Goal: Information Seeking & Learning: Learn about a topic

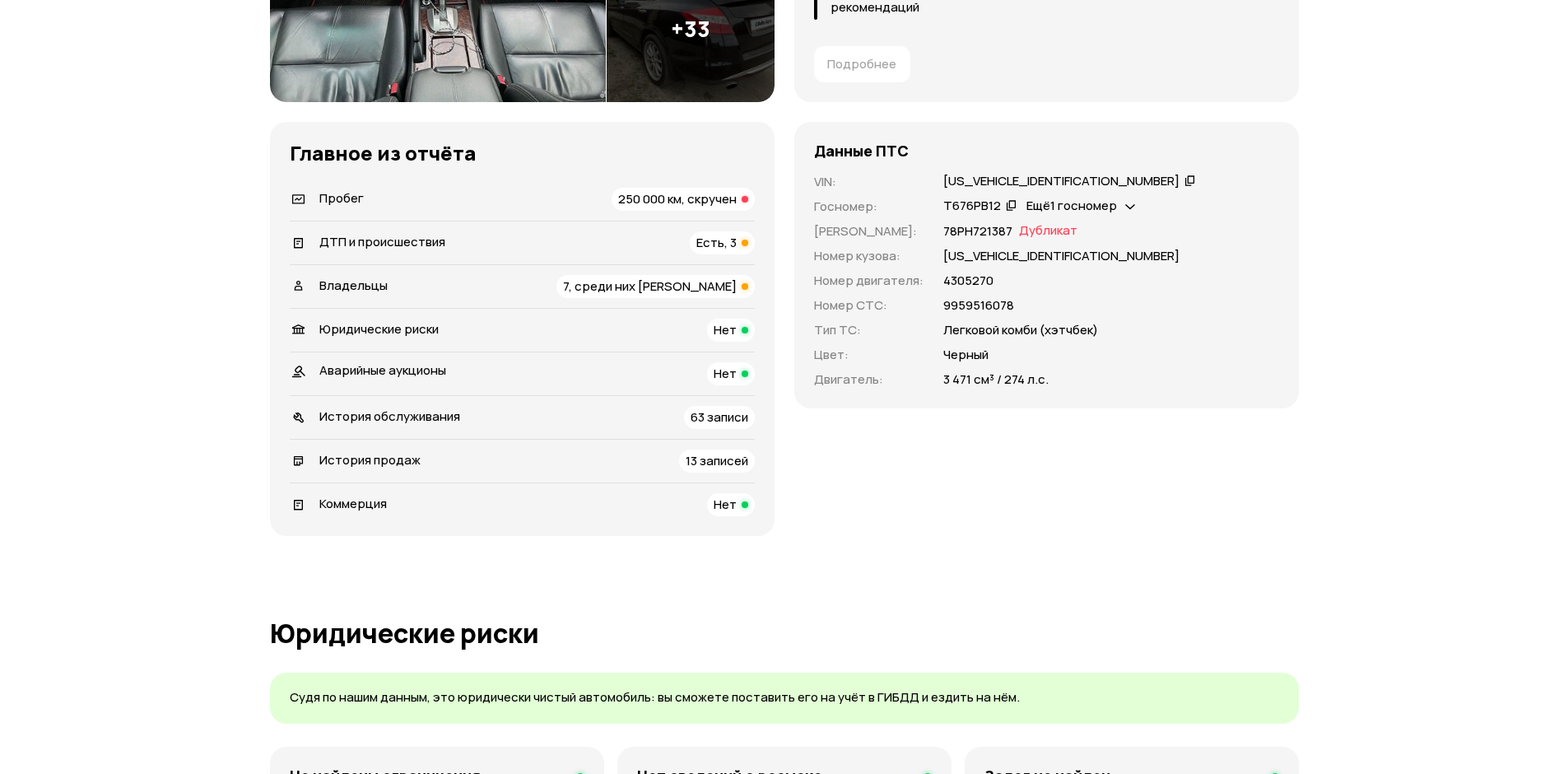
scroll to position [481, 0]
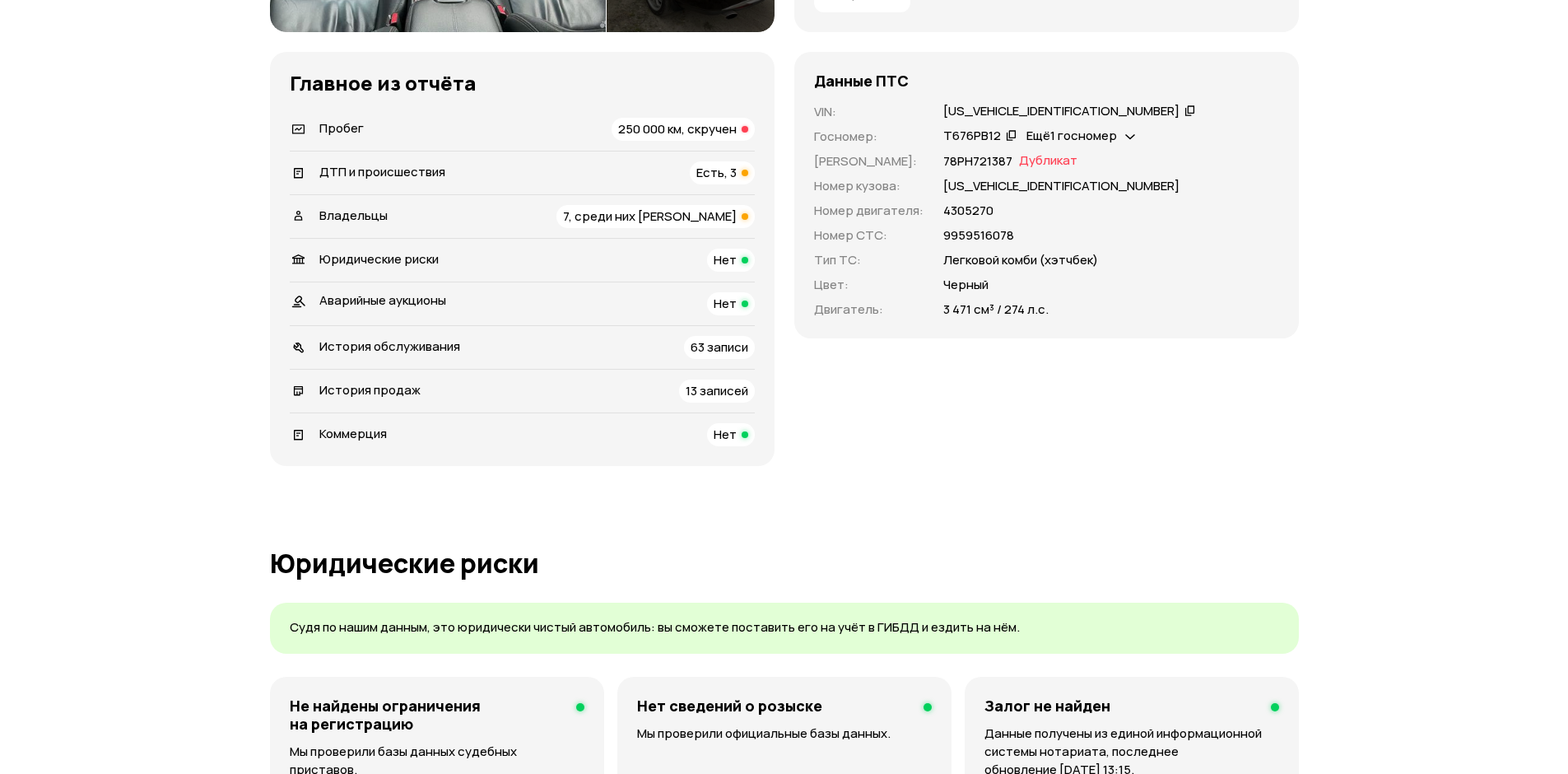
click at [1126, 135] on icon at bounding box center [1131, 135] width 10 height 17
click at [1221, 167] on div "78РН721387 Дубликат" at bounding box center [1111, 162] width 336 height 18
click at [718, 343] on span "63 записи" at bounding box center [719, 347] width 57 height 17
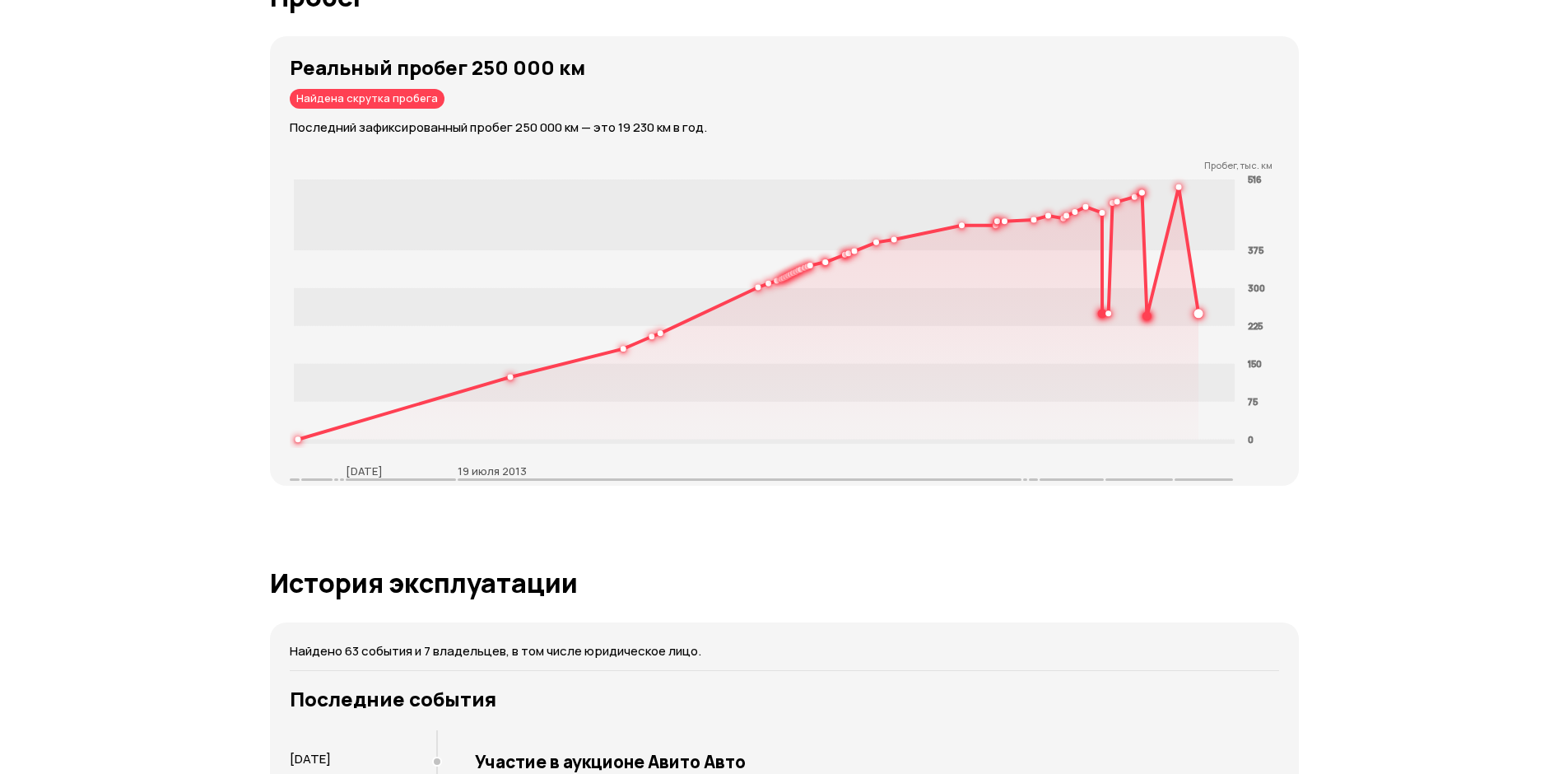
scroll to position [2546, 0]
click at [1231, 222] on rect at bounding box center [764, 215] width 941 height 71
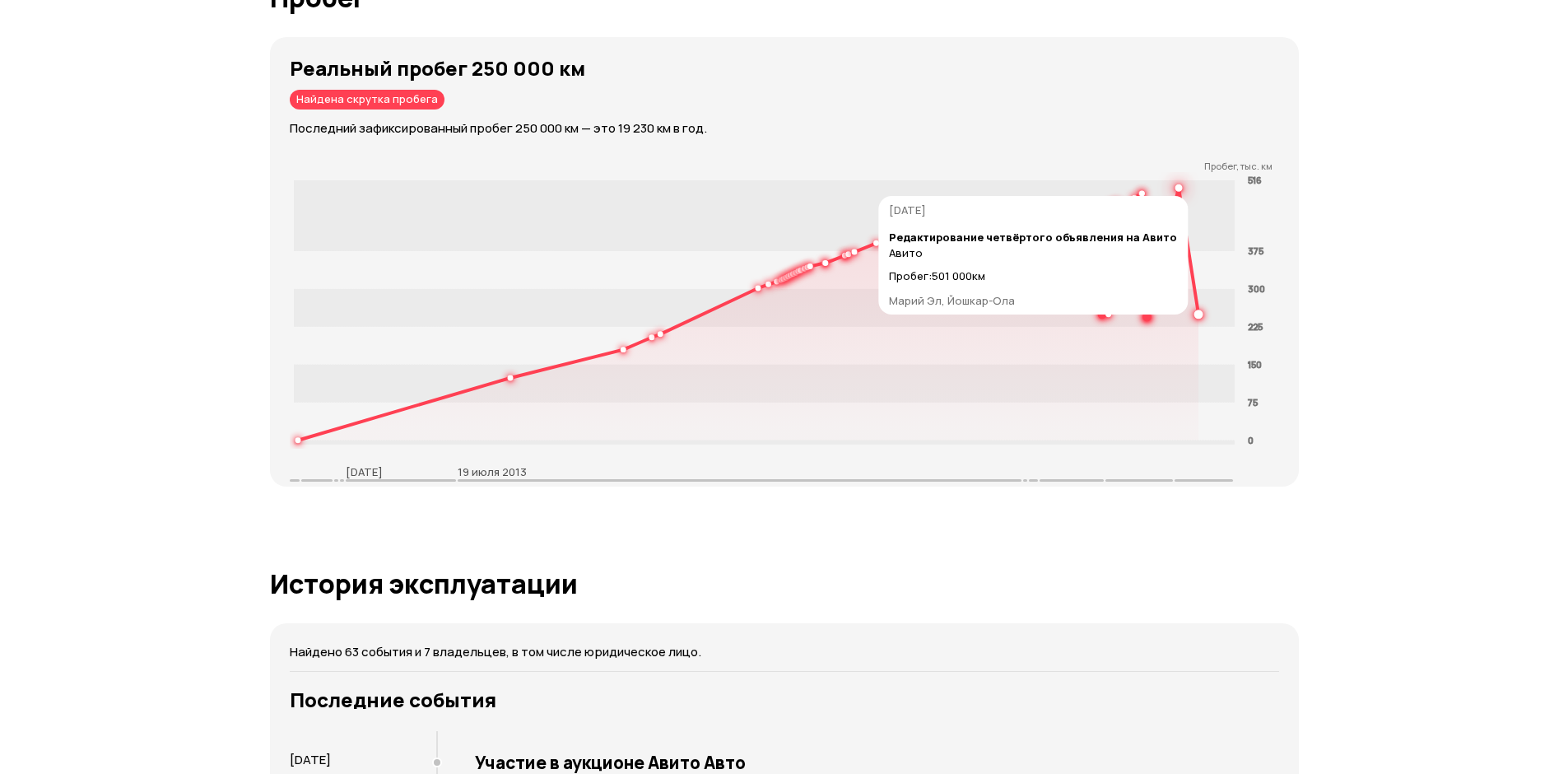
click at [1181, 187] on circle at bounding box center [1179, 187] width 6 height 6
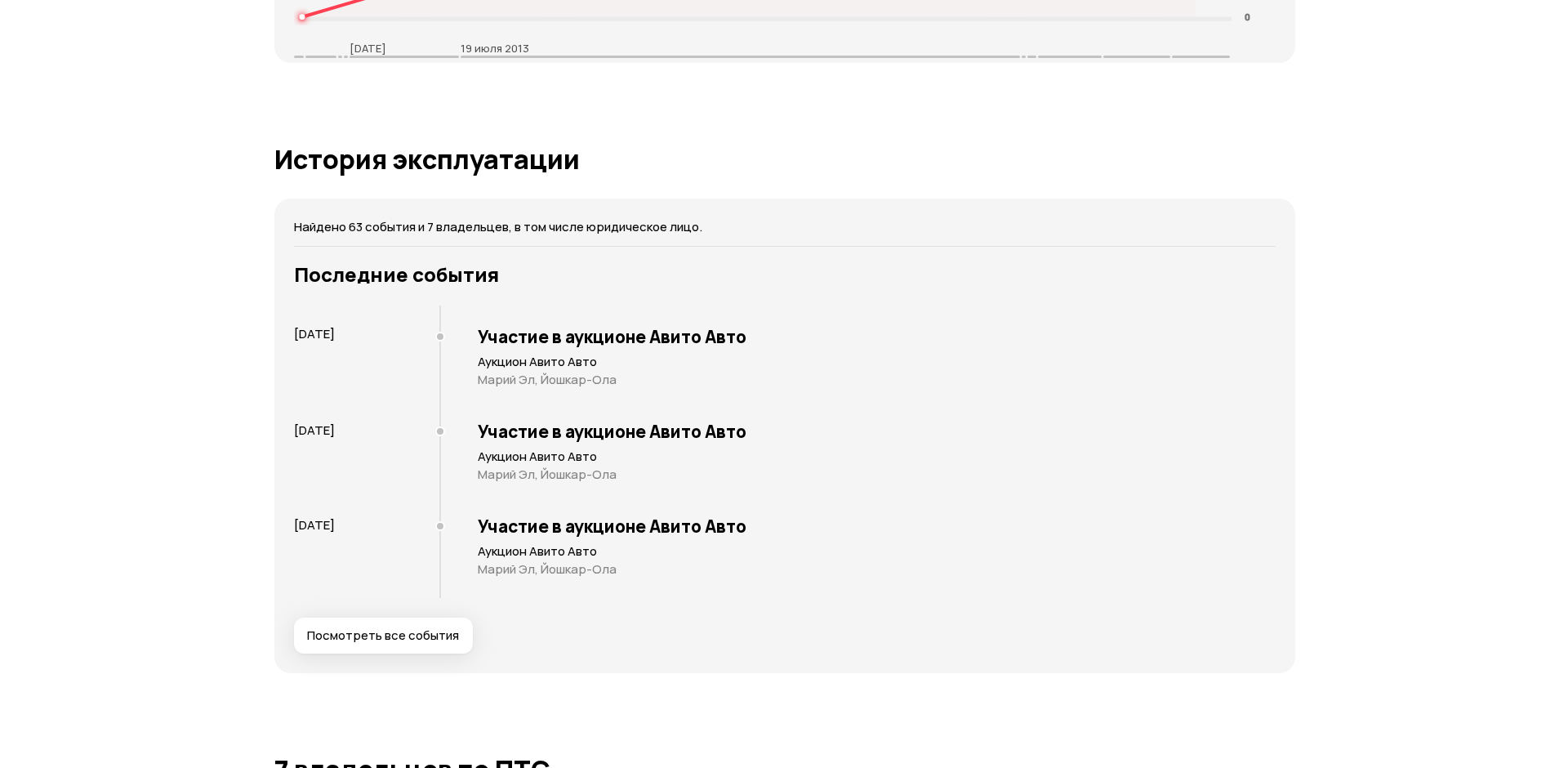
scroll to position [2947, 0]
click at [414, 640] on span "Посмотреть все события" at bounding box center [377, 635] width 152 height 17
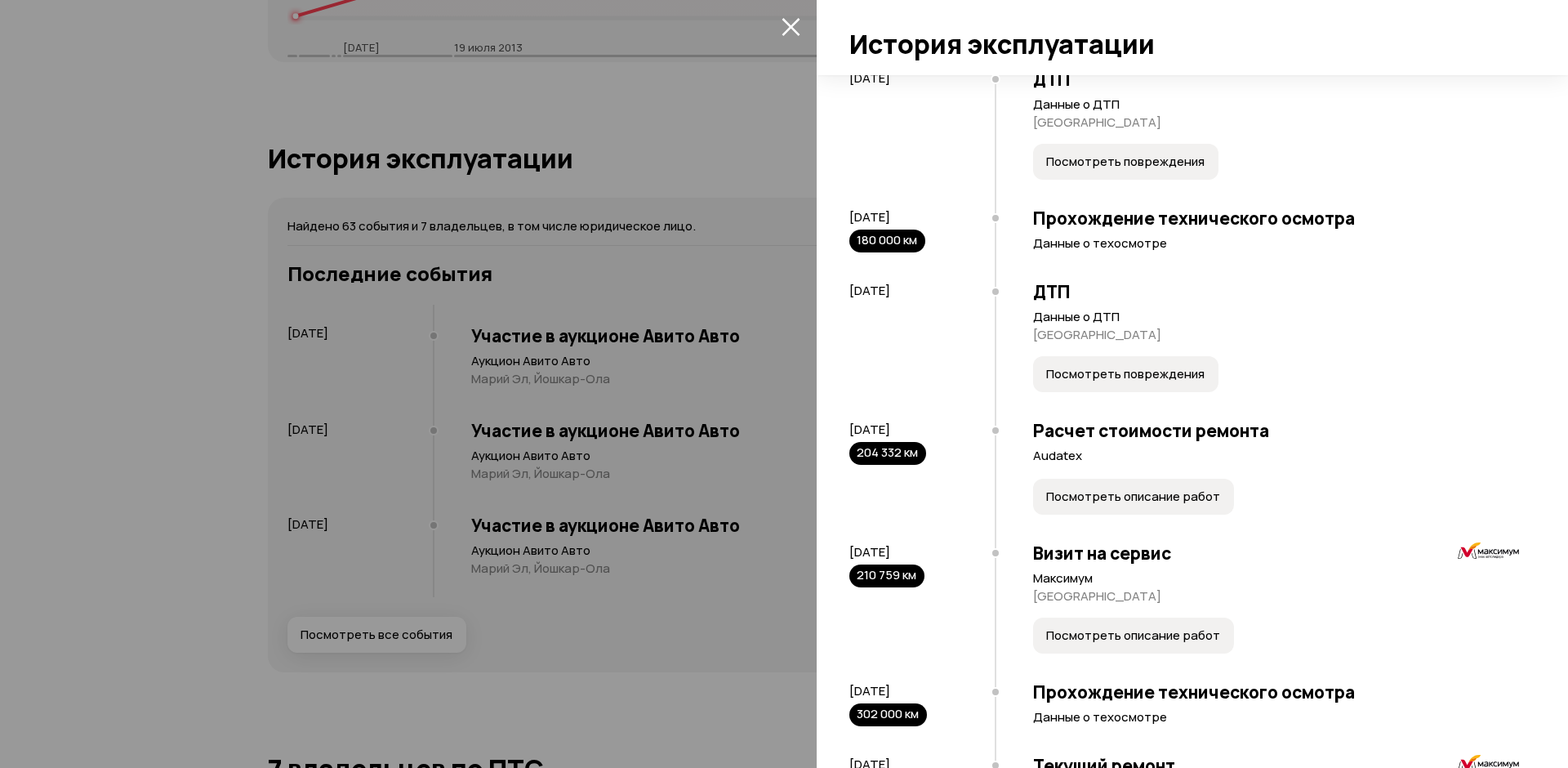
scroll to position [1127, 0]
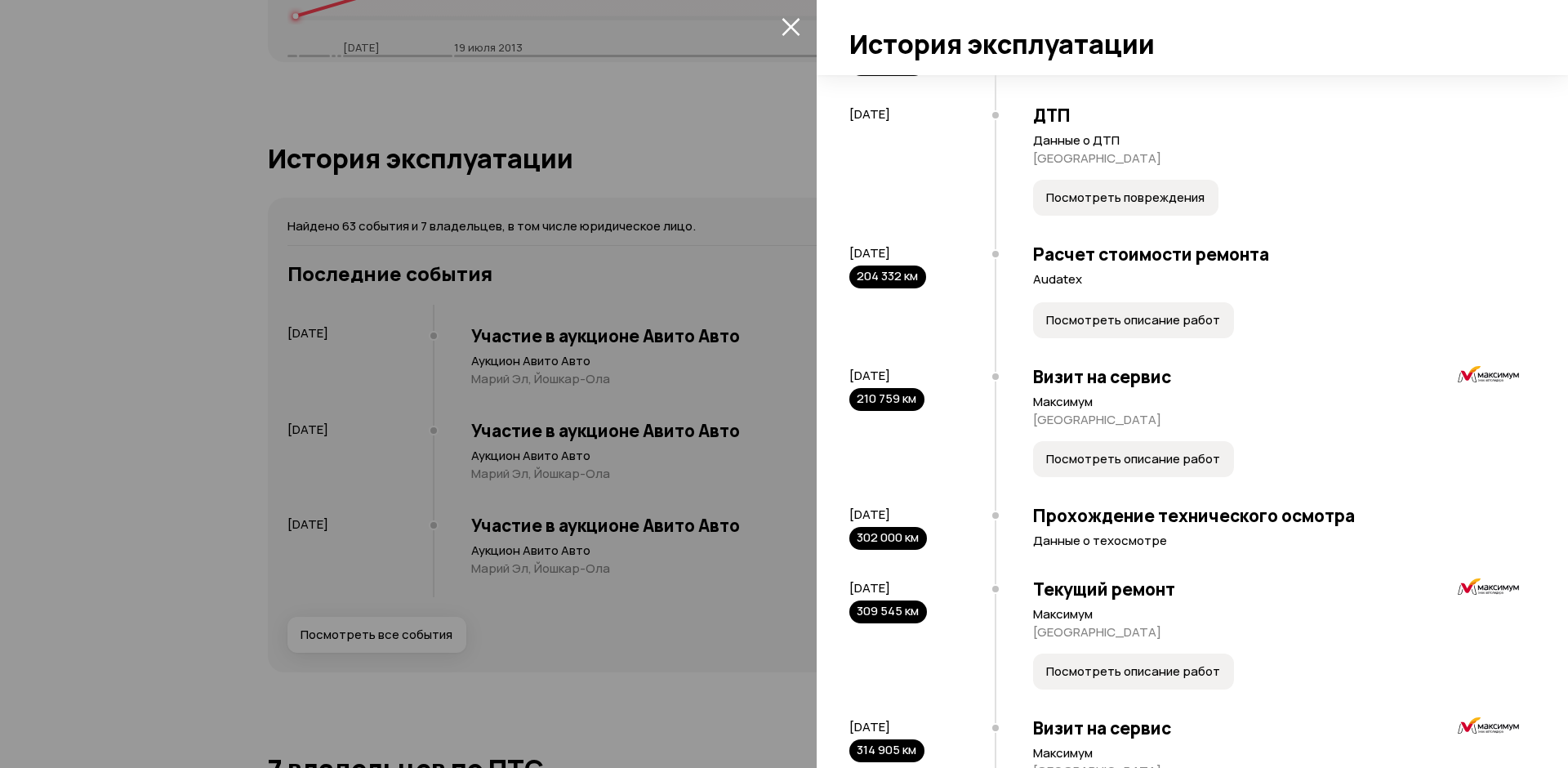
click at [1155, 477] on button "Посмотреть описание работ" at bounding box center [1133, 459] width 201 height 36
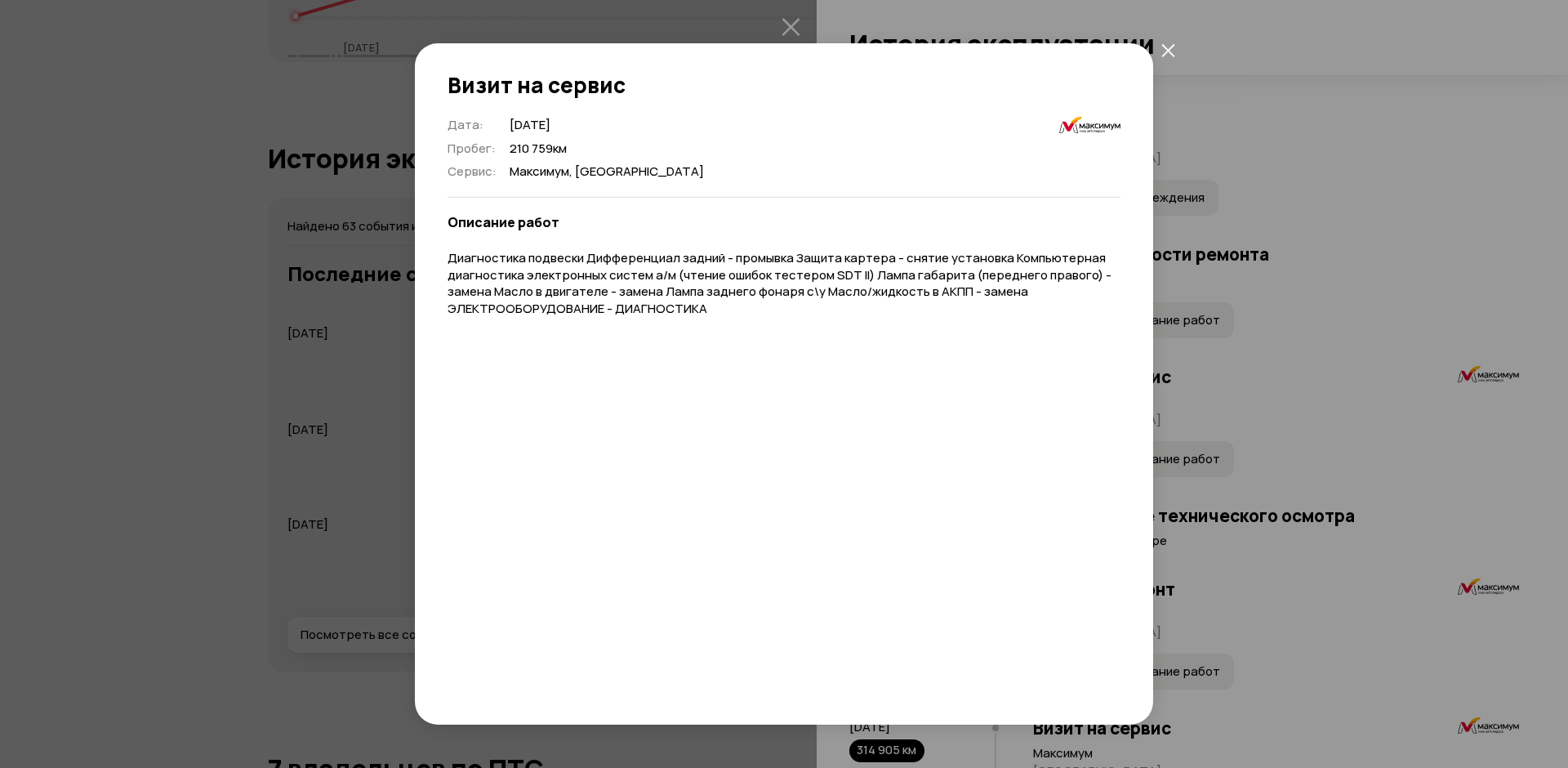
click at [1169, 54] on icon "закрыть" at bounding box center [1168, 50] width 14 height 14
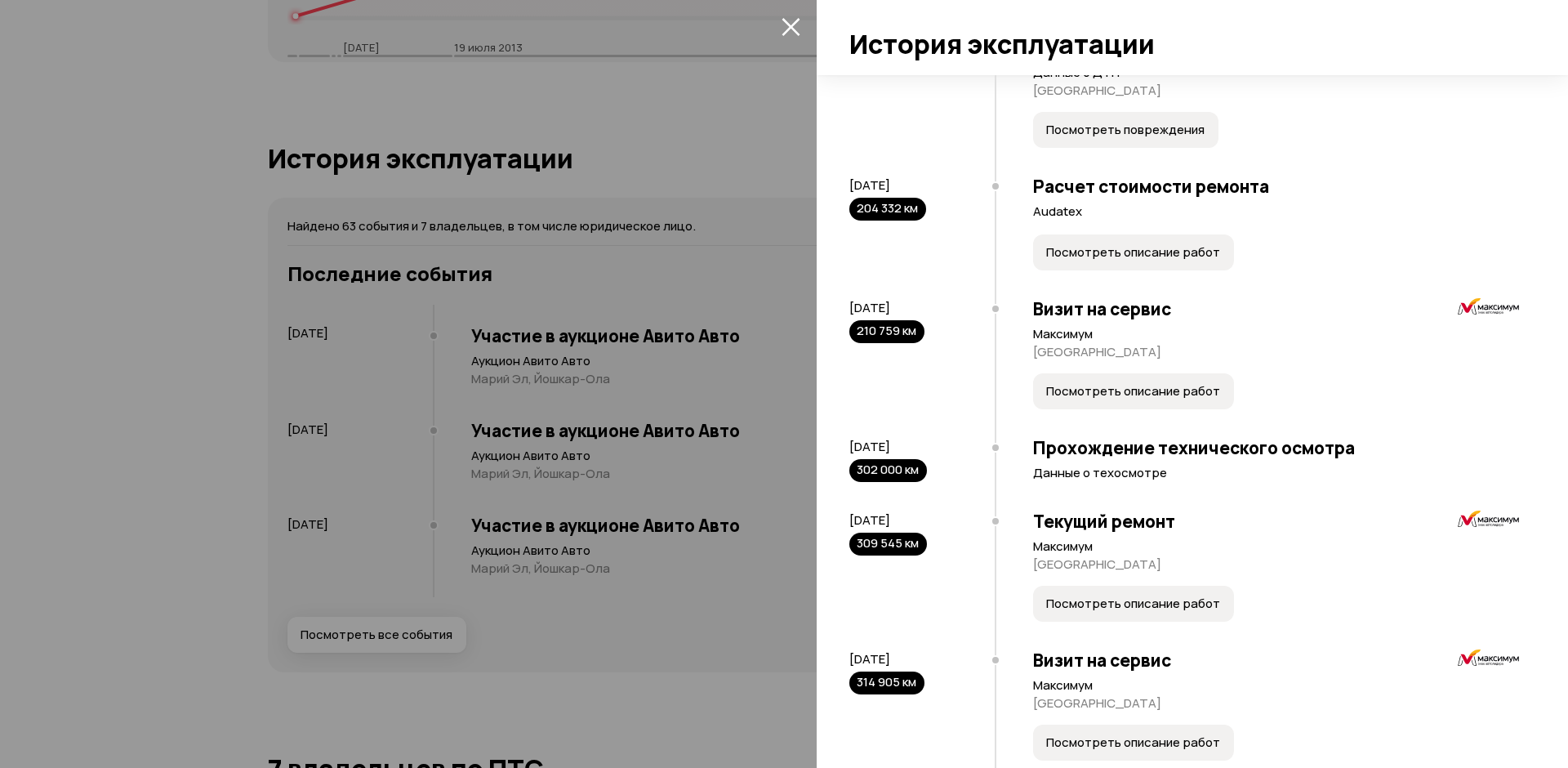
scroll to position [1198, 0]
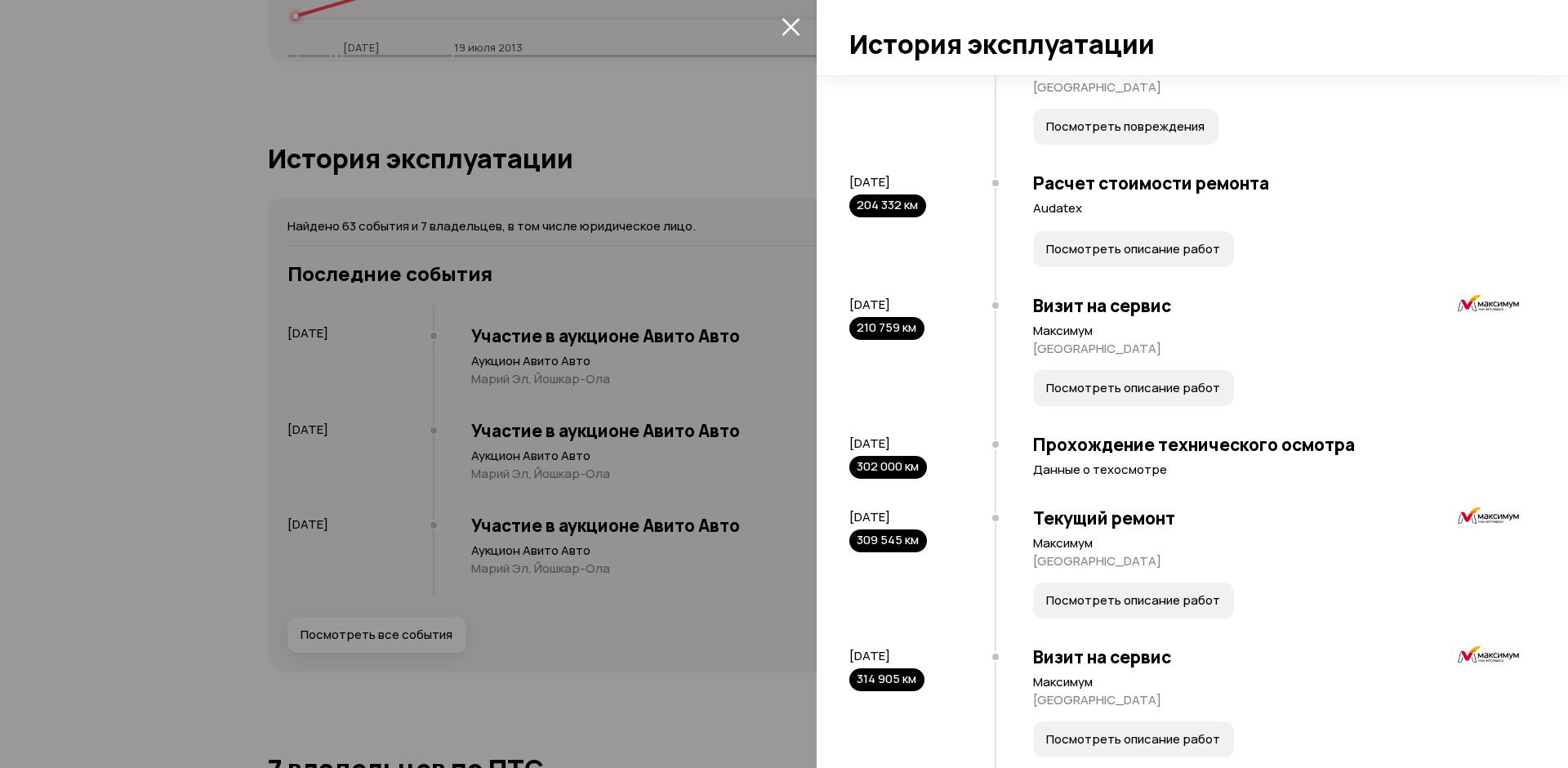
click at [1175, 608] on span "Посмотреть описание работ" at bounding box center [1133, 600] width 174 height 17
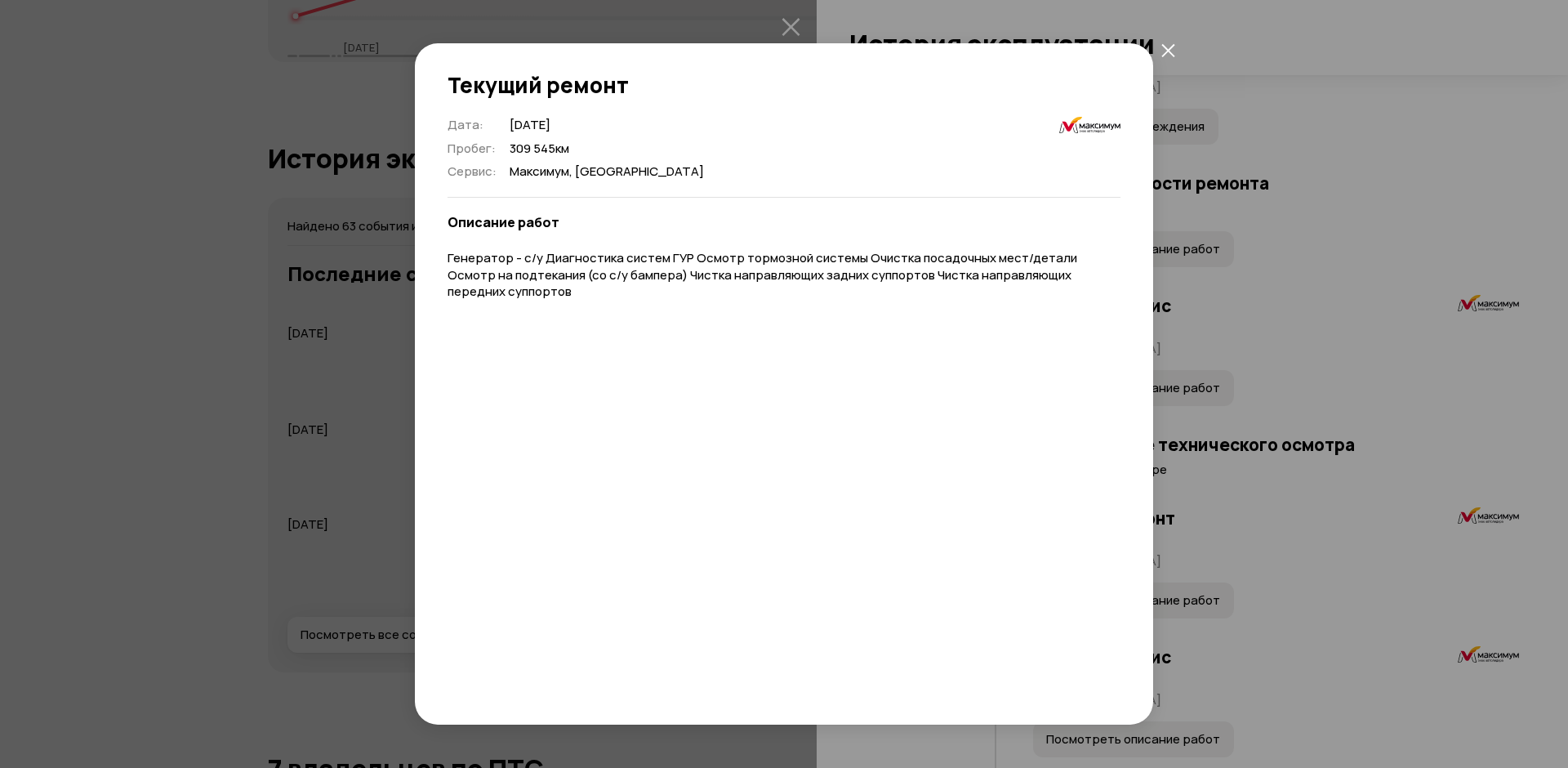
click at [1161, 54] on icon "закрыть" at bounding box center [1168, 50] width 14 height 14
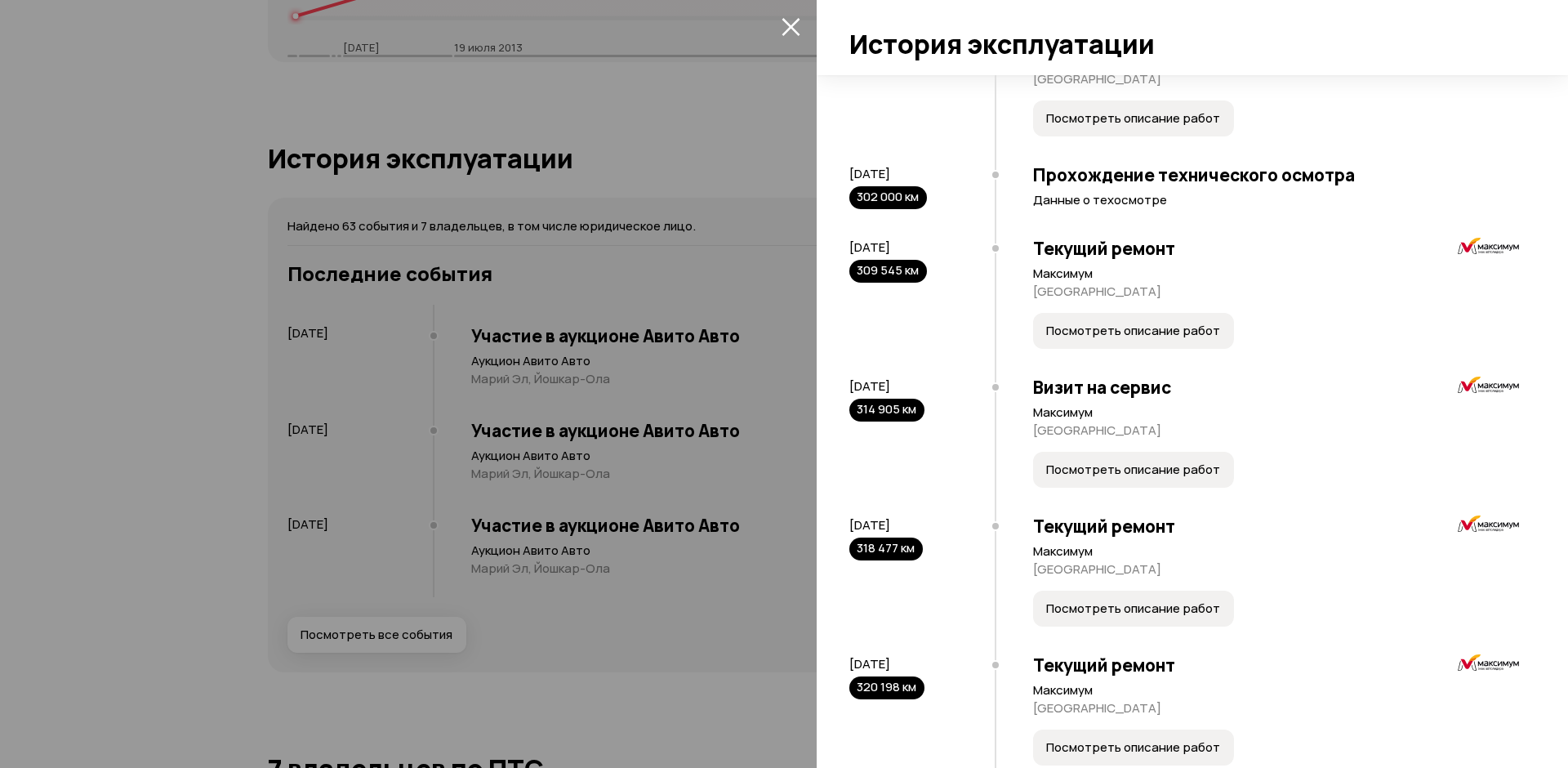
scroll to position [1468, 0]
click at [1173, 477] on span "Посмотреть описание работ" at bounding box center [1133, 469] width 174 height 17
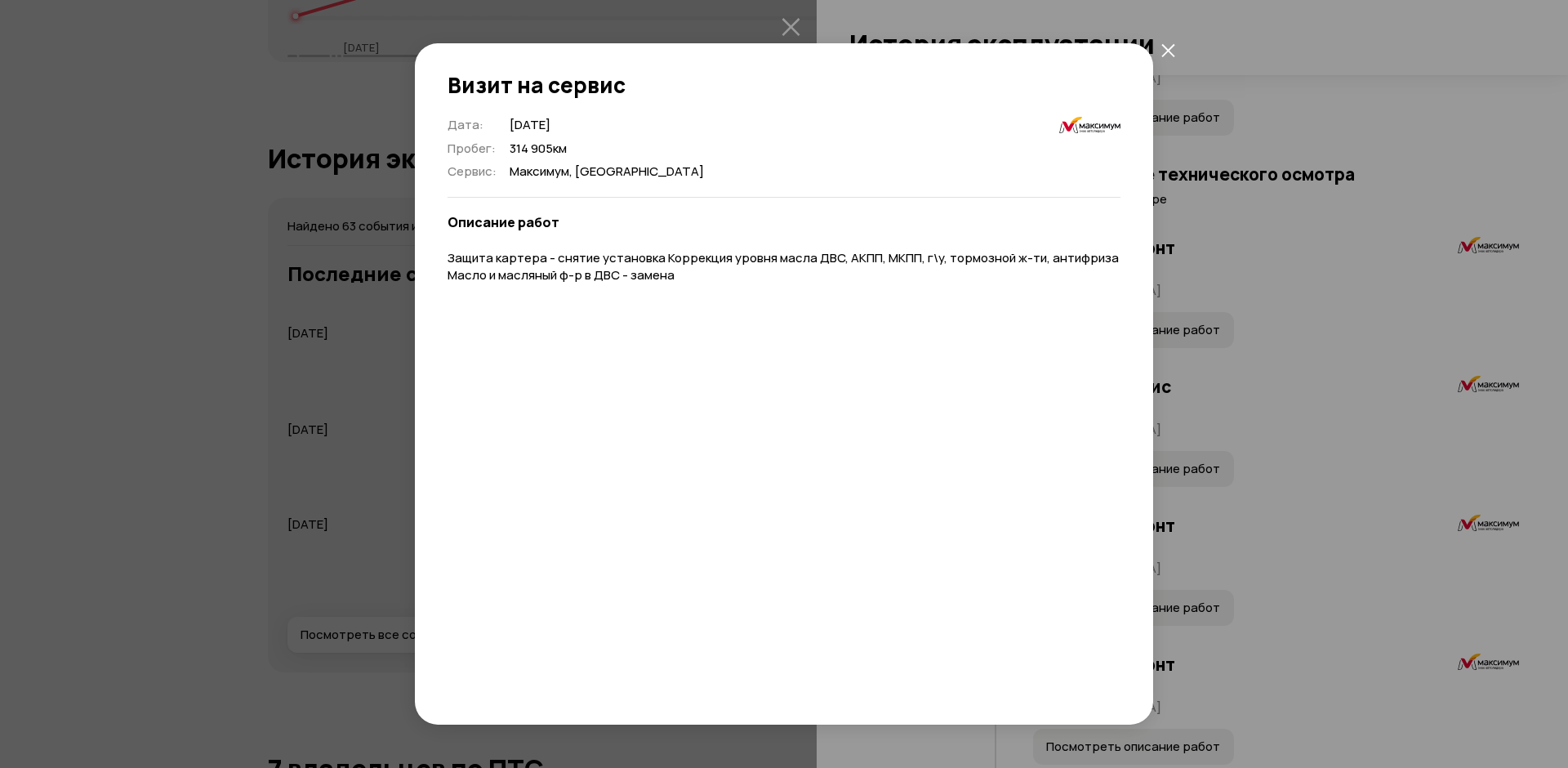
click at [1166, 54] on icon "закрыть" at bounding box center [1168, 50] width 14 height 14
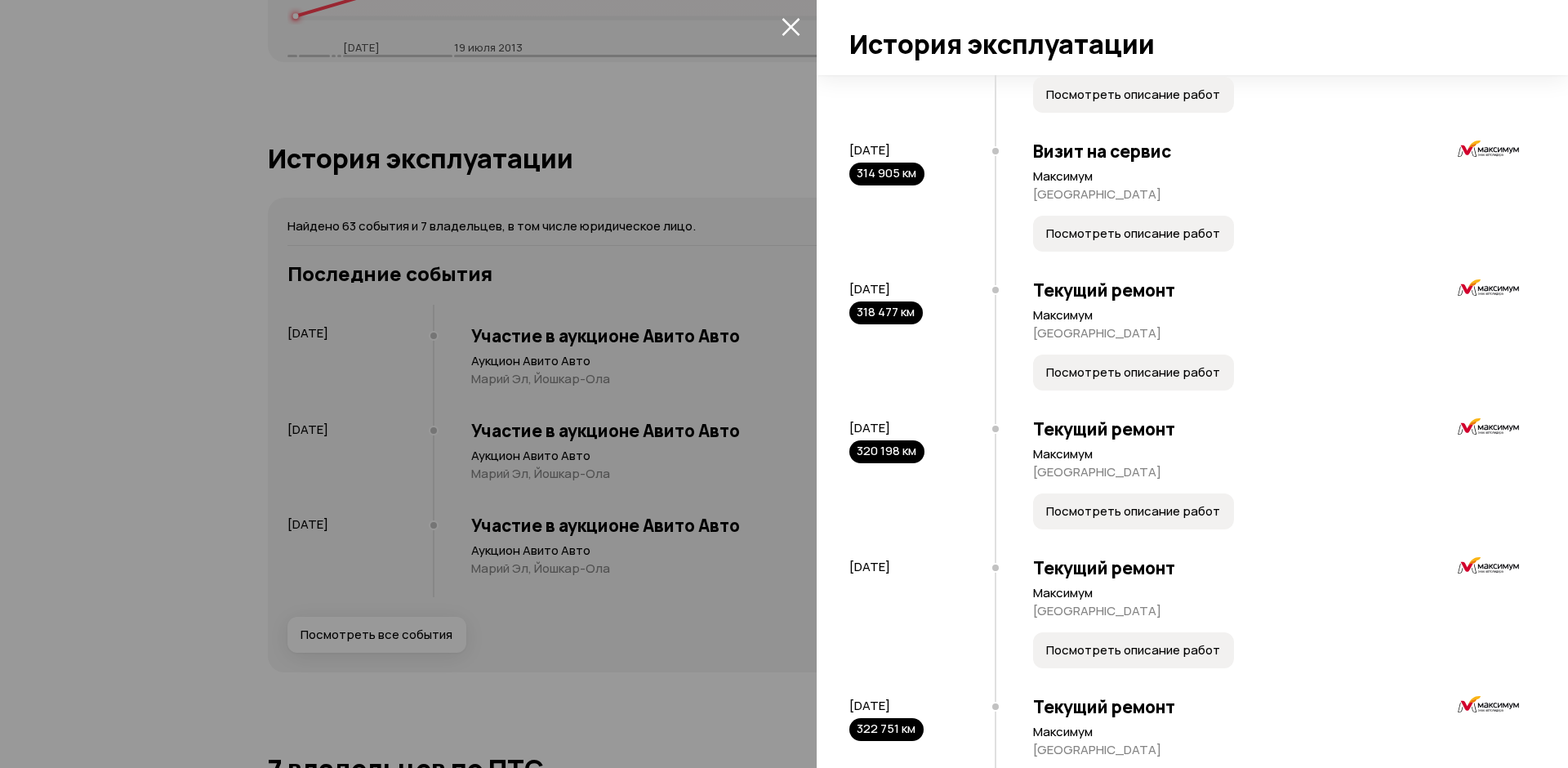
scroll to position [1705, 0]
click at [1142, 518] on span "Посмотреть описание работ" at bounding box center [1133, 510] width 174 height 17
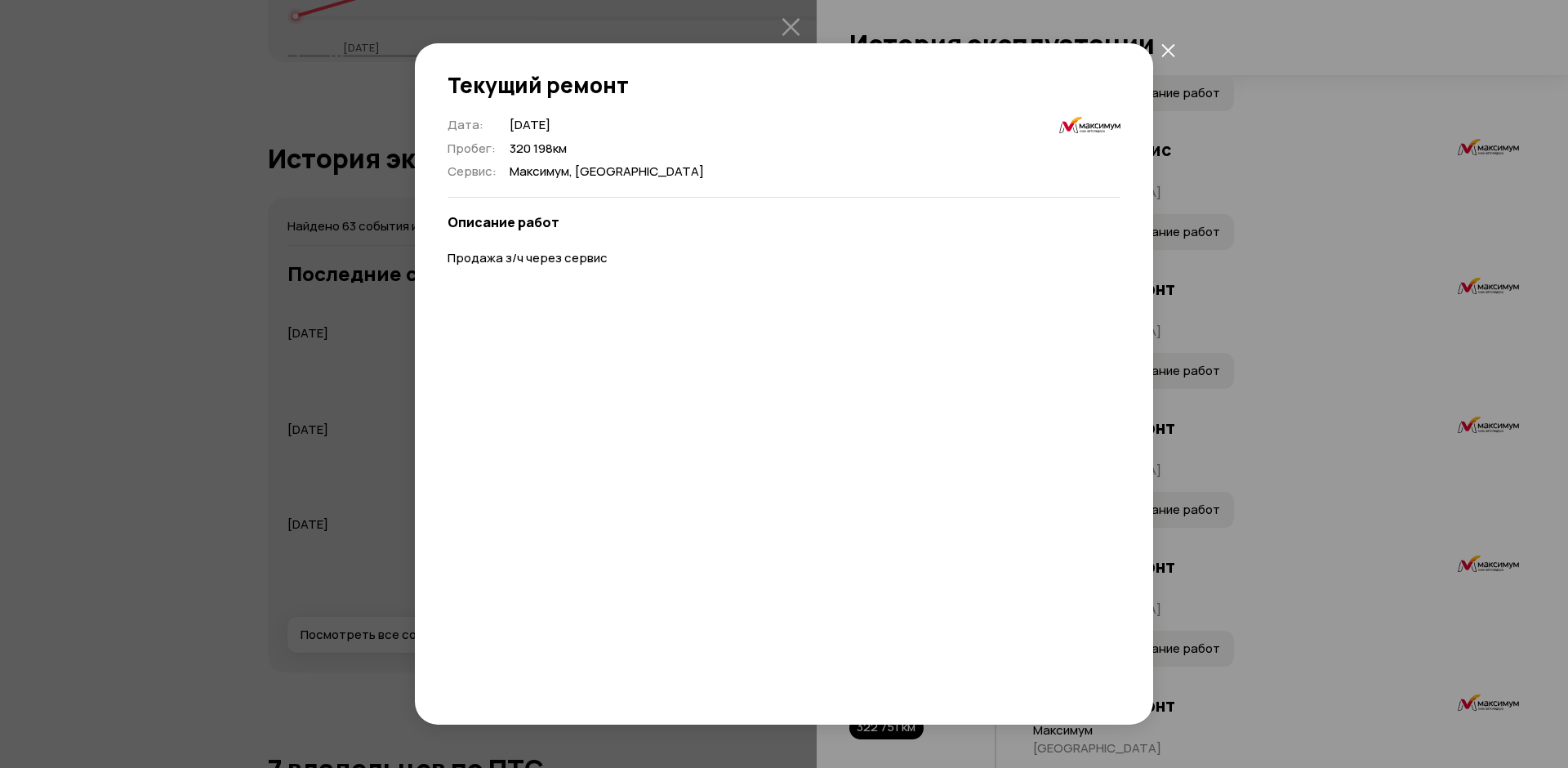
click at [1166, 49] on icon "закрыть" at bounding box center [1168, 50] width 13 height 13
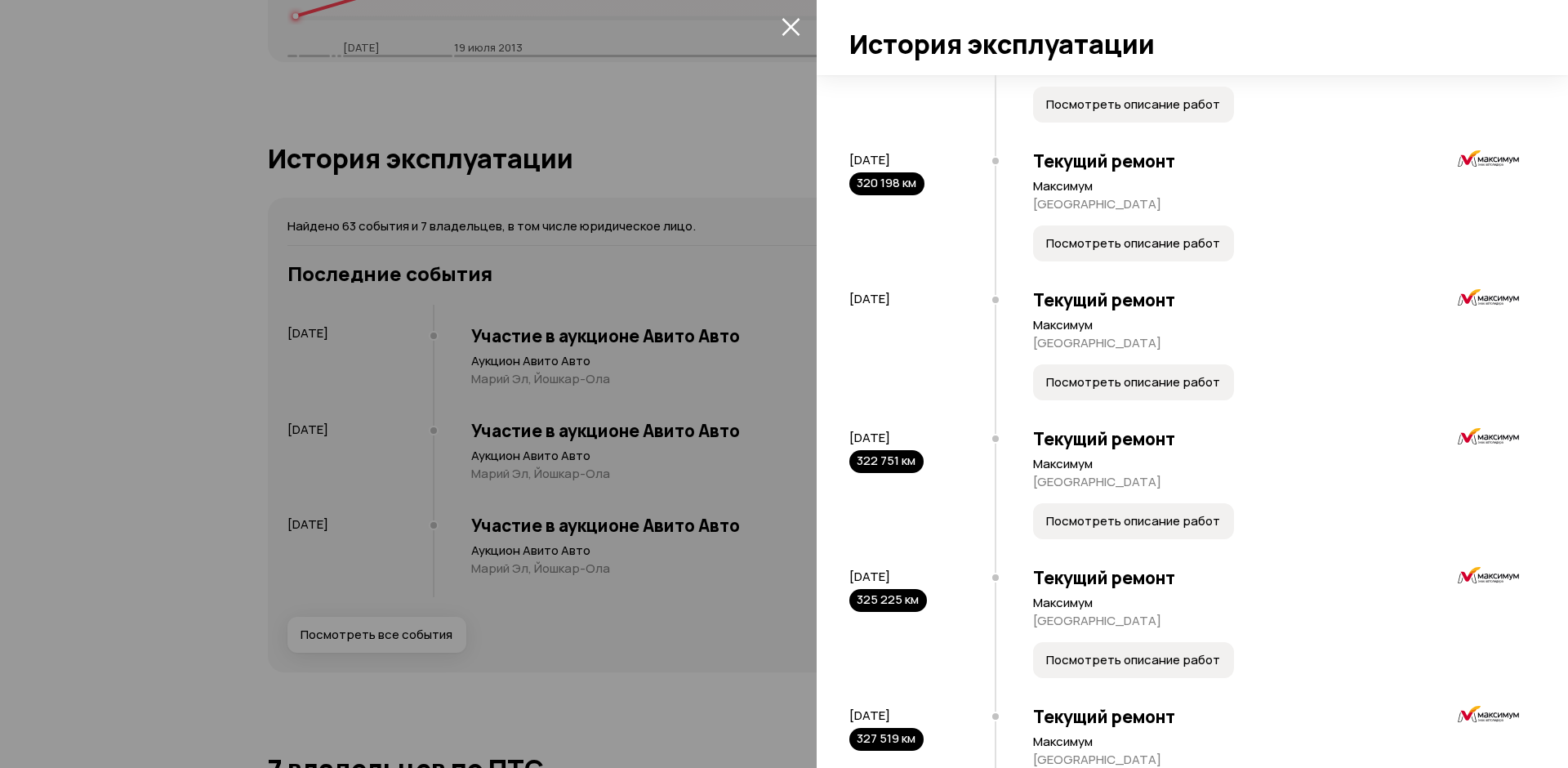
scroll to position [1972, 0]
click at [1141, 389] on span "Посмотреть описание работ" at bounding box center [1133, 382] width 174 height 17
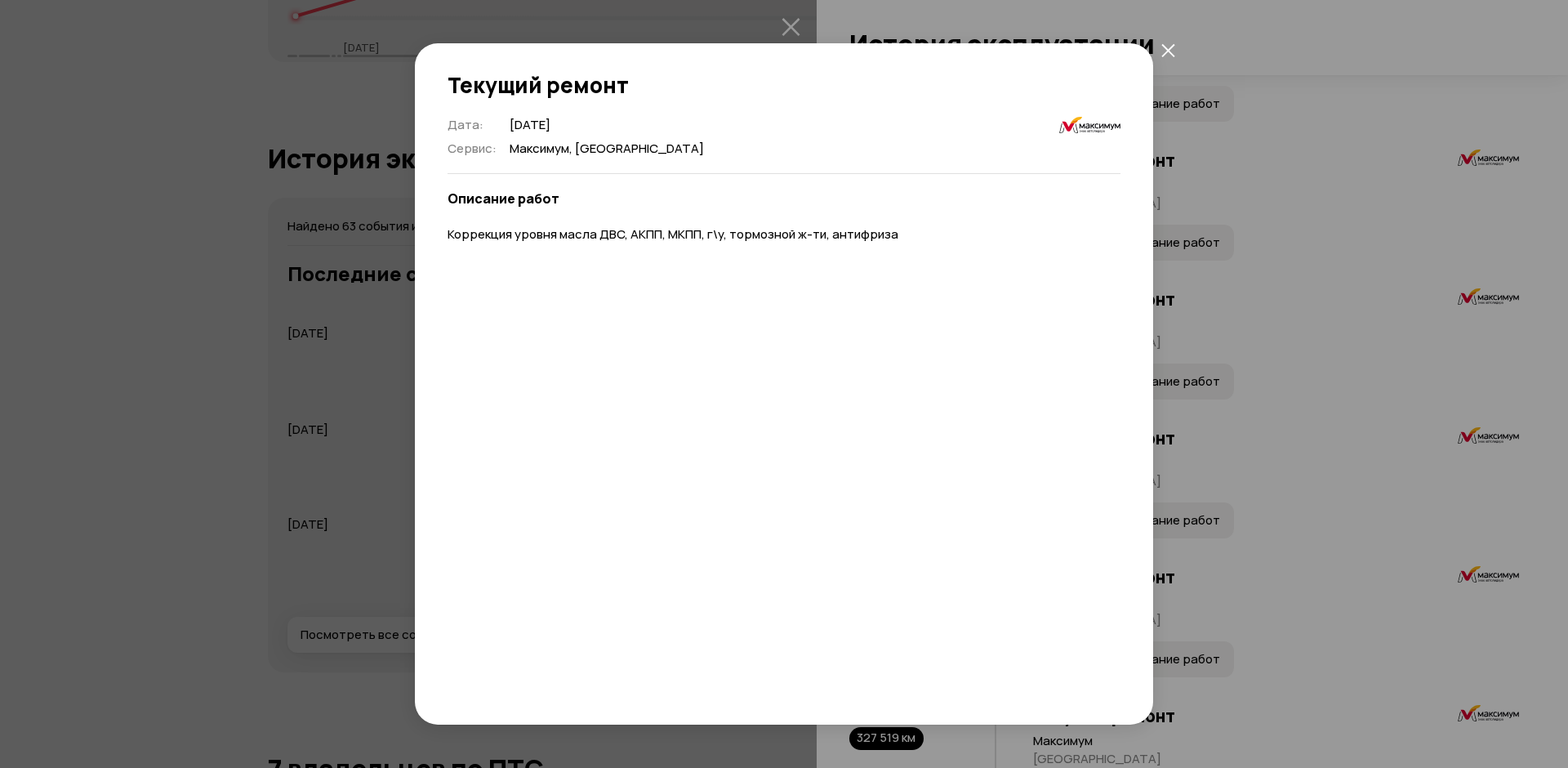
click at [1168, 45] on icon "закрыть" at bounding box center [1168, 50] width 14 height 14
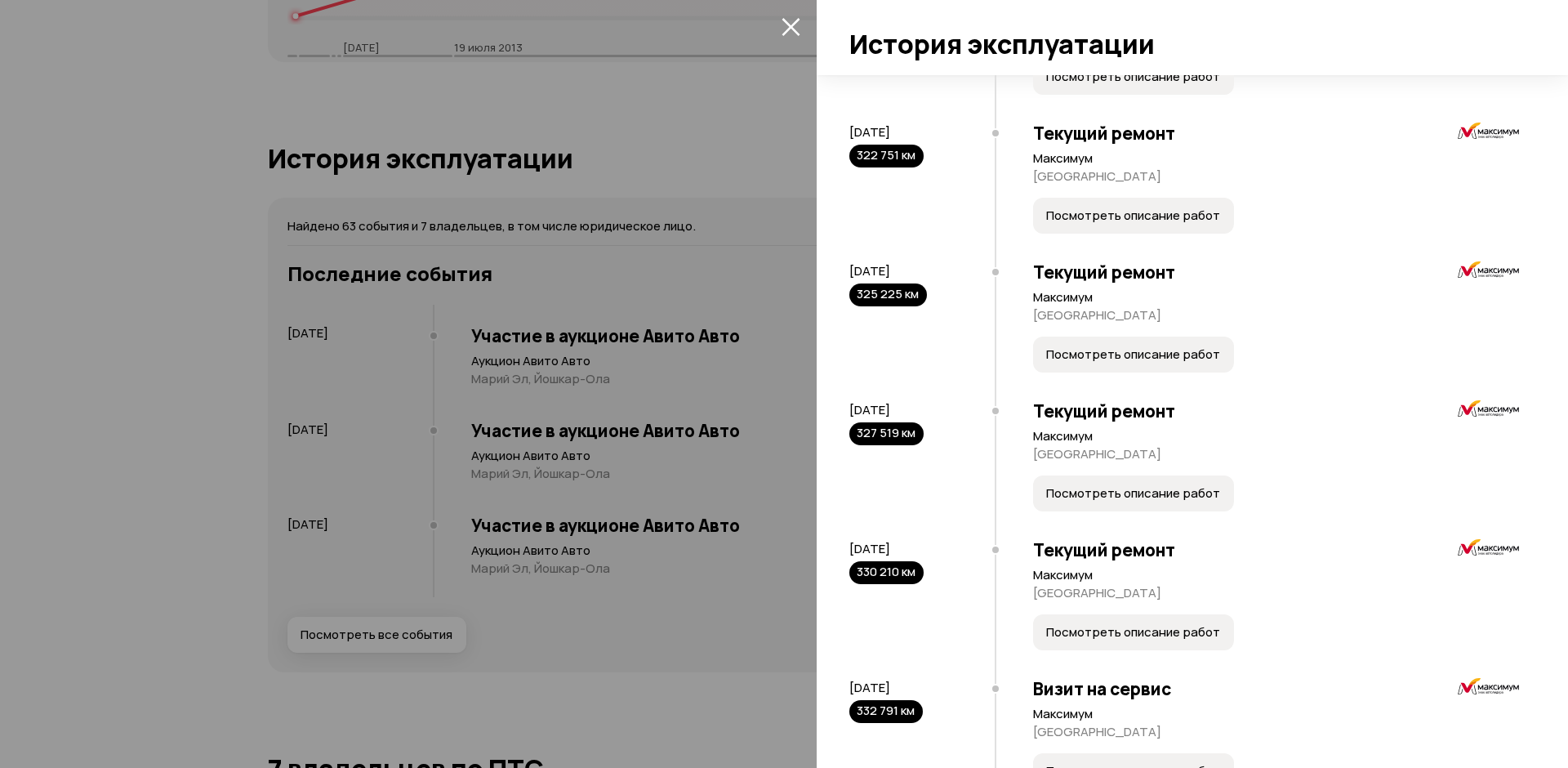
scroll to position [2278, 0]
click at [1132, 500] on span "Посмотреть описание работ" at bounding box center [1133, 492] width 174 height 17
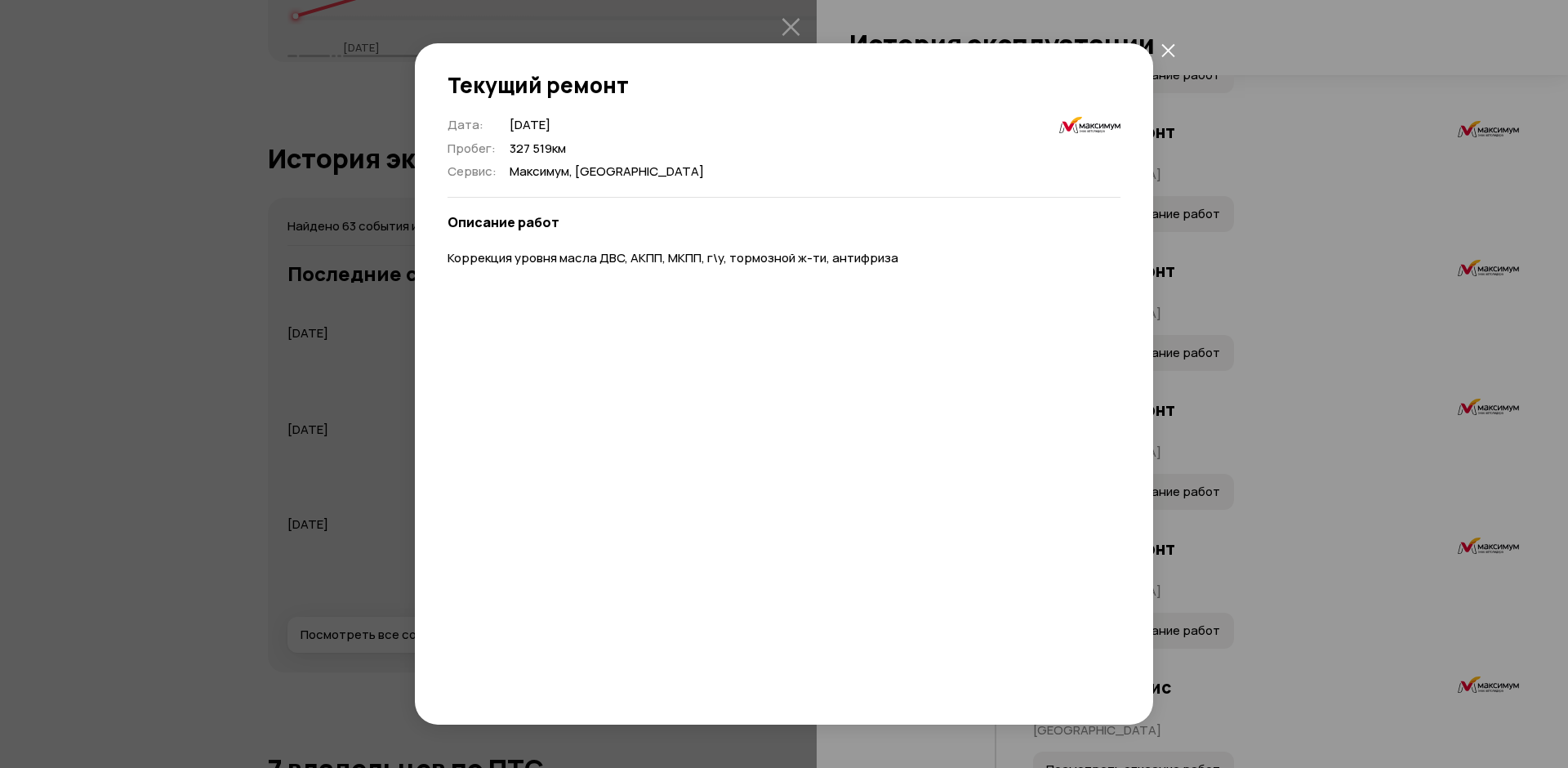
click at [1165, 52] on icon "закрыть" at bounding box center [1168, 50] width 13 height 13
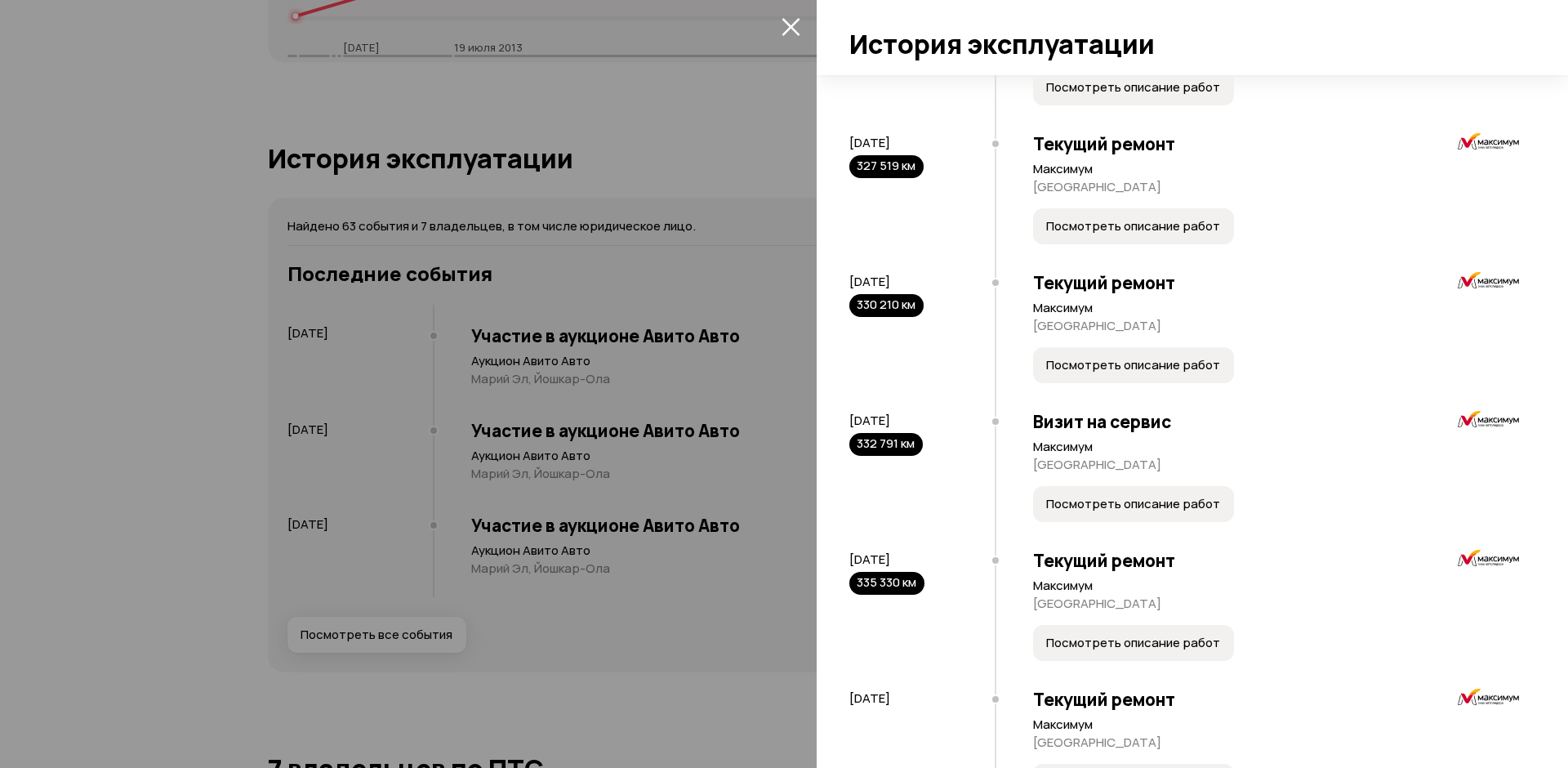
scroll to position [2545, 0]
click at [1139, 511] on span "Посмотреть описание работ" at bounding box center [1133, 503] width 174 height 17
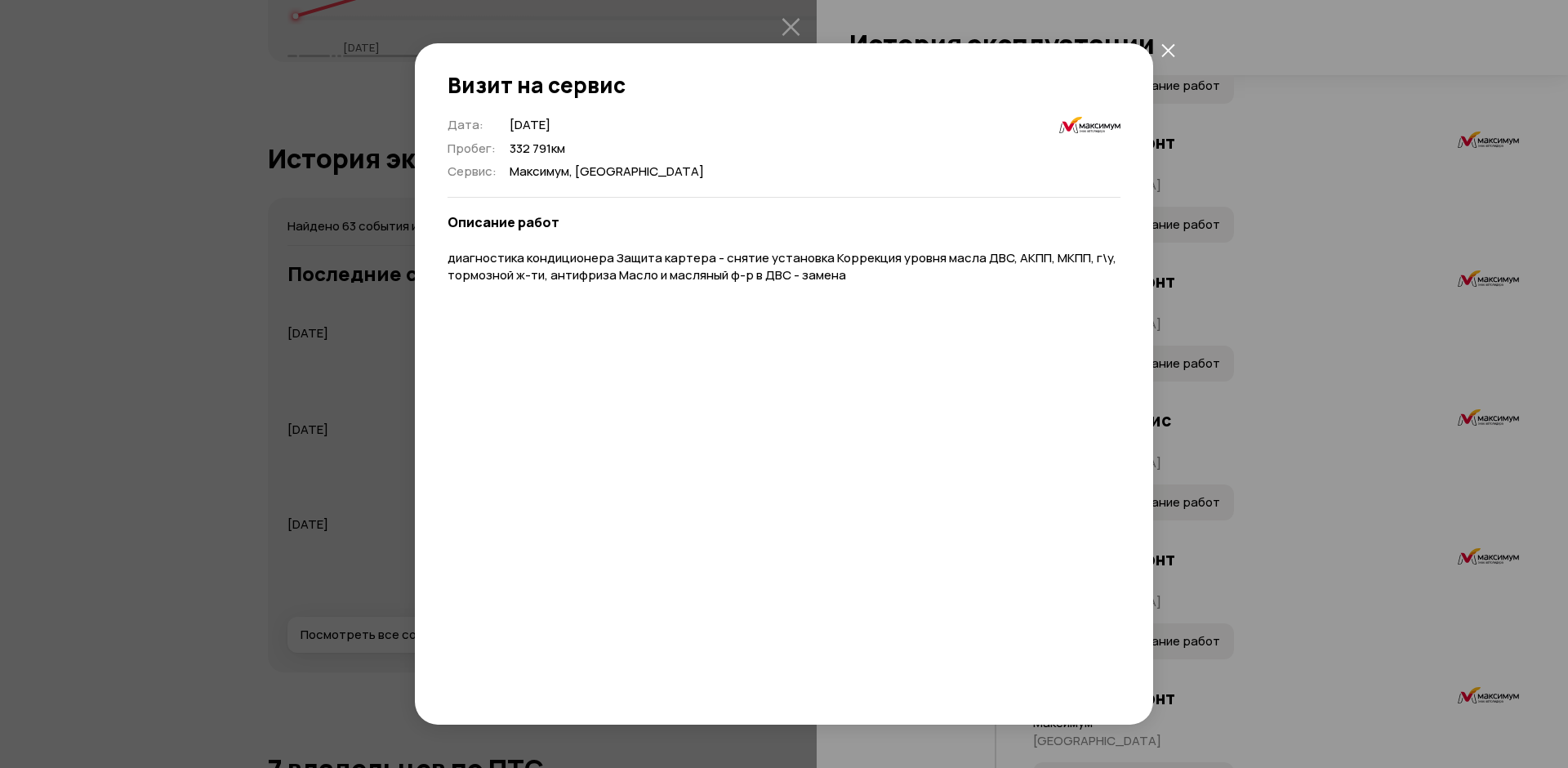
click at [1169, 45] on icon "закрыть" at bounding box center [1168, 50] width 14 height 14
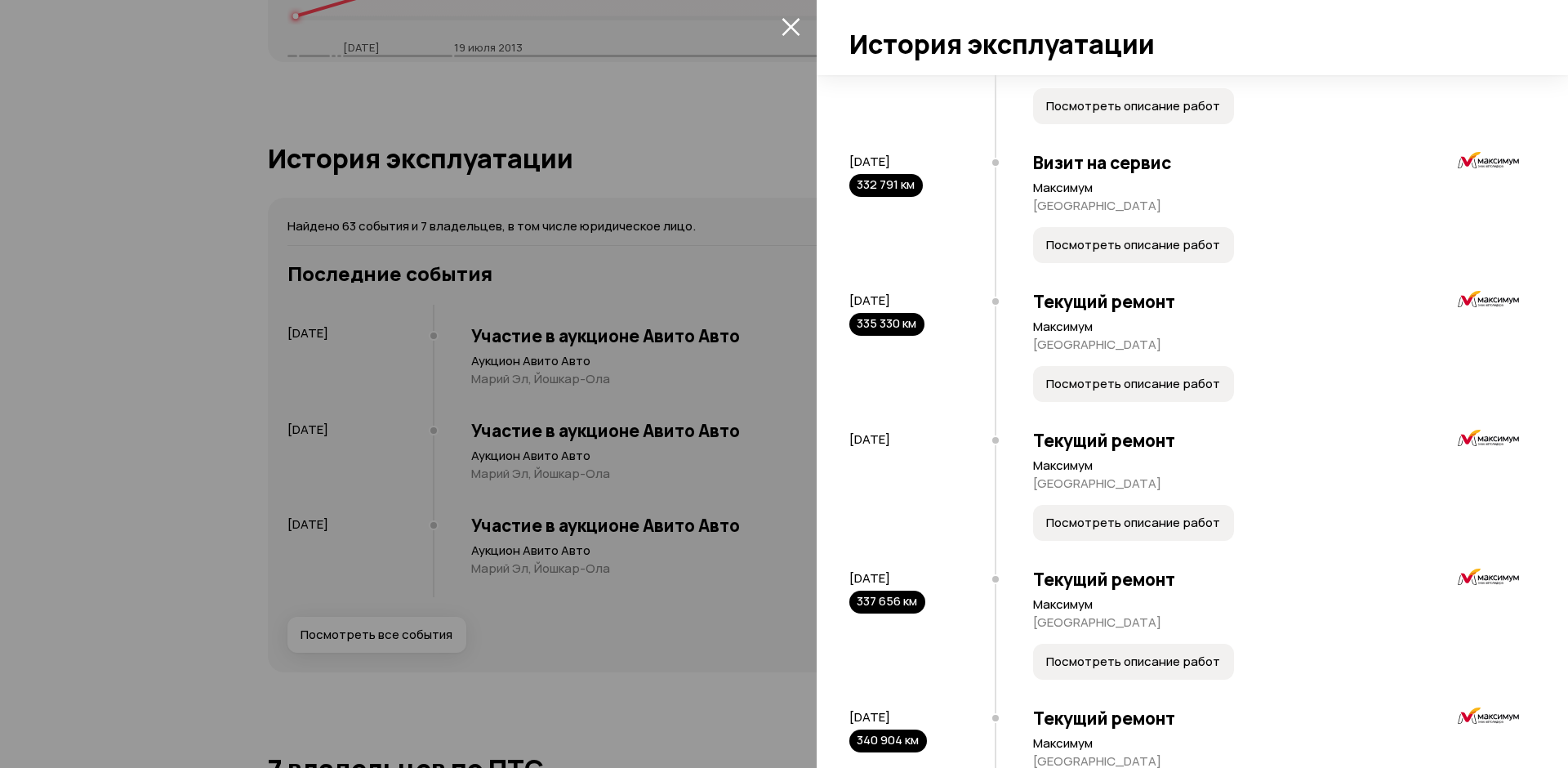
scroll to position [2803, 0]
click at [1165, 530] on span "Посмотреть описание работ" at bounding box center [1133, 522] width 174 height 17
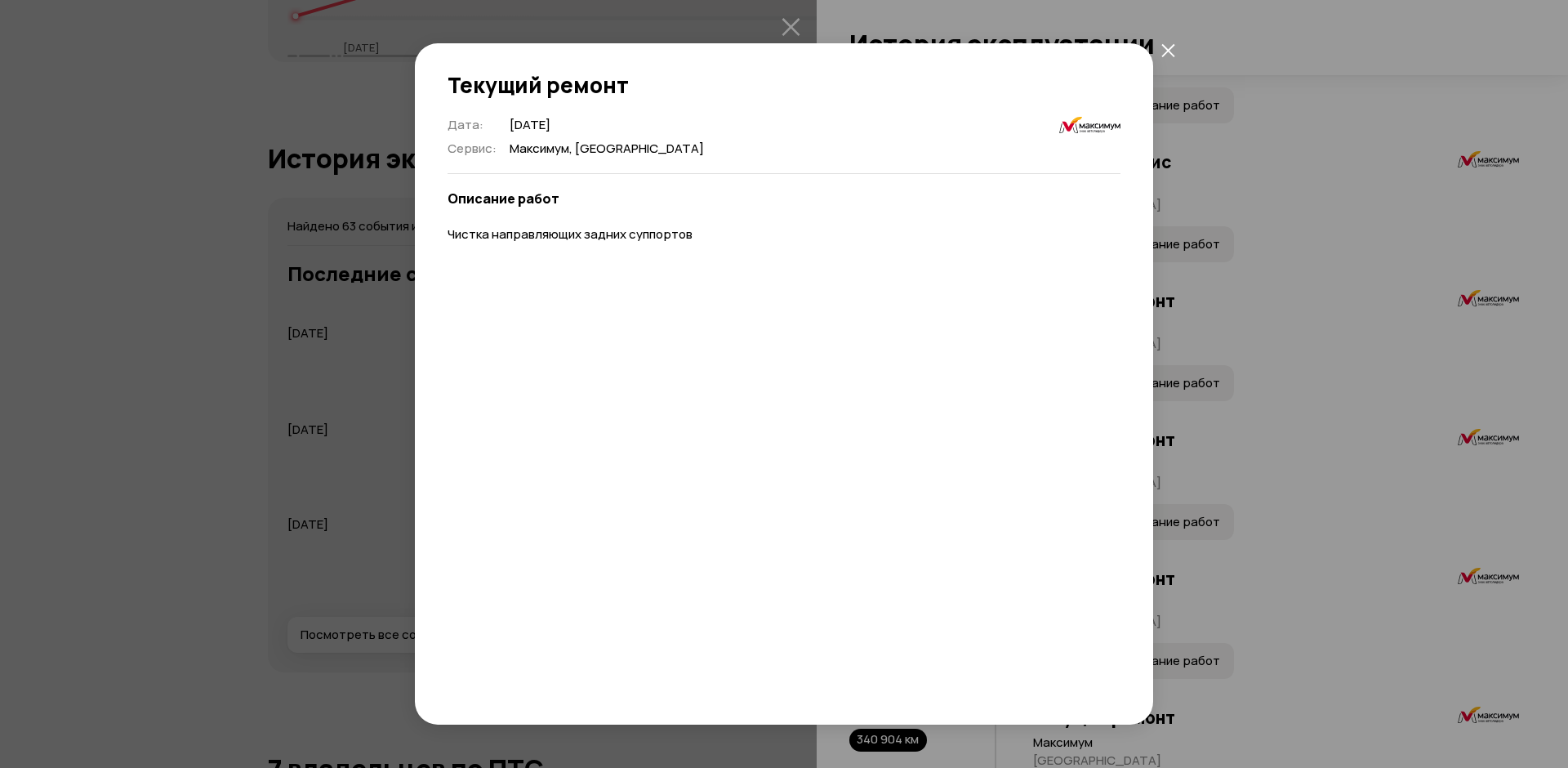
click at [1162, 56] on icon "закрыть" at bounding box center [1168, 50] width 13 height 13
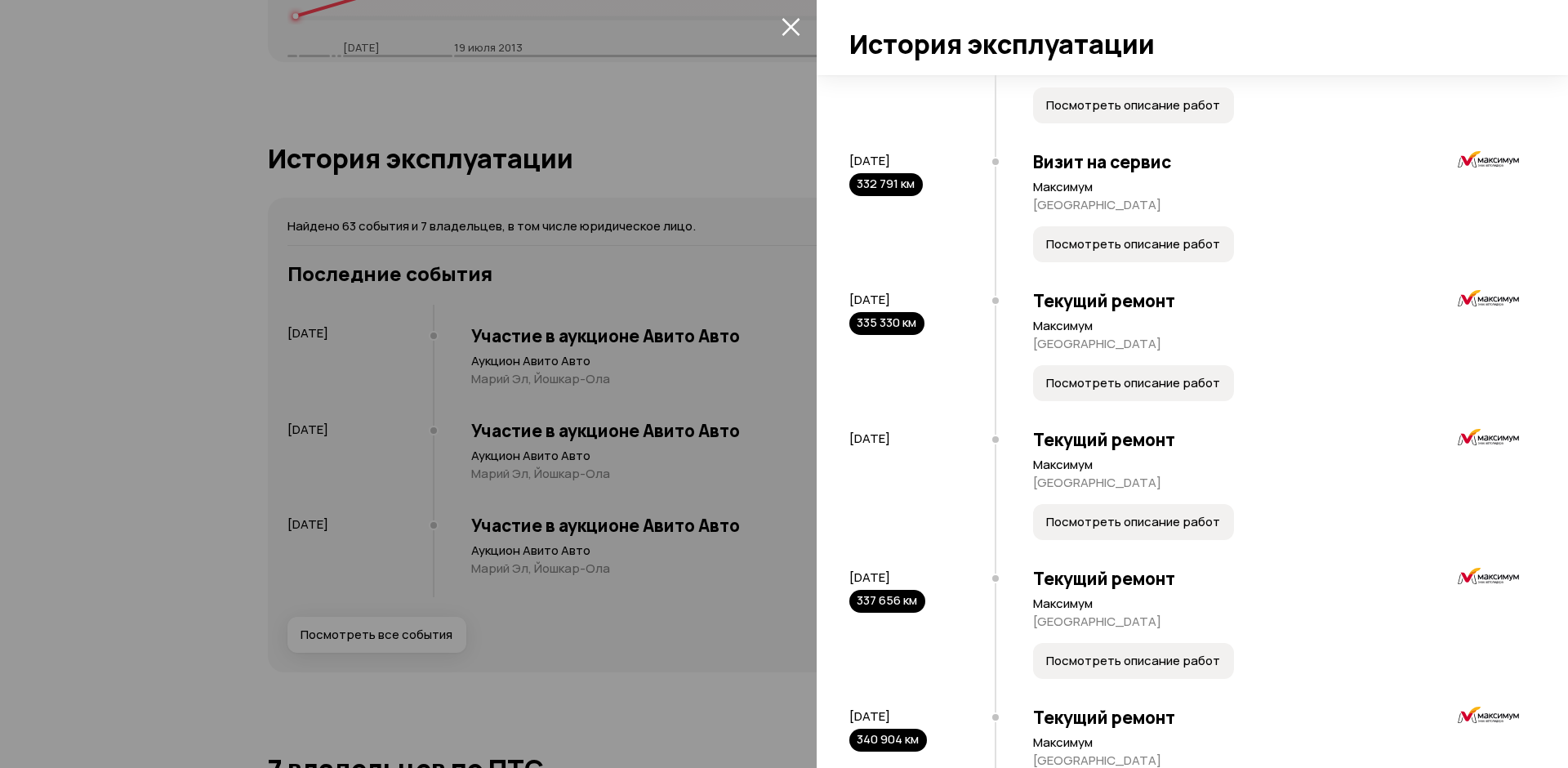
click at [1147, 401] on button "Посмотреть описание работ" at bounding box center [1133, 383] width 201 height 36
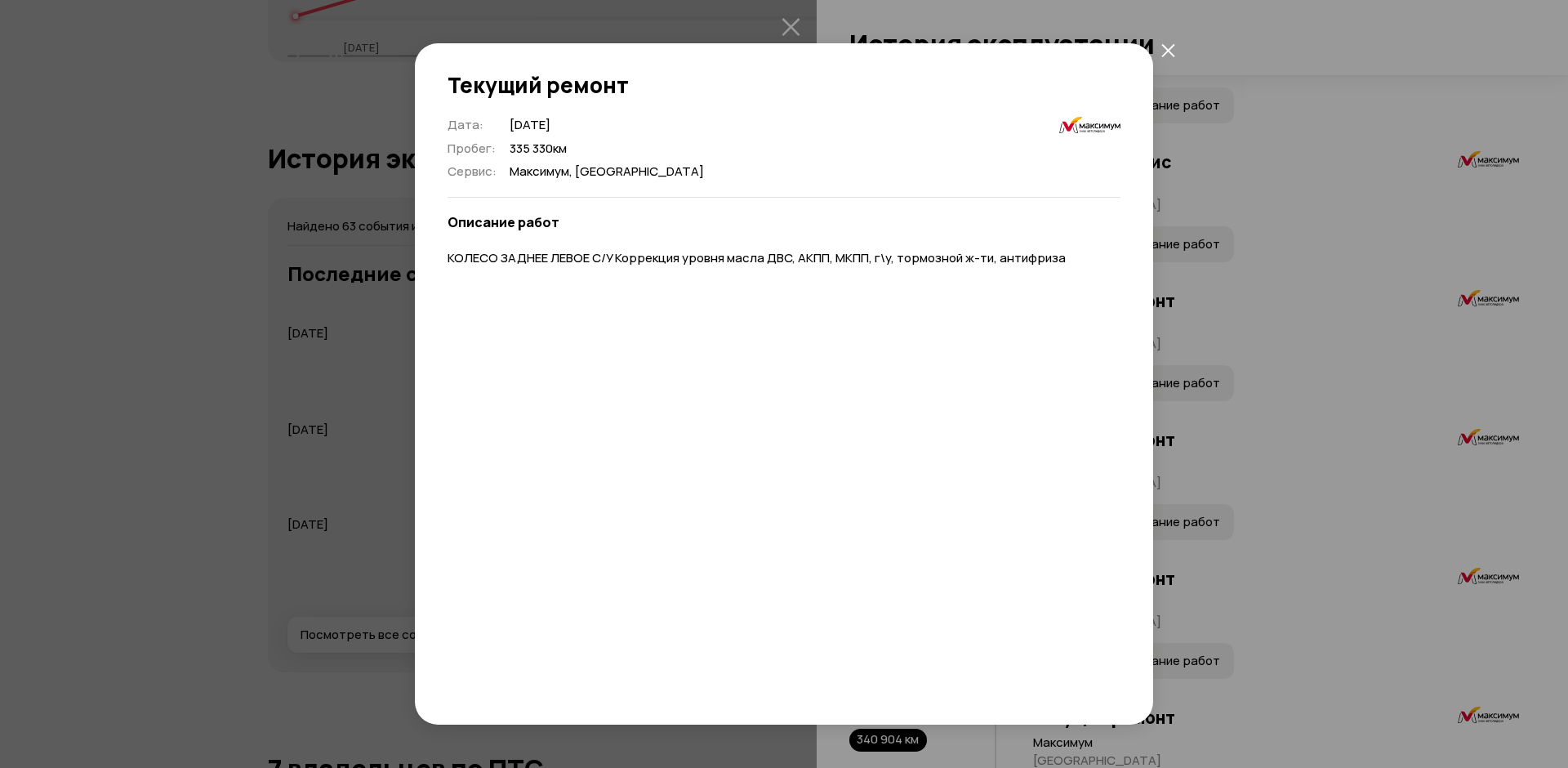
click at [1165, 47] on icon "закрыть" at bounding box center [1168, 50] width 13 height 13
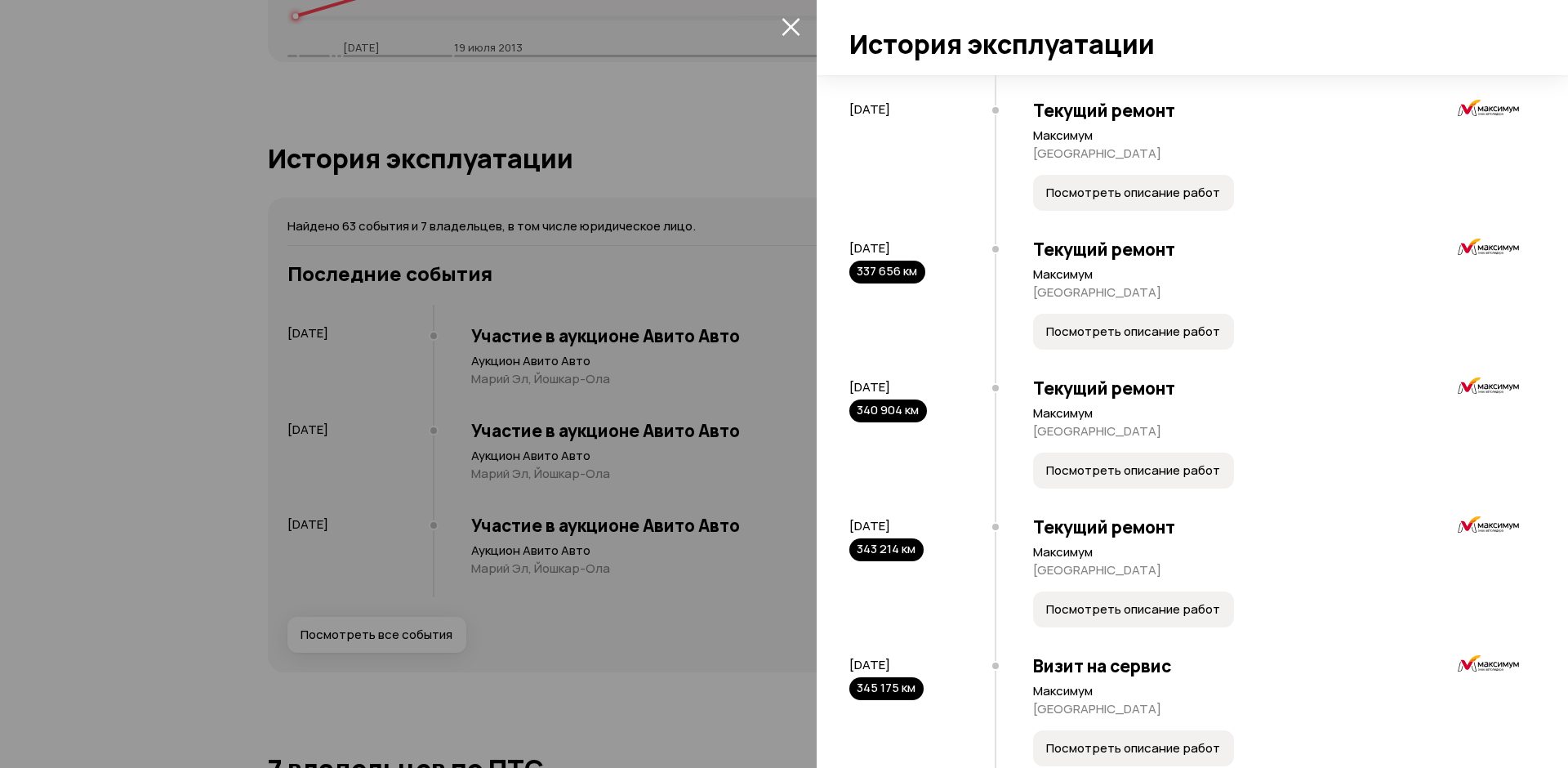
scroll to position [3134, 0]
click at [1156, 339] on span "Посмотреть описание работ" at bounding box center [1133, 331] width 174 height 17
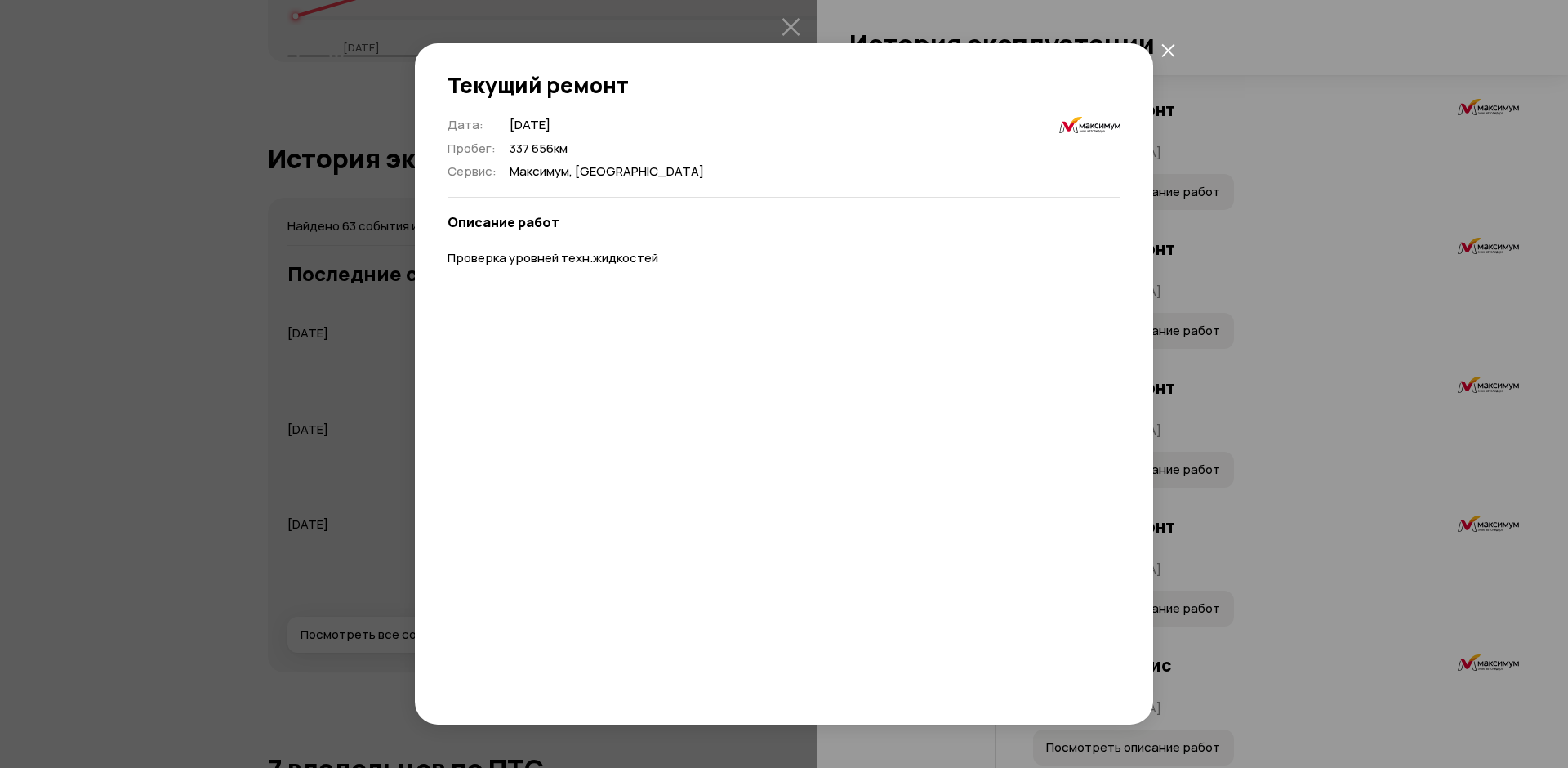
click at [1164, 58] on button "закрыть" at bounding box center [1168, 50] width 30 height 30
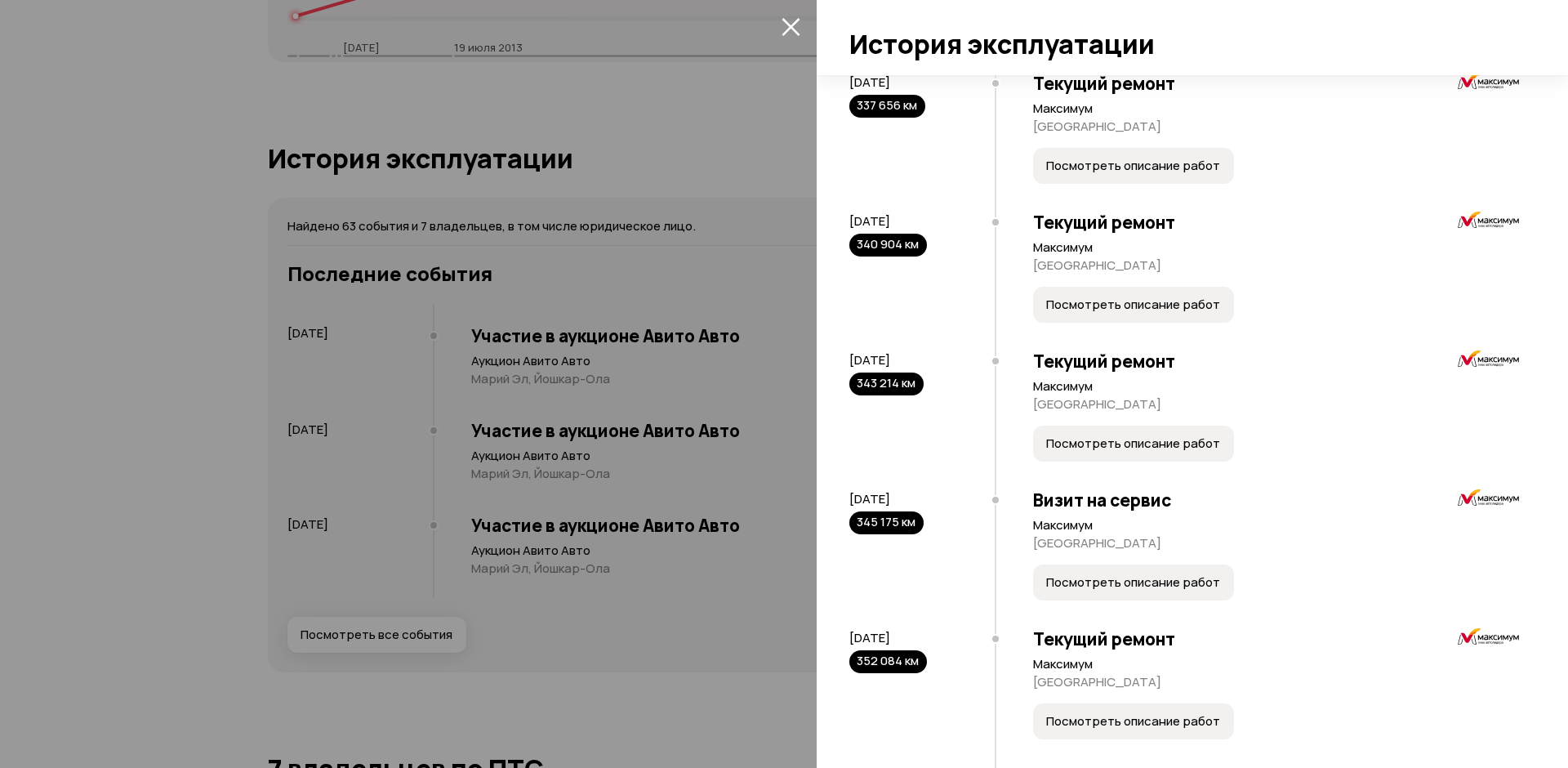
scroll to position [3300, 0]
click at [1175, 450] on span "Посмотреть описание работ" at bounding box center [1133, 442] width 174 height 17
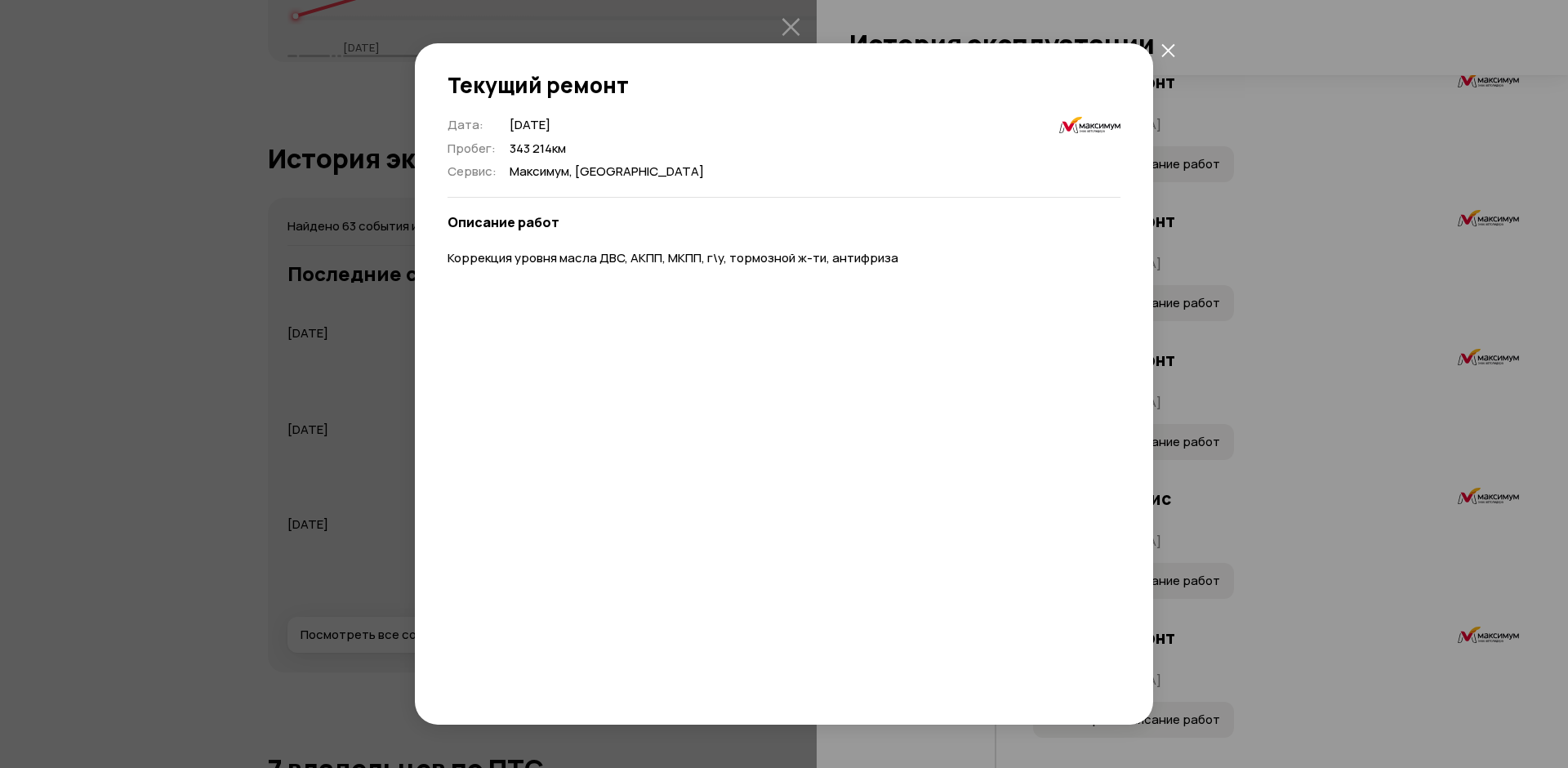
click at [1169, 46] on icon "закрыть" at bounding box center [1168, 50] width 14 height 14
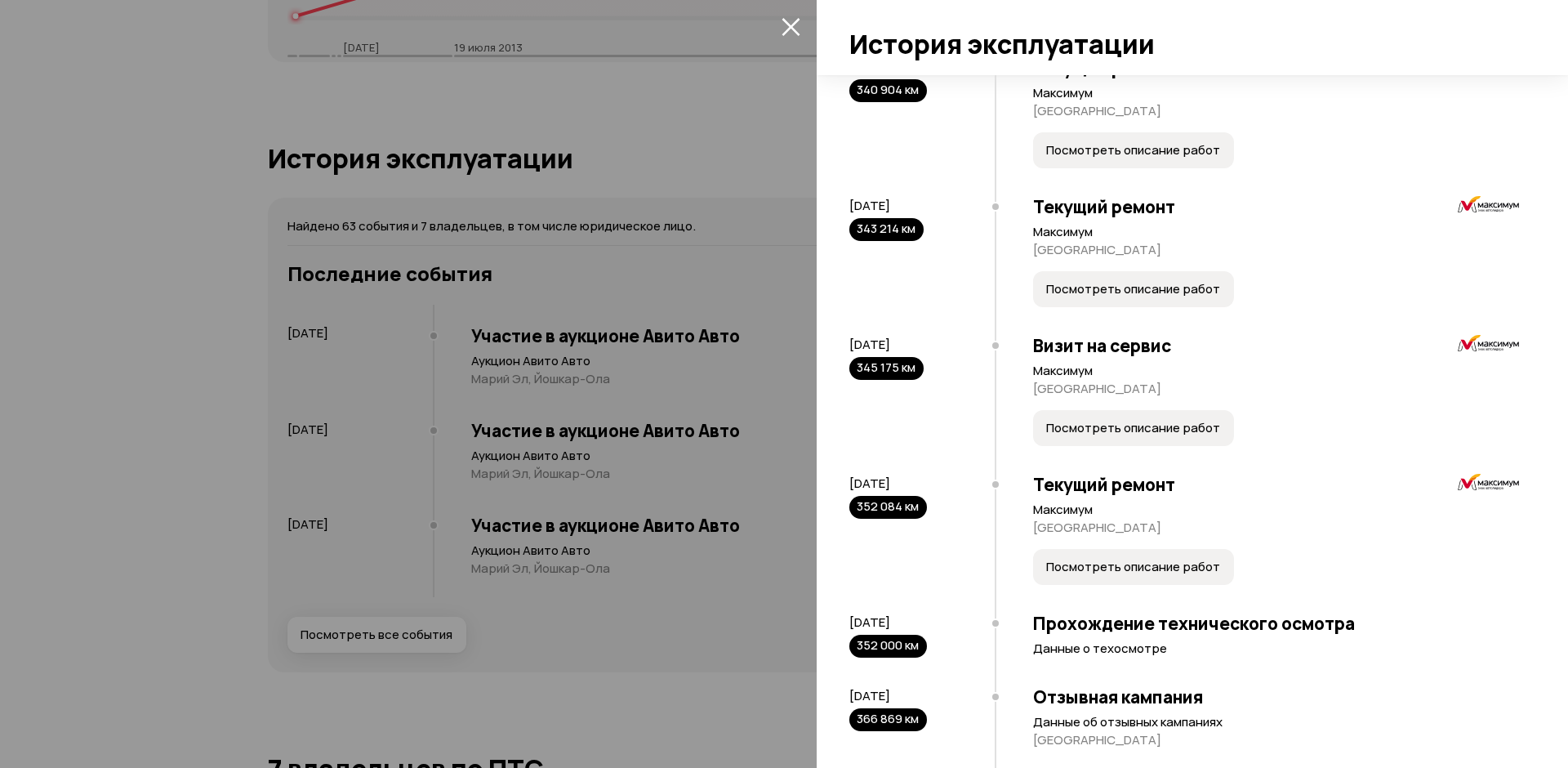
scroll to position [3459, 0]
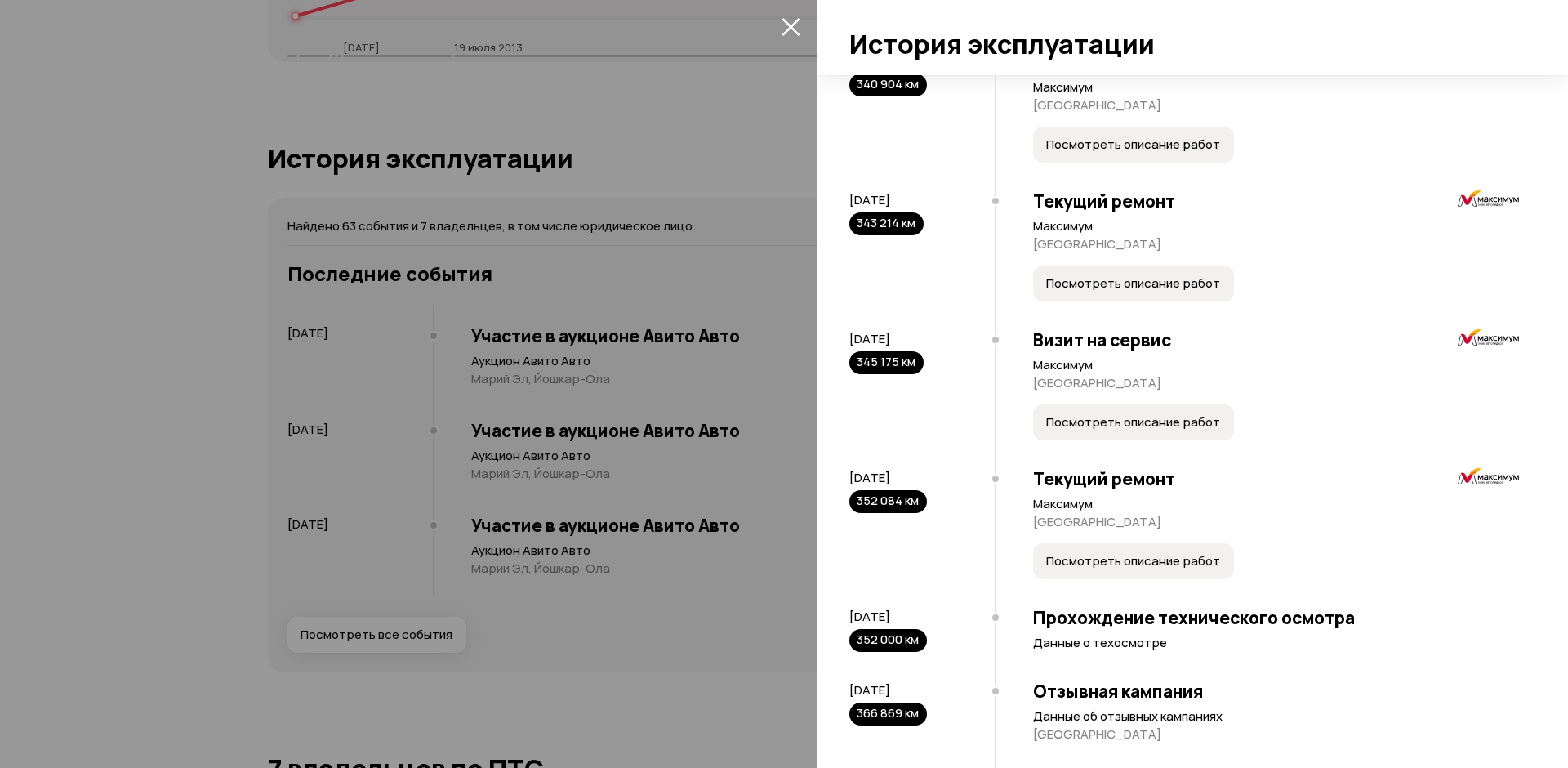
click at [1174, 431] on span "Посмотреть описание работ" at bounding box center [1133, 422] width 174 height 17
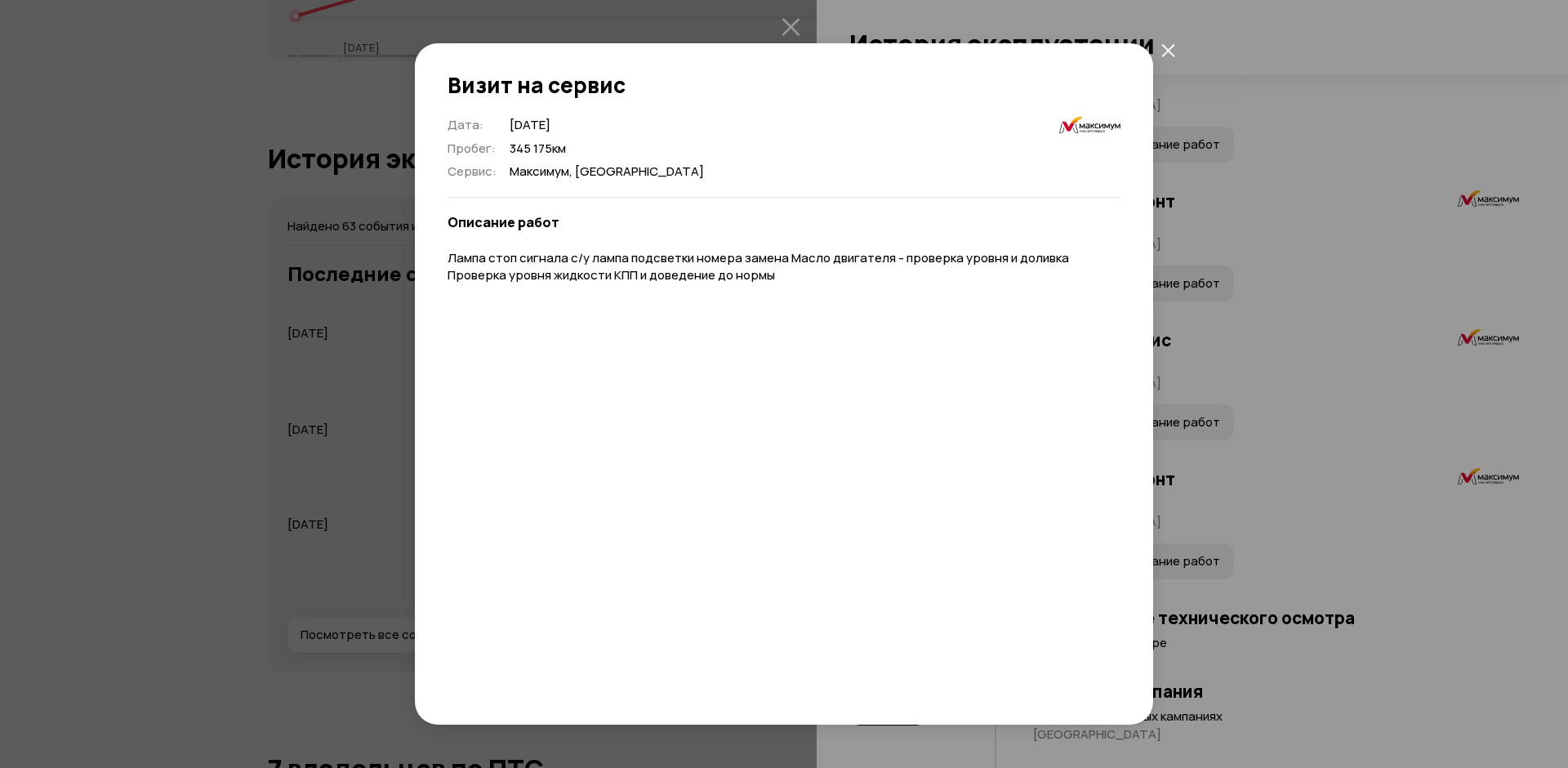
click at [1167, 44] on icon "закрыть" at bounding box center [1168, 50] width 14 height 14
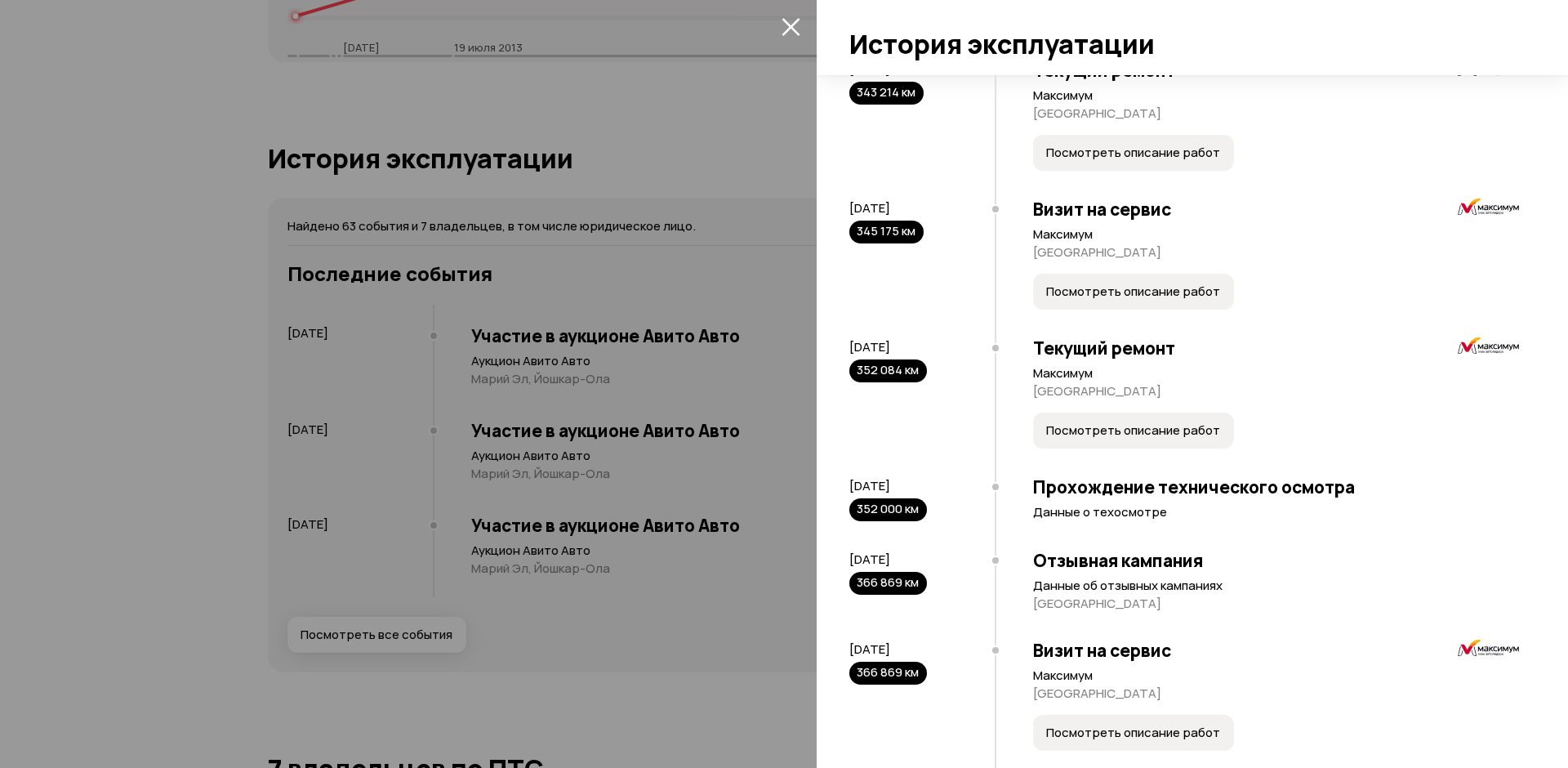
scroll to position [3613, 0]
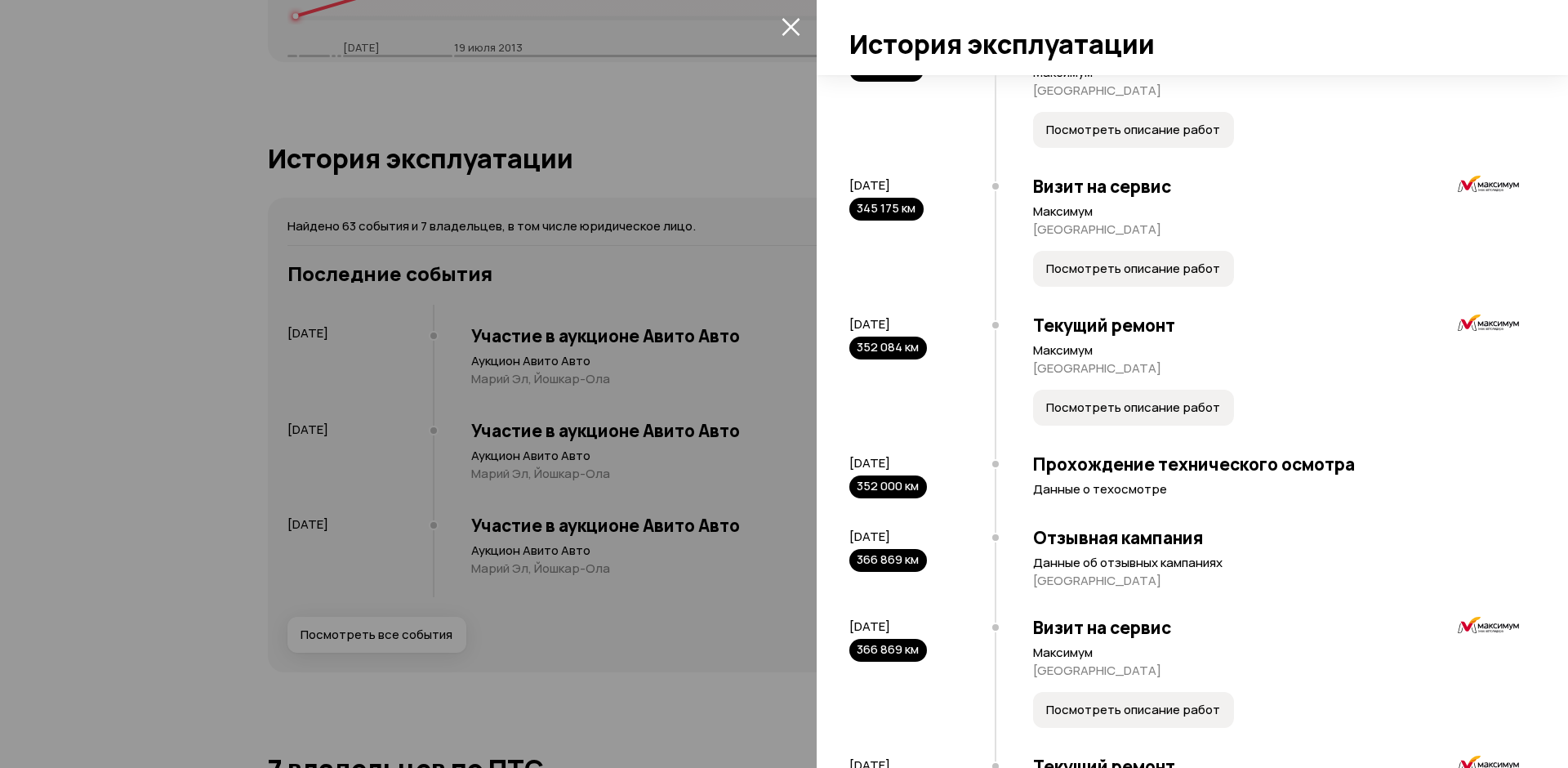
click at [1184, 416] on span "Посмотреть описание работ" at bounding box center [1133, 408] width 174 height 17
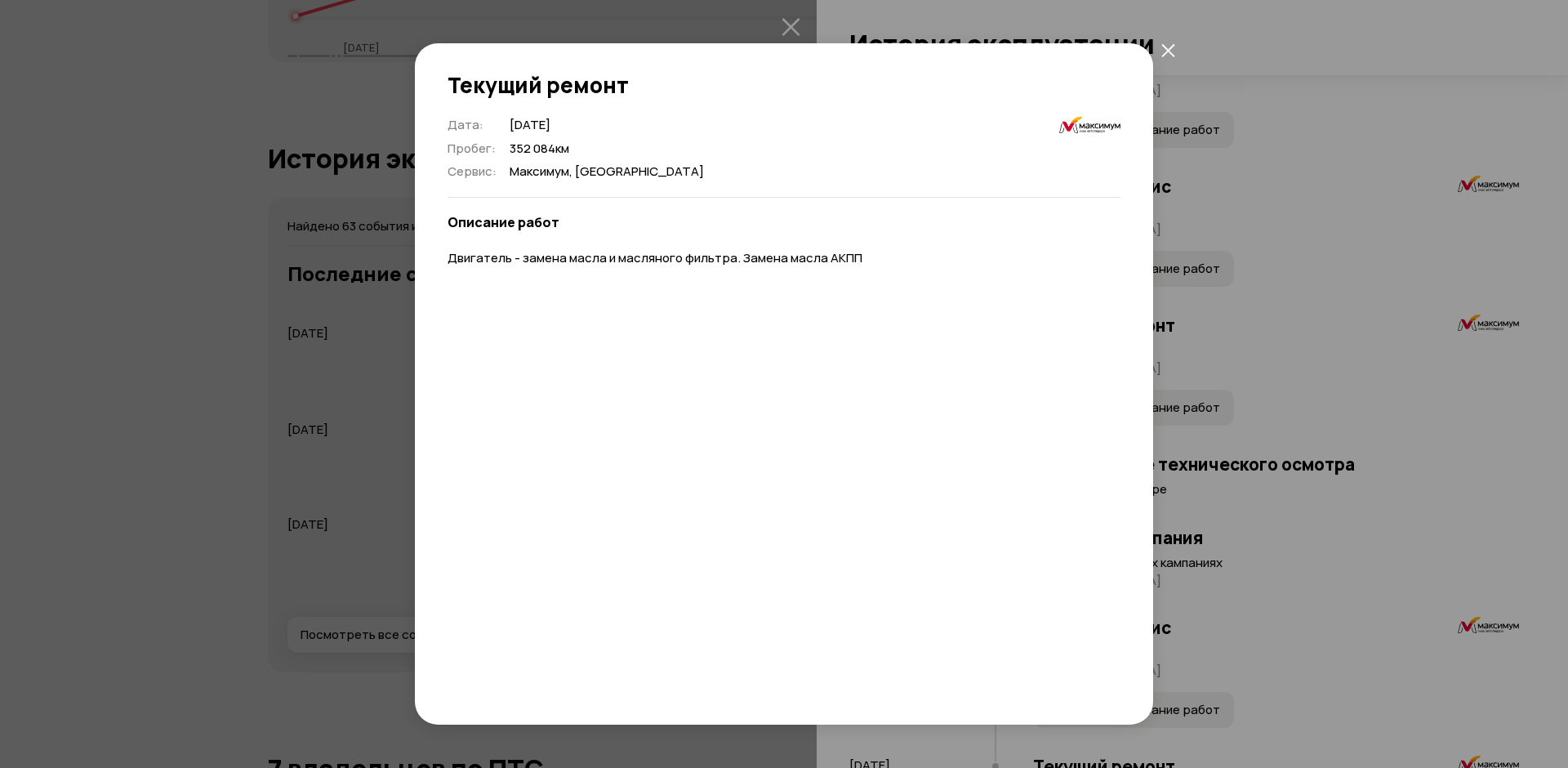
click at [1170, 45] on icon "закрыть" at bounding box center [1168, 50] width 14 height 14
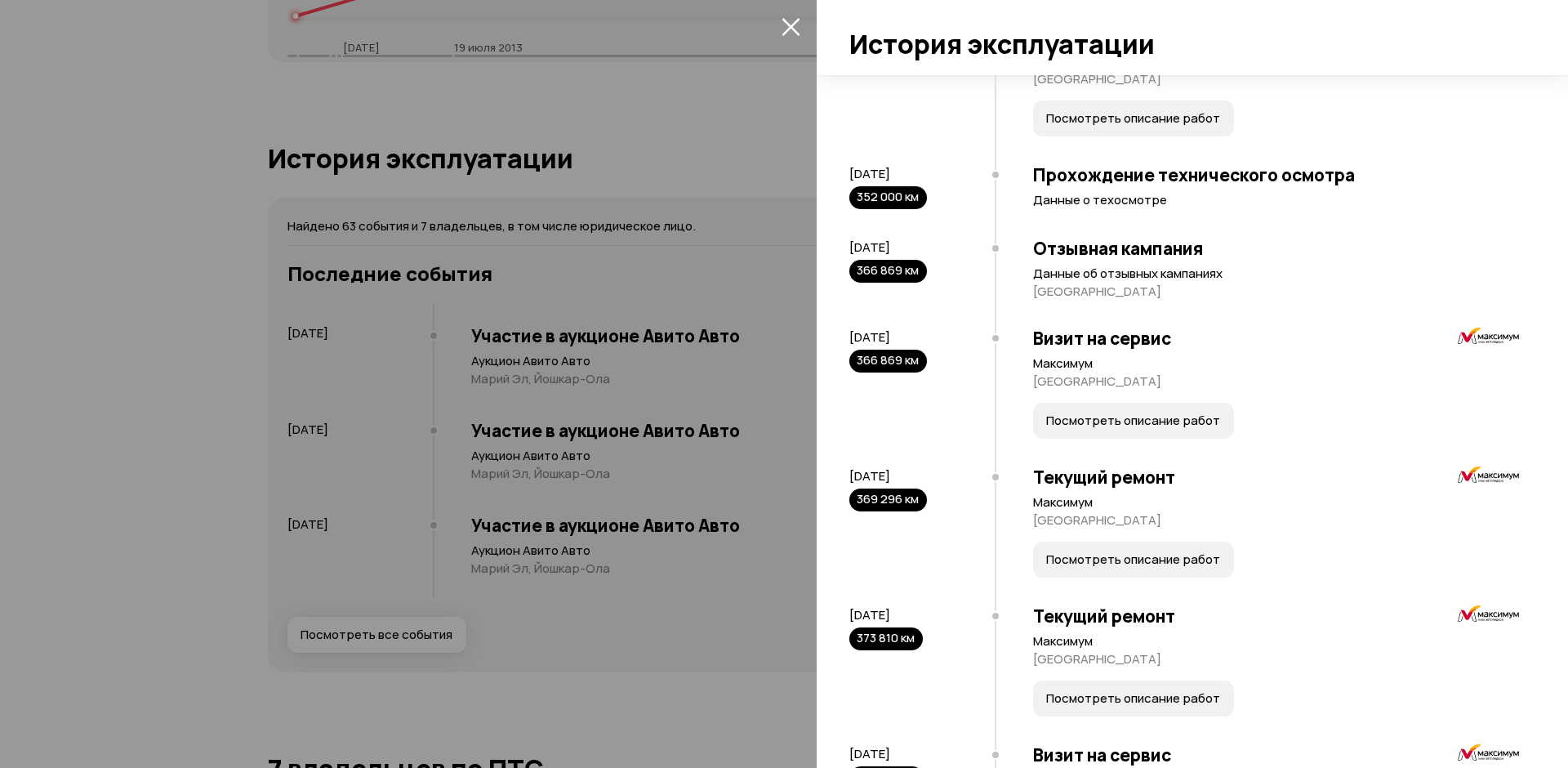
scroll to position [3906, 0]
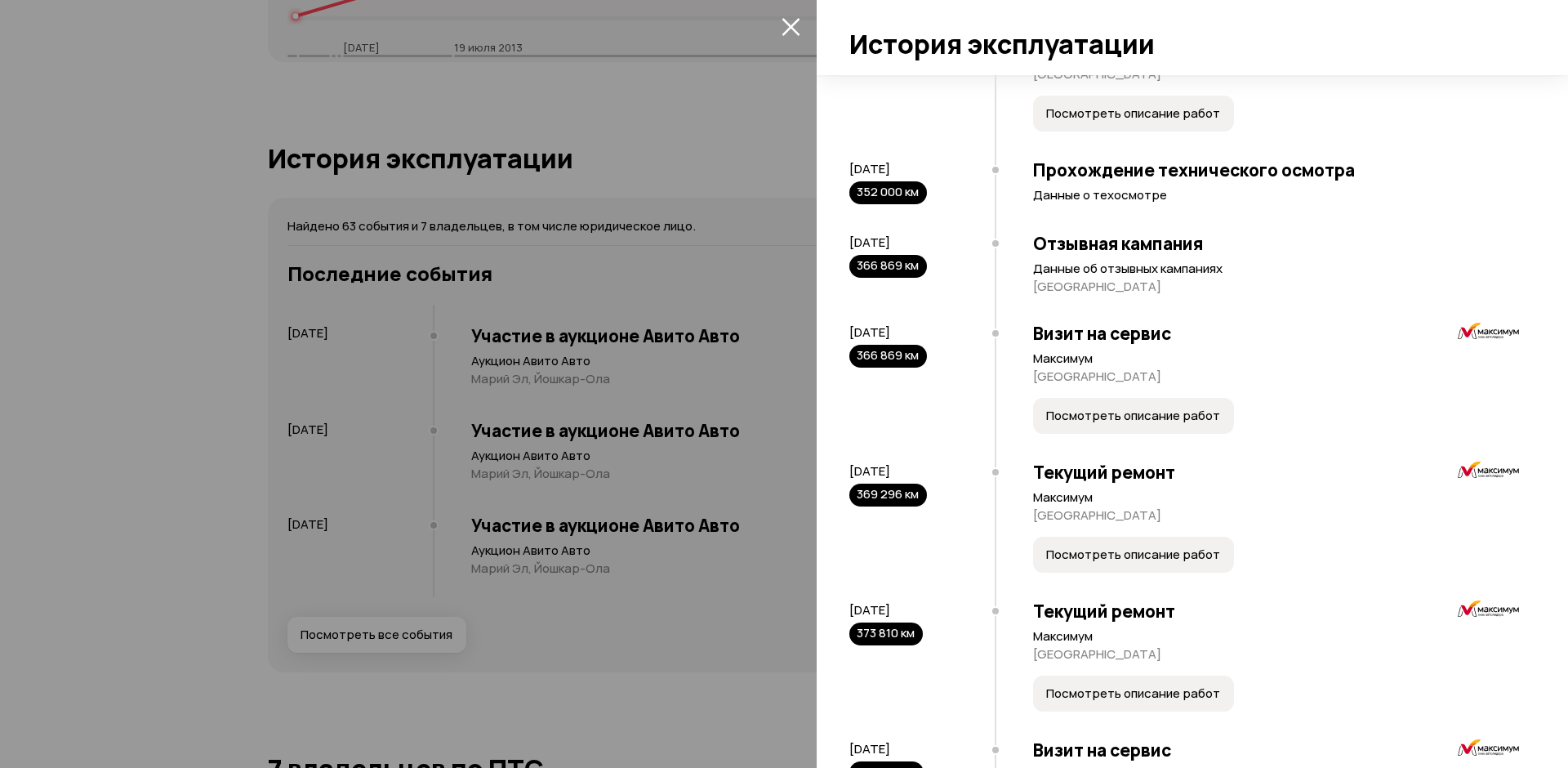
click at [1137, 424] on span "Посмотреть описание работ" at bounding box center [1133, 416] width 174 height 17
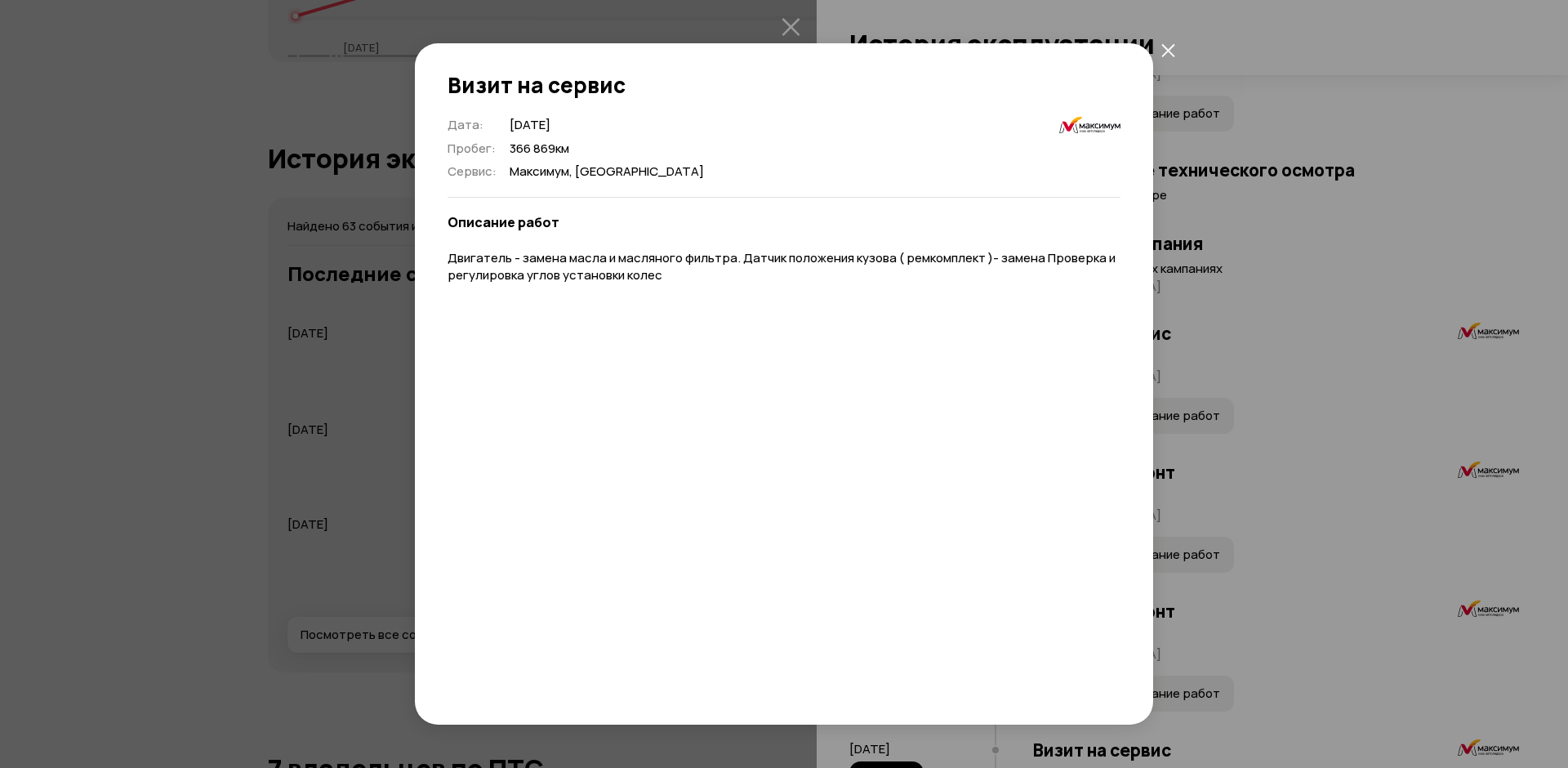
click at [1169, 50] on icon "закрыть" at bounding box center [1168, 50] width 13 height 13
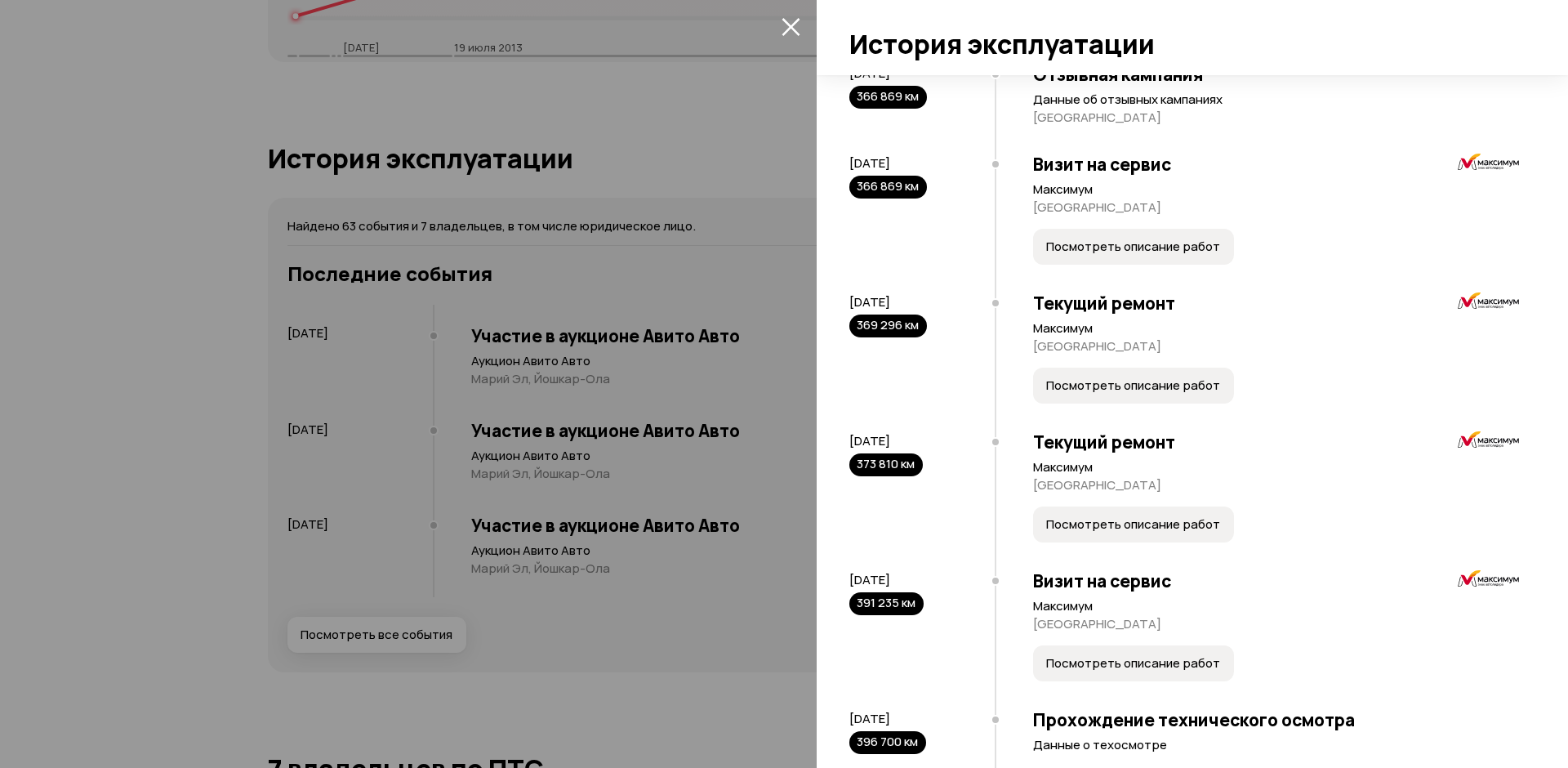
scroll to position [4098, 0]
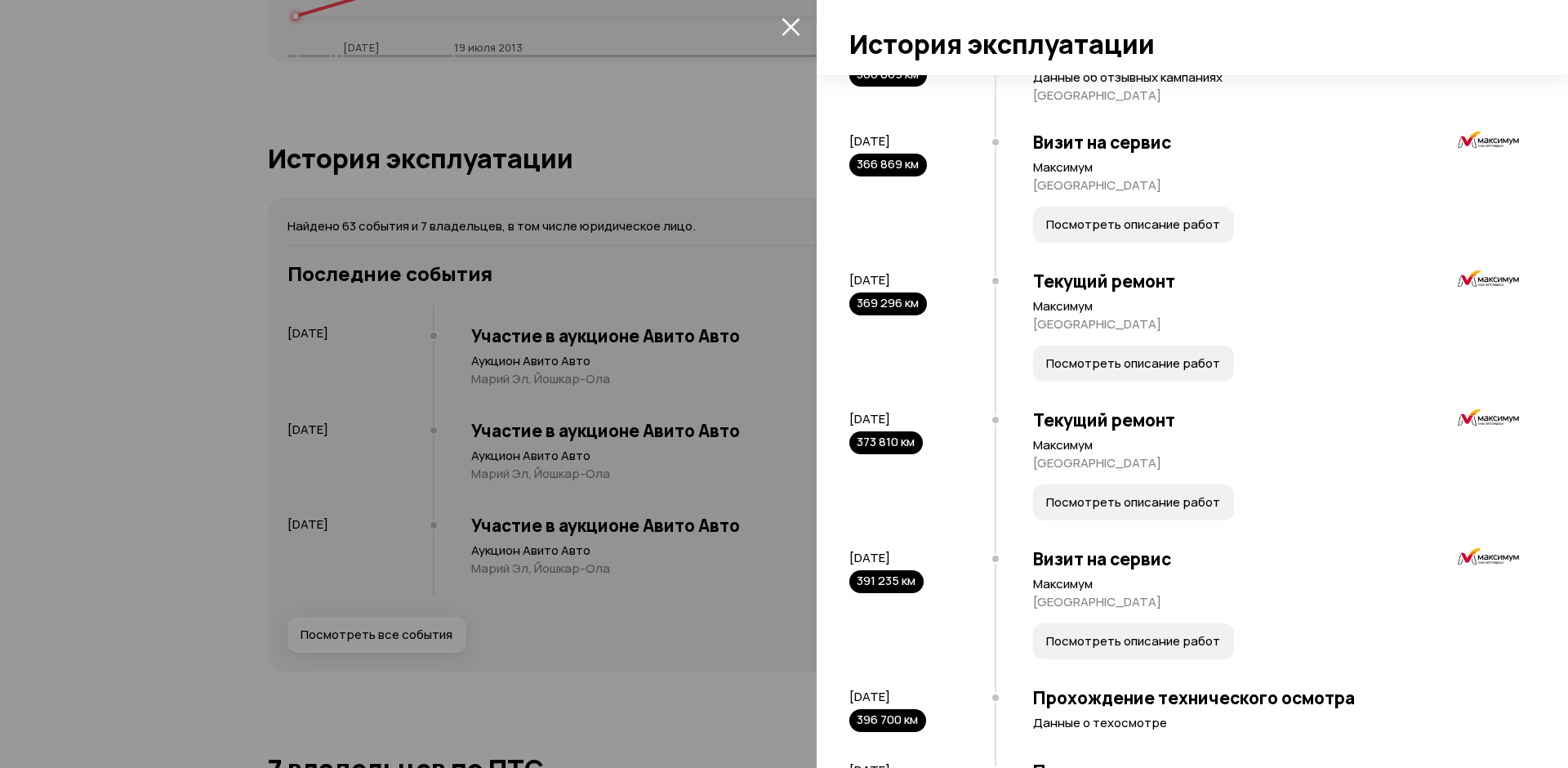
click at [1161, 520] on button "Посмотреть описание работ" at bounding box center [1133, 502] width 201 height 36
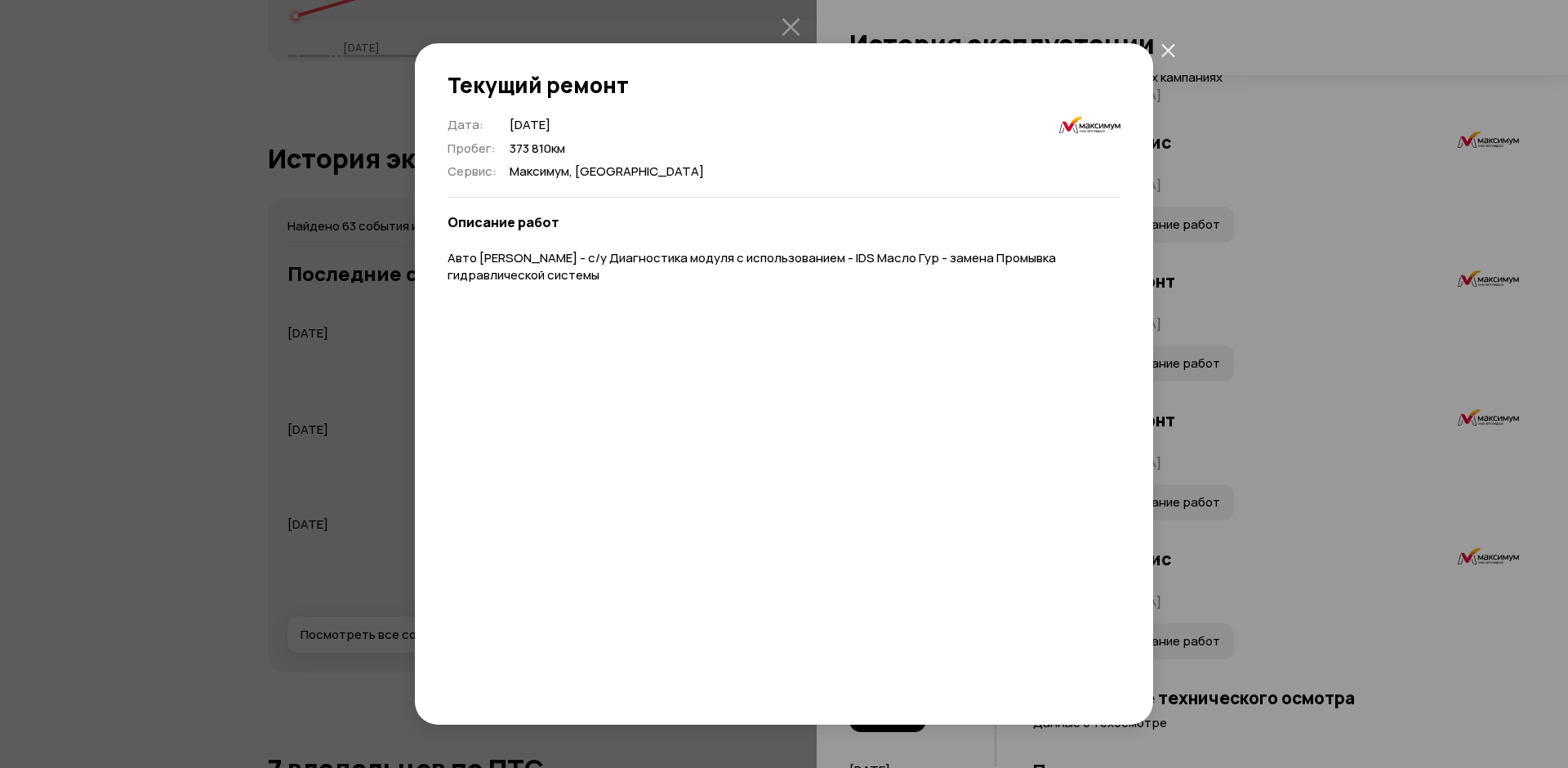
click at [1170, 51] on icon "закрыть" at bounding box center [1168, 50] width 14 height 14
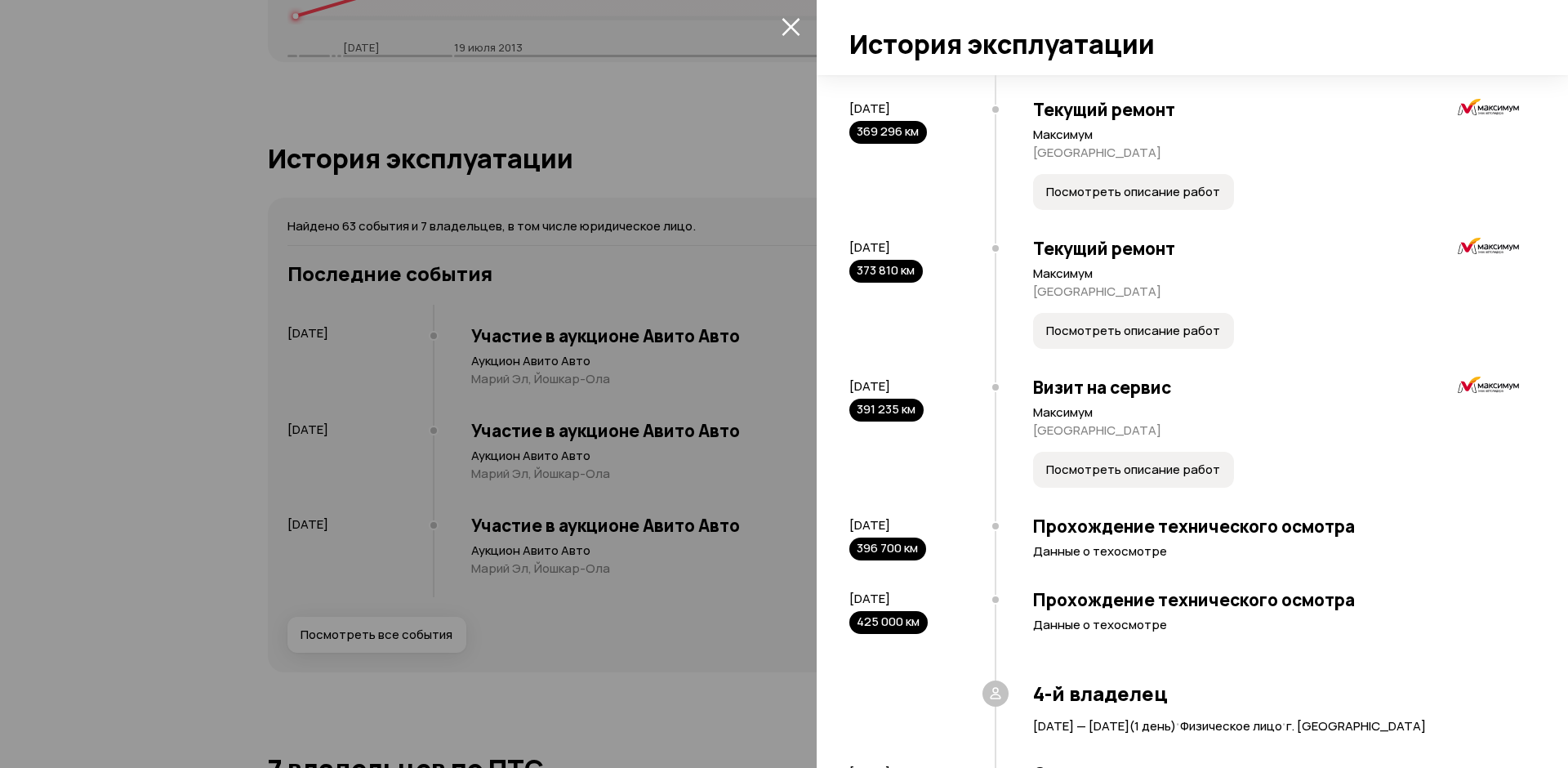
scroll to position [4270, 0]
click at [1137, 477] on span "Посмотреть описание работ" at bounding box center [1133, 469] width 174 height 17
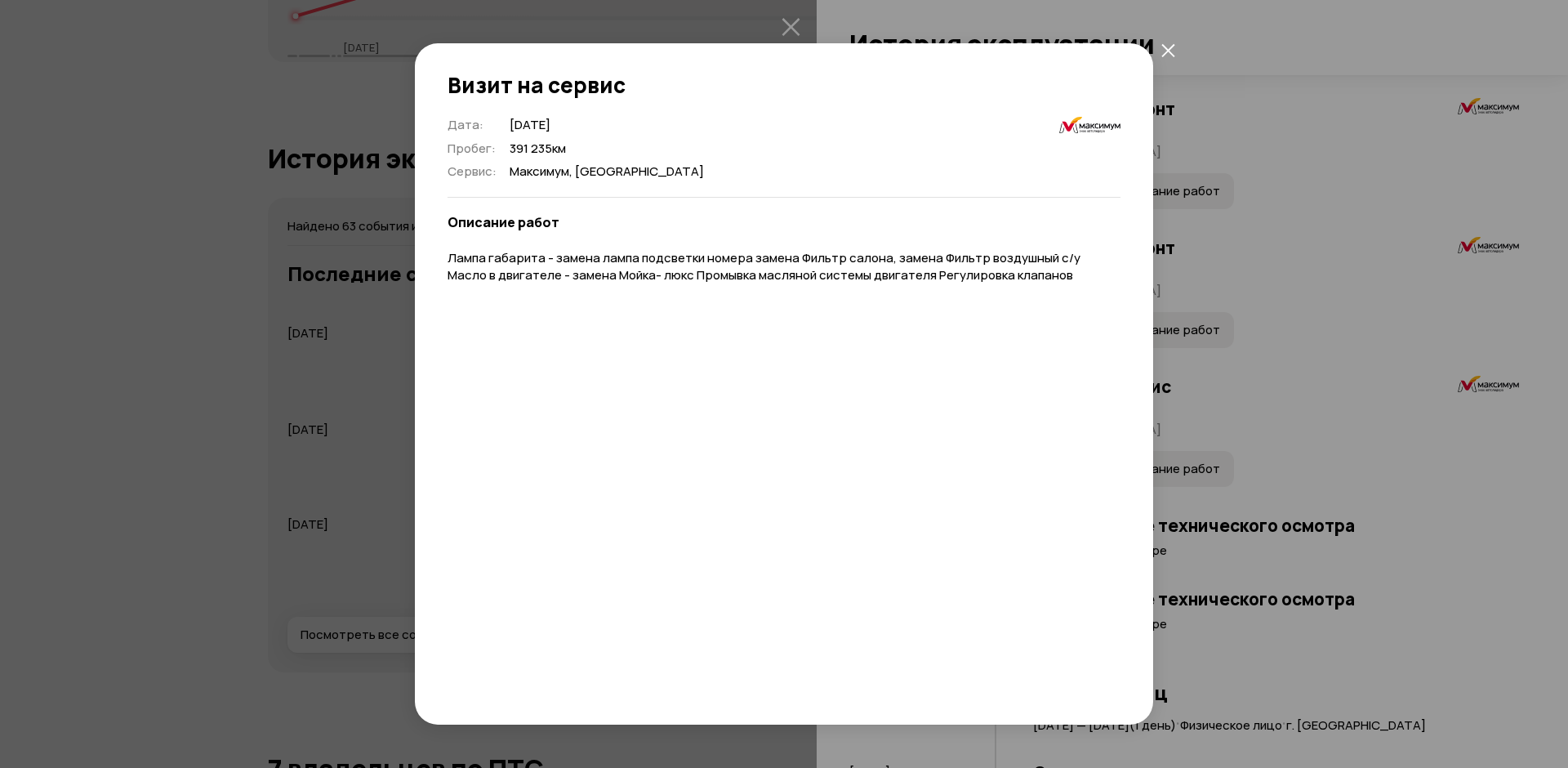
click at [1171, 45] on icon "закрыть" at bounding box center [1168, 50] width 14 height 14
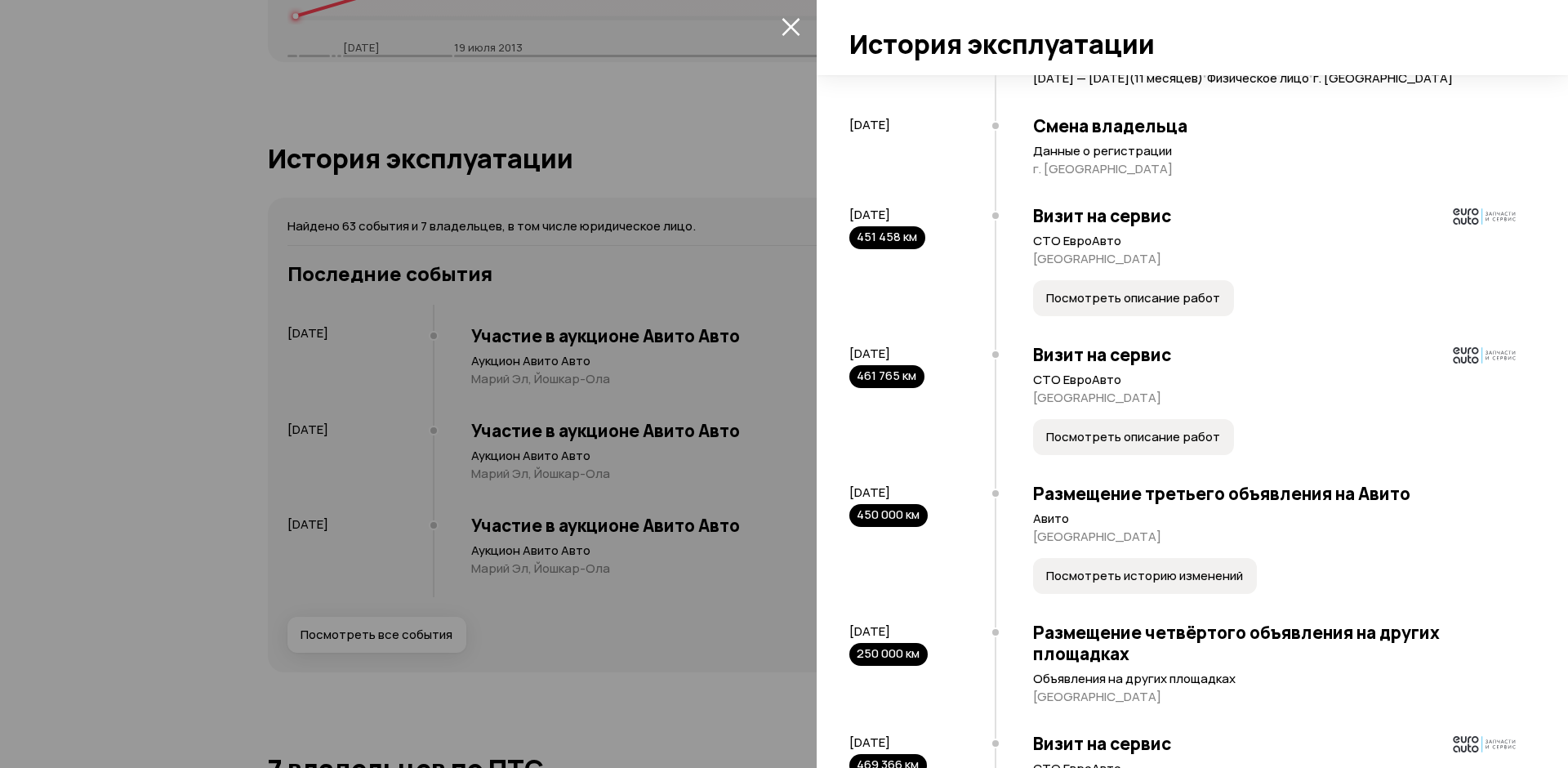
scroll to position [6156, 0]
click at [1137, 306] on span "Посмотреть описание работ" at bounding box center [1133, 298] width 174 height 17
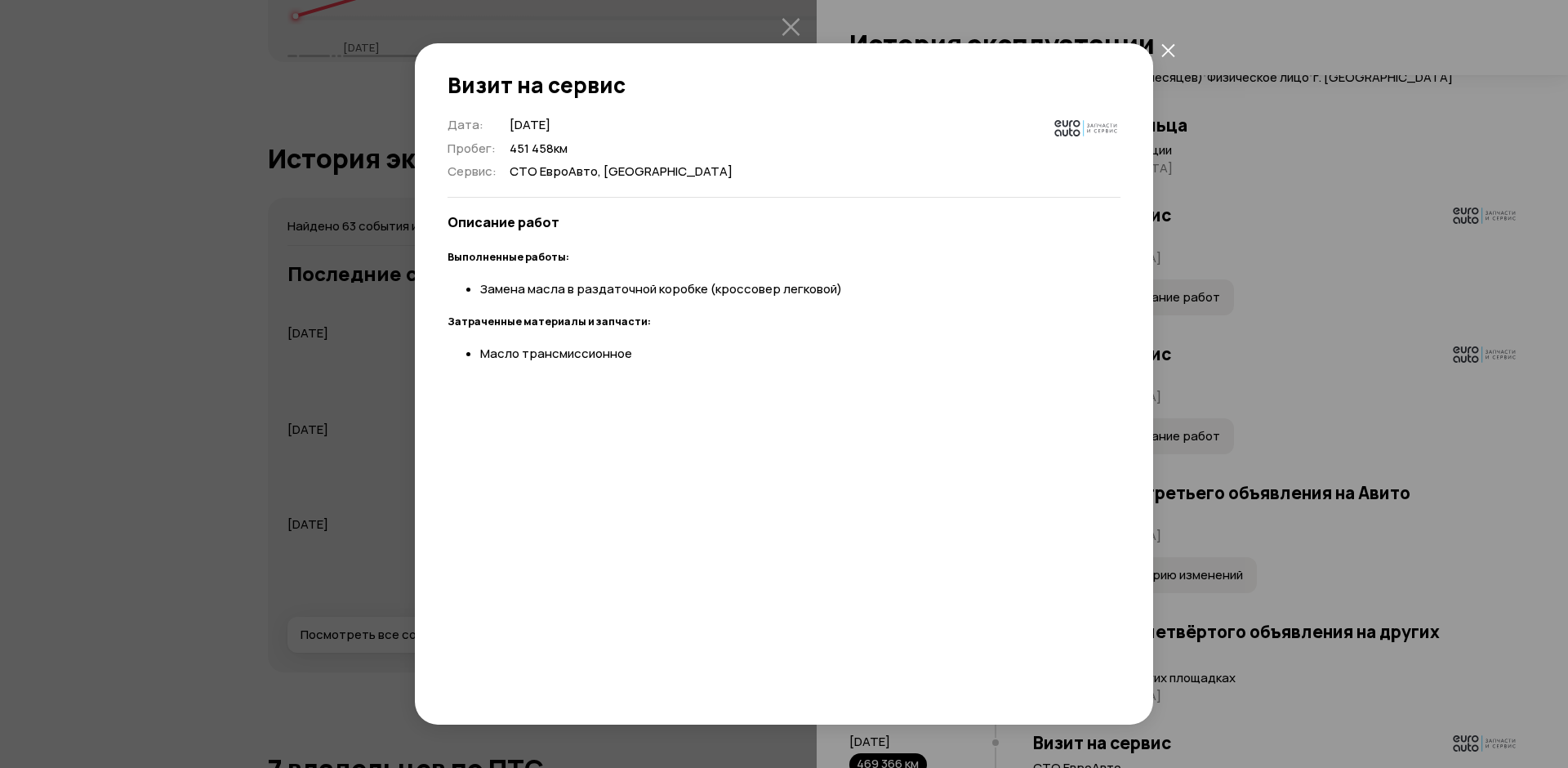
click at [1165, 55] on icon "закрыть" at bounding box center [1168, 50] width 14 height 14
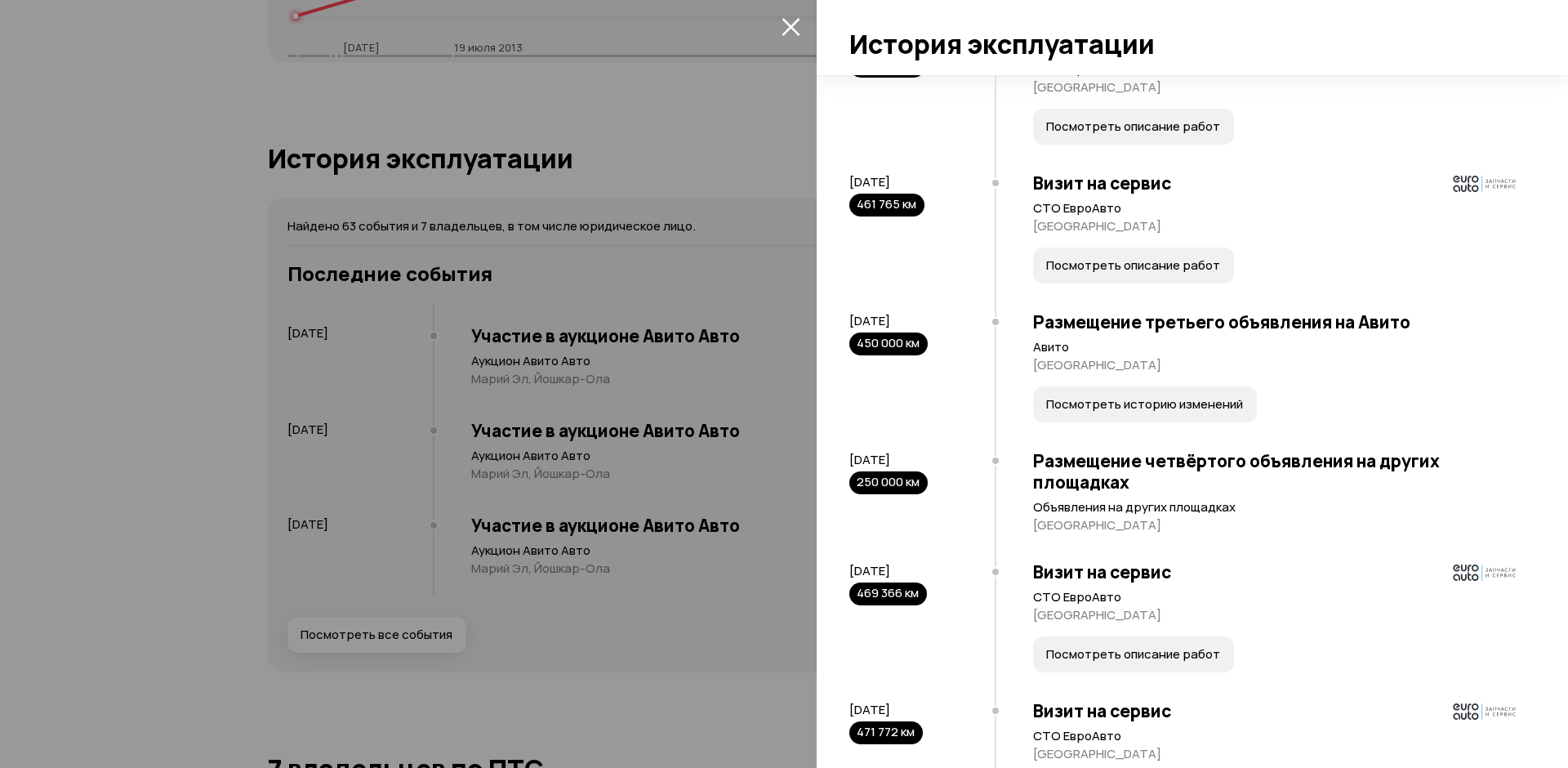
scroll to position [6339, 0]
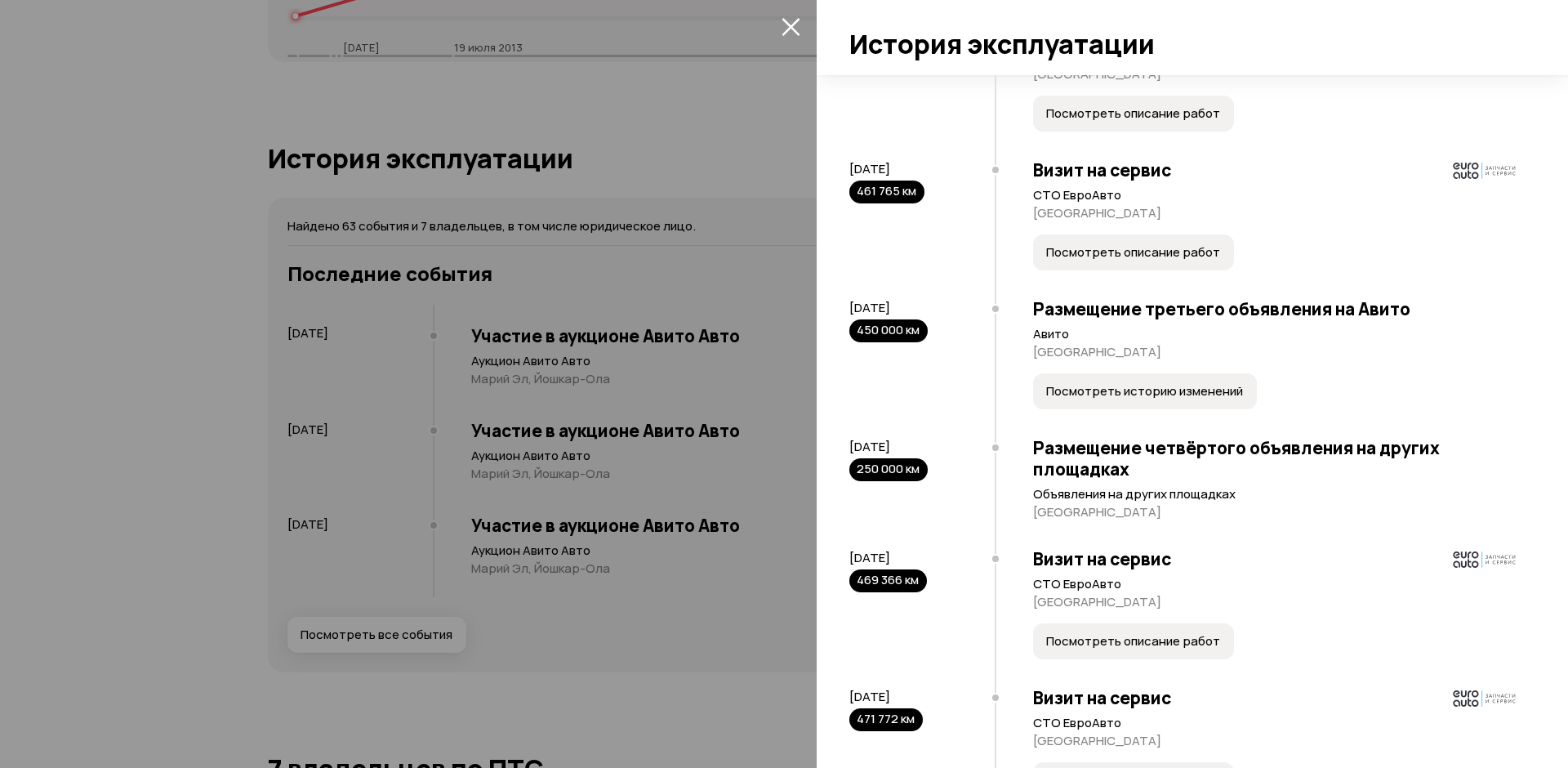
click at [1152, 399] on span "Посмотреть историю изменений" at bounding box center [1145, 391] width 197 height 17
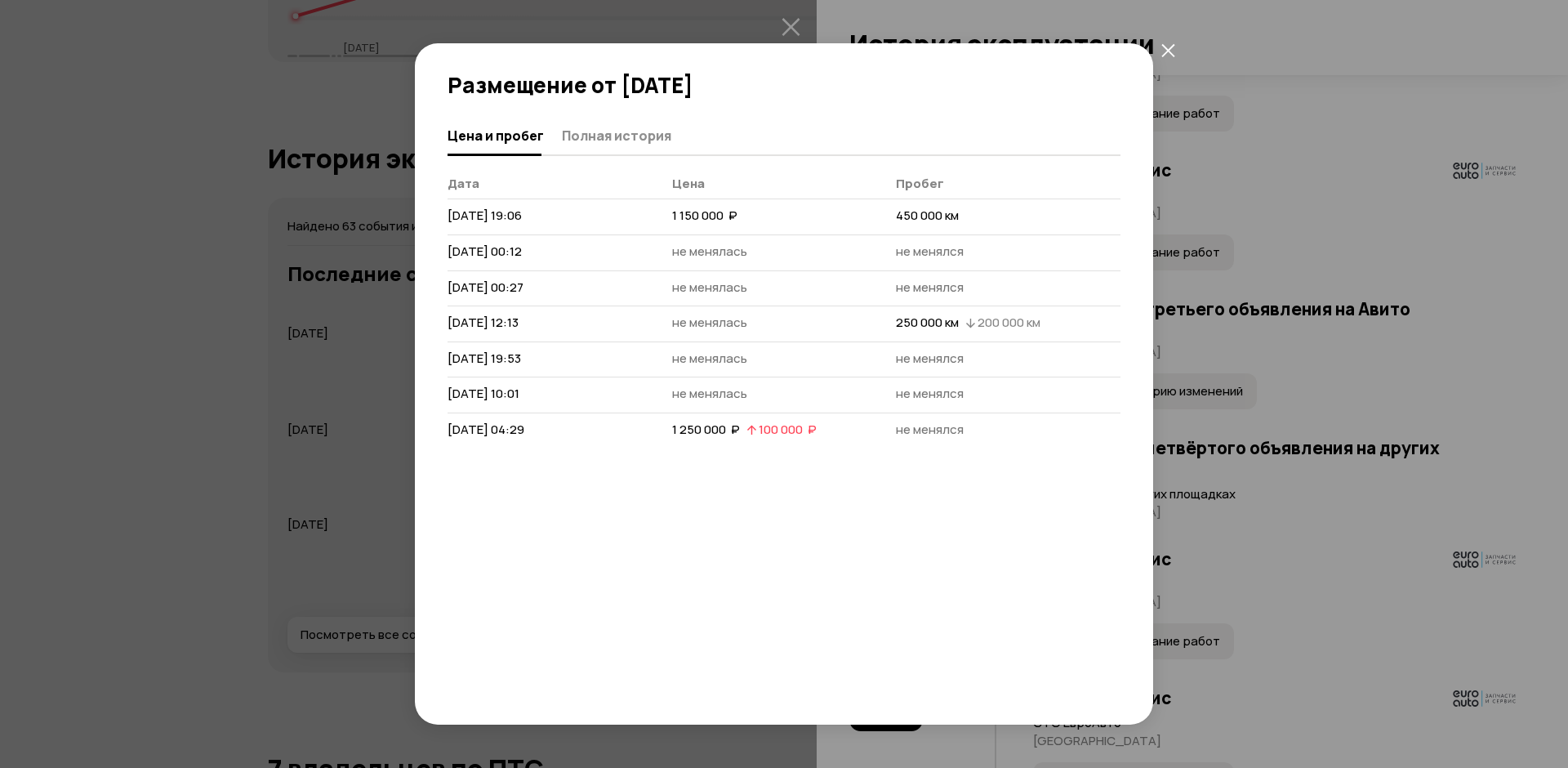
click at [1169, 47] on icon "закрыть" at bounding box center [1168, 50] width 14 height 14
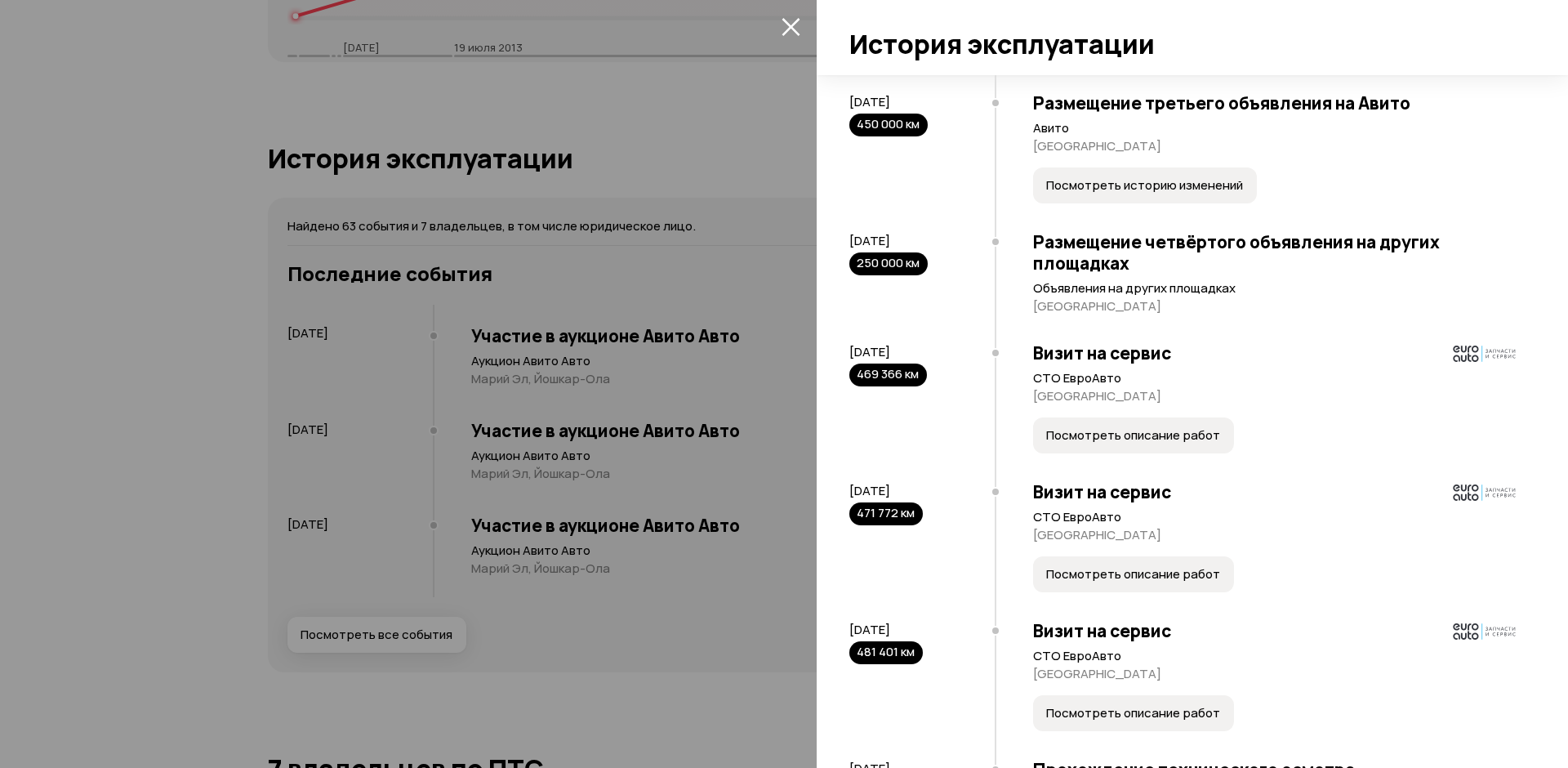
scroll to position [6547, 0]
click at [1137, 442] on span "Посмотреть описание работ" at bounding box center [1133, 434] width 174 height 17
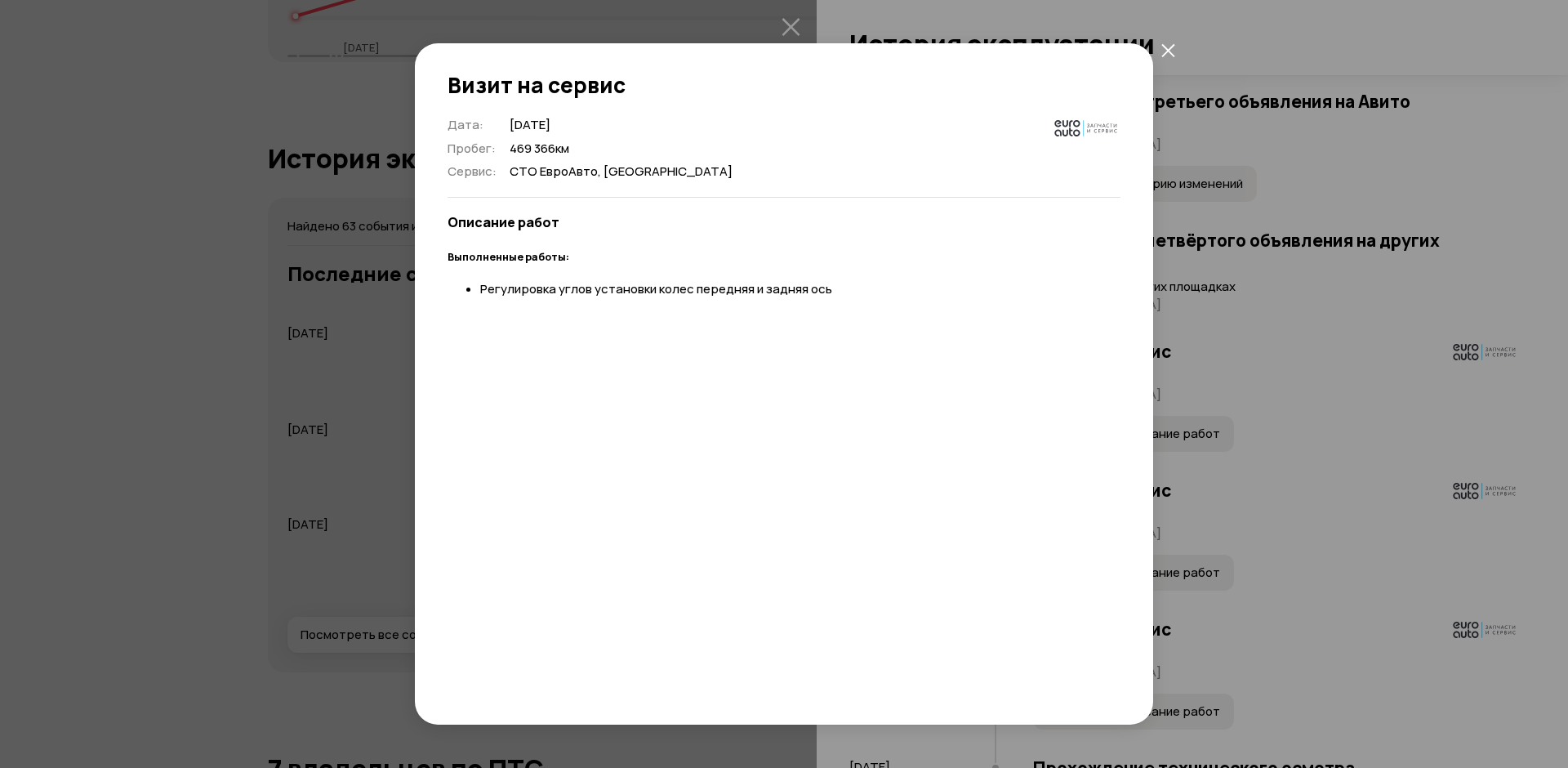
click at [1168, 55] on icon "закрыть" at bounding box center [1168, 50] width 14 height 14
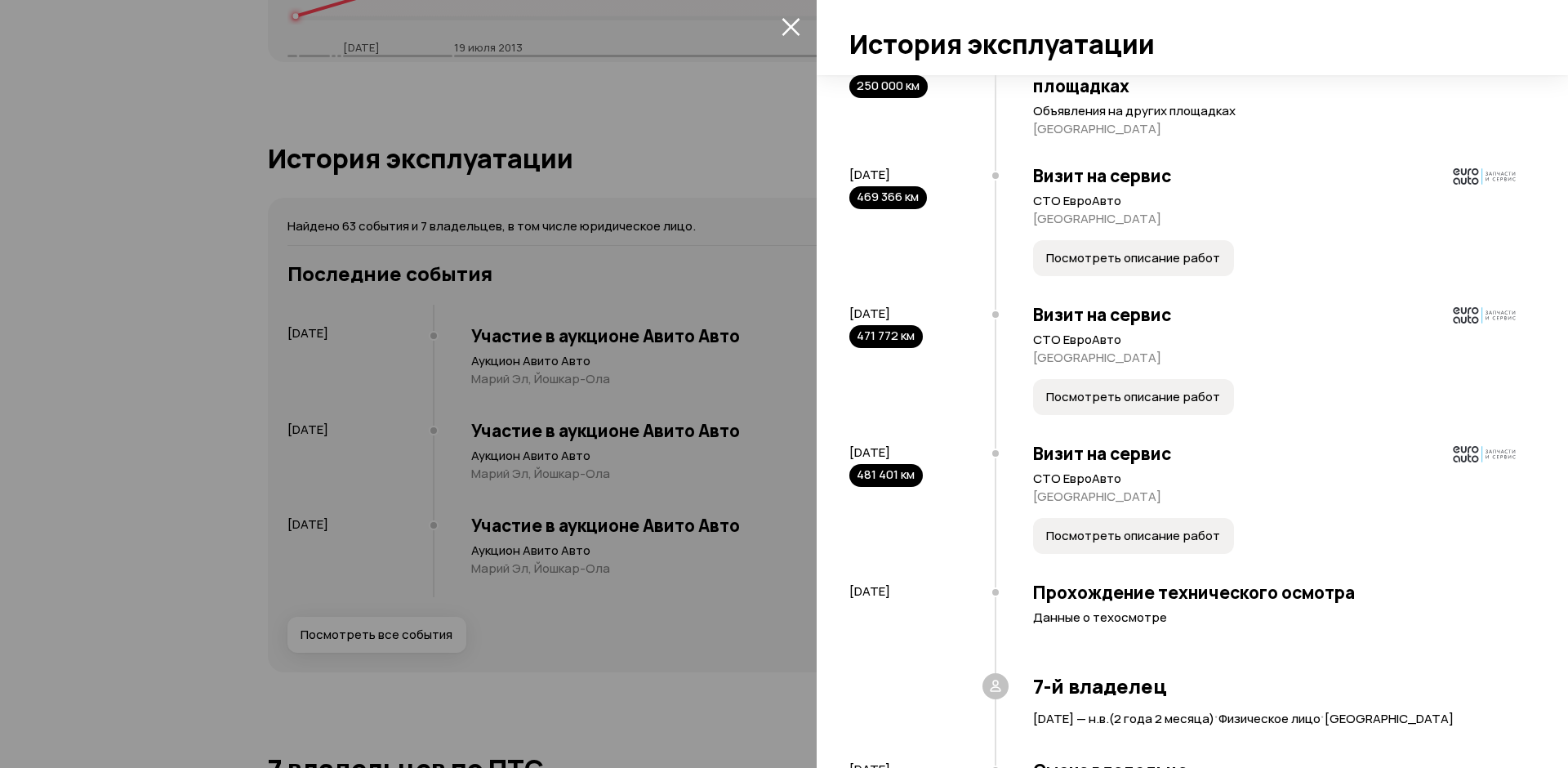
scroll to position [6727, 0]
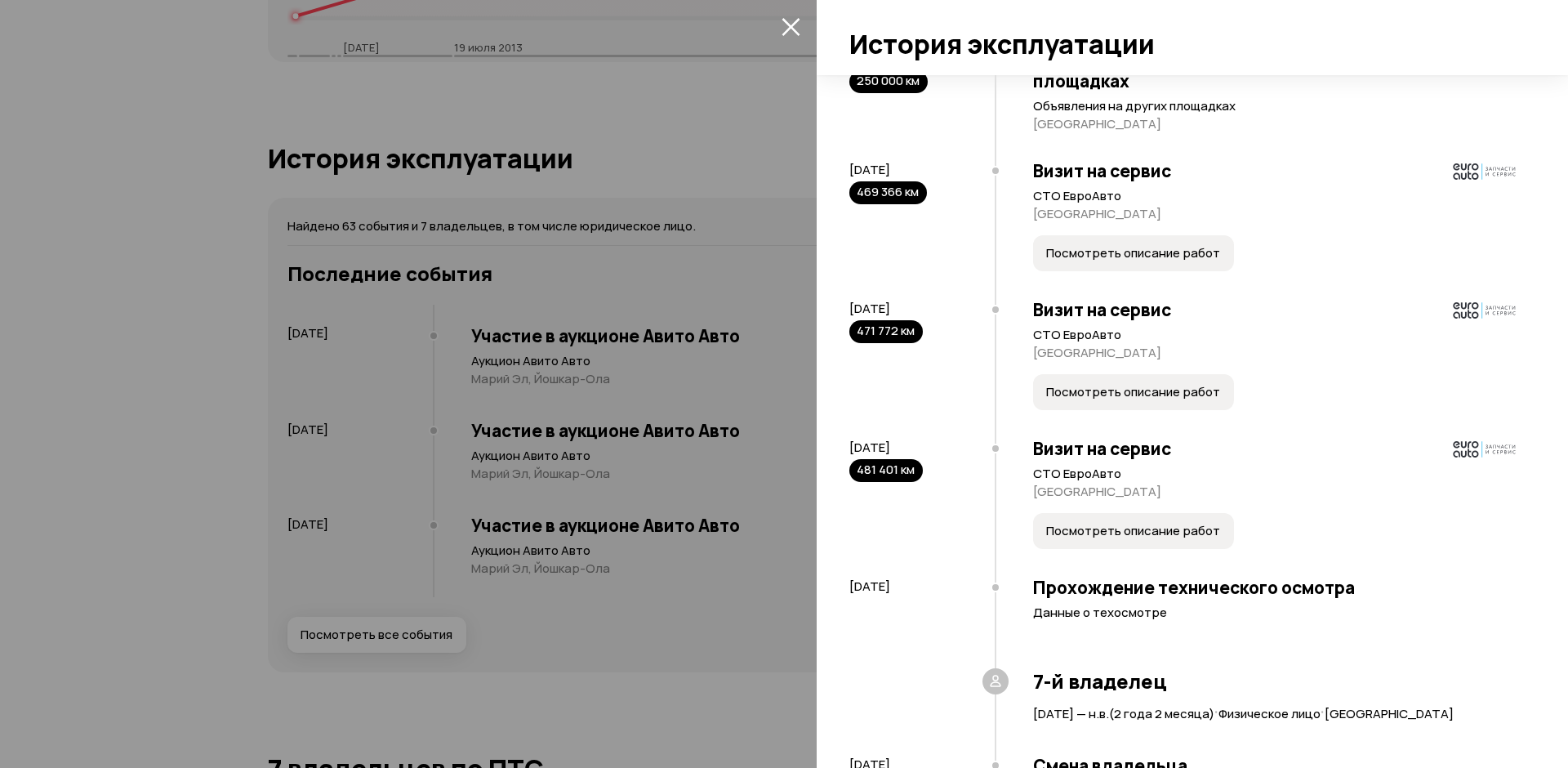
click at [1195, 400] on span "Посмотреть описание работ" at bounding box center [1133, 392] width 174 height 17
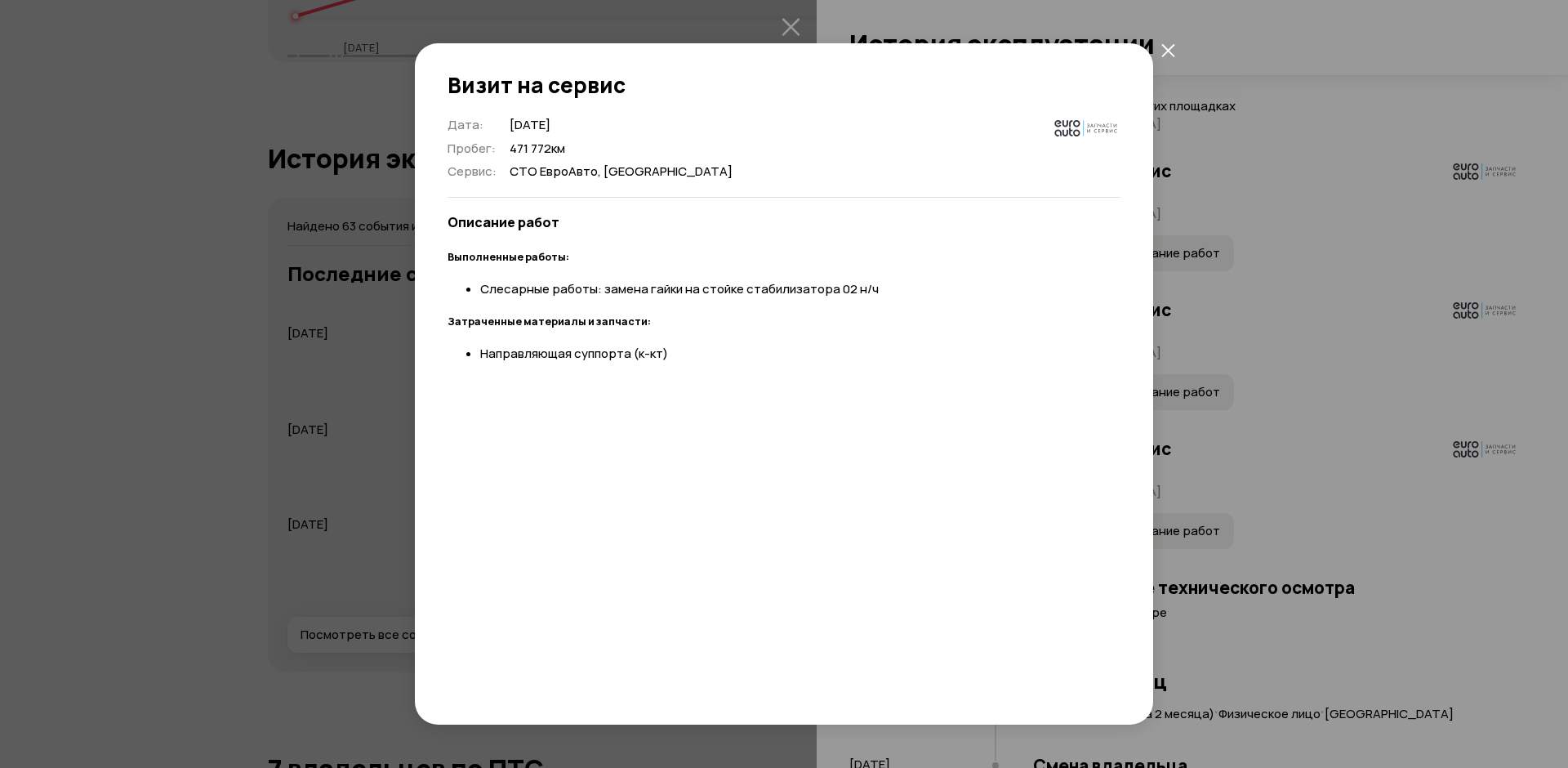
click at [1167, 56] on icon "закрыть" at bounding box center [1168, 50] width 14 height 14
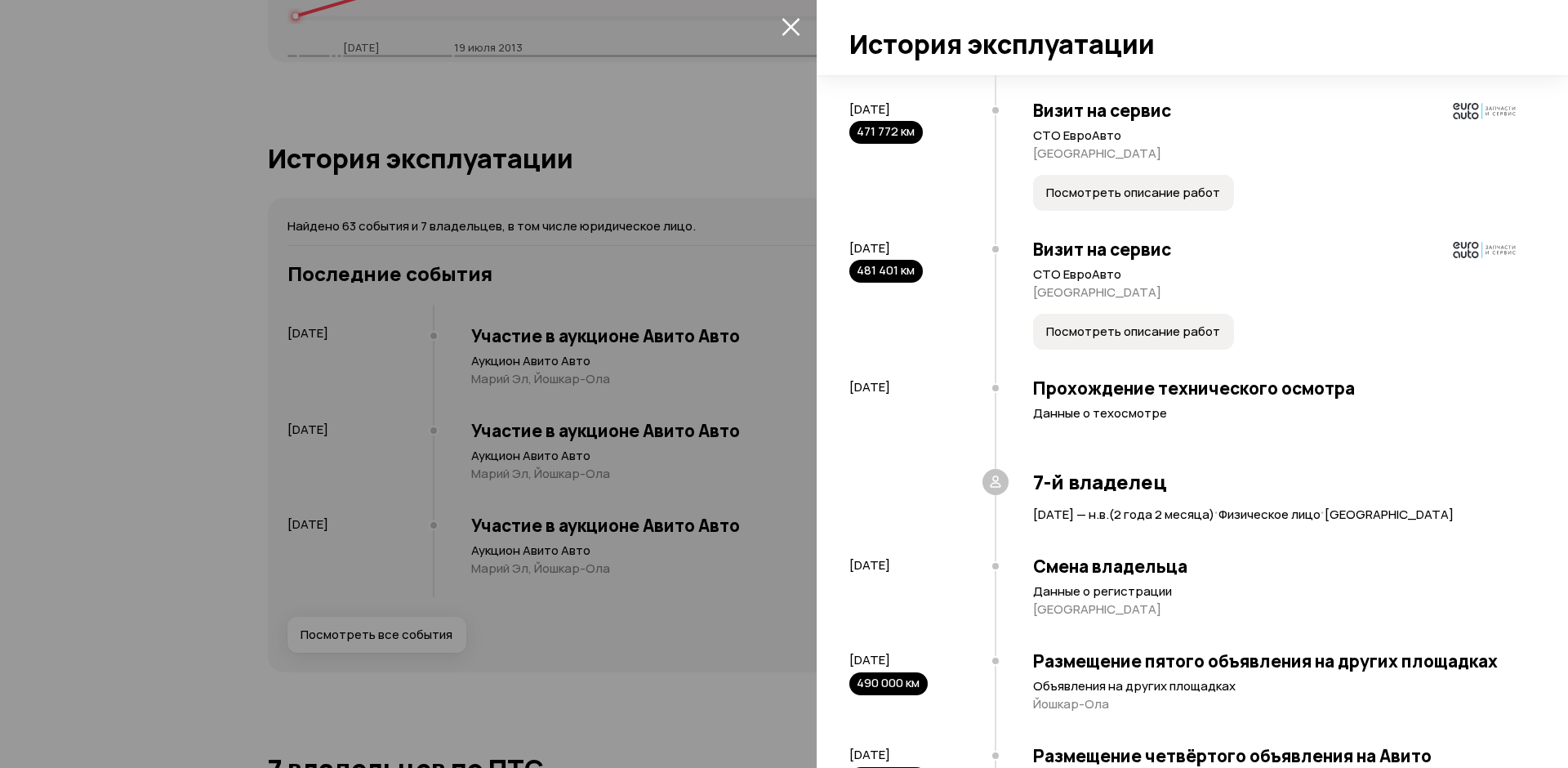
scroll to position [6929, 0]
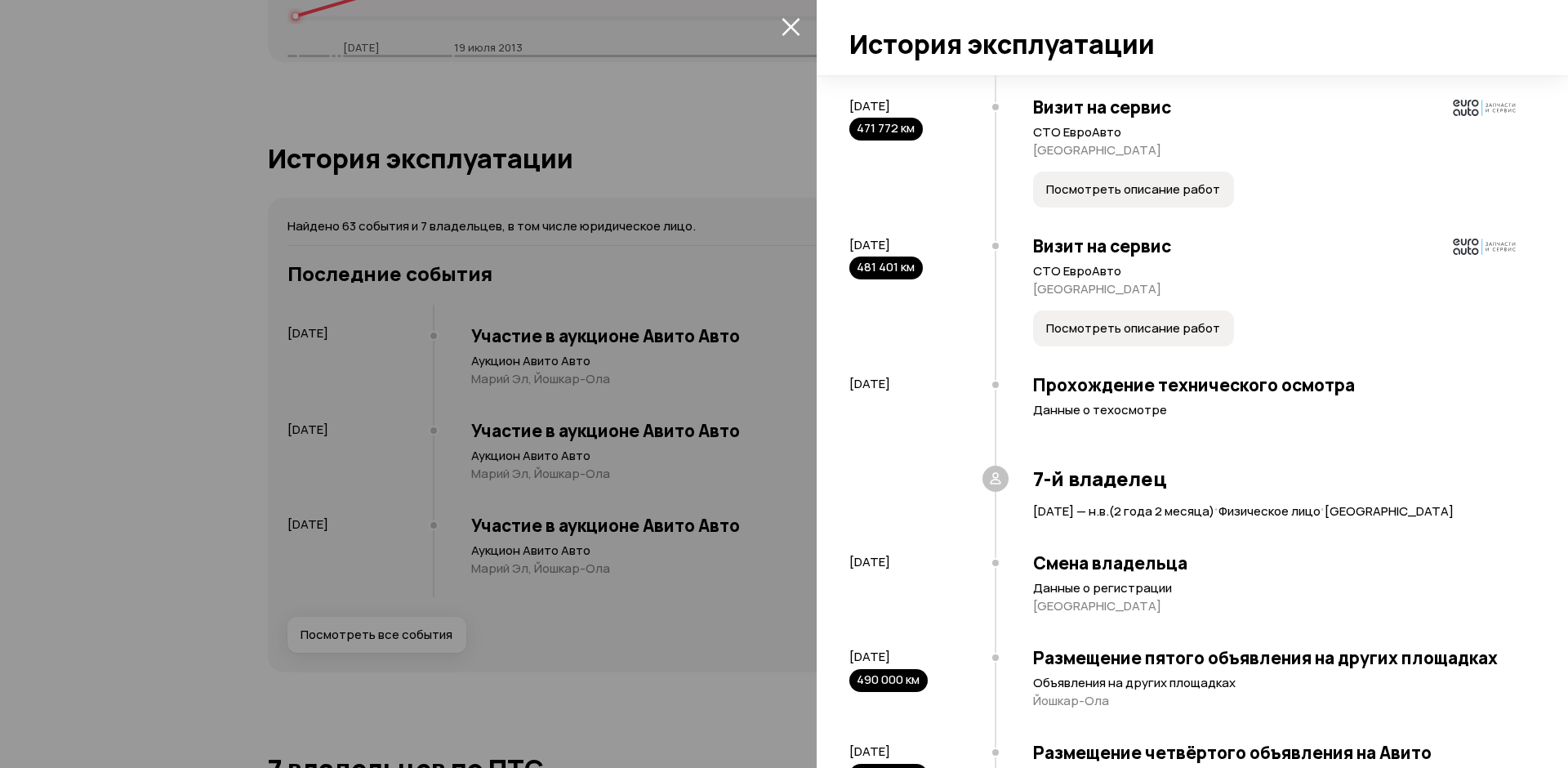
click at [1152, 336] on span "Посмотреть описание работ" at bounding box center [1133, 328] width 174 height 17
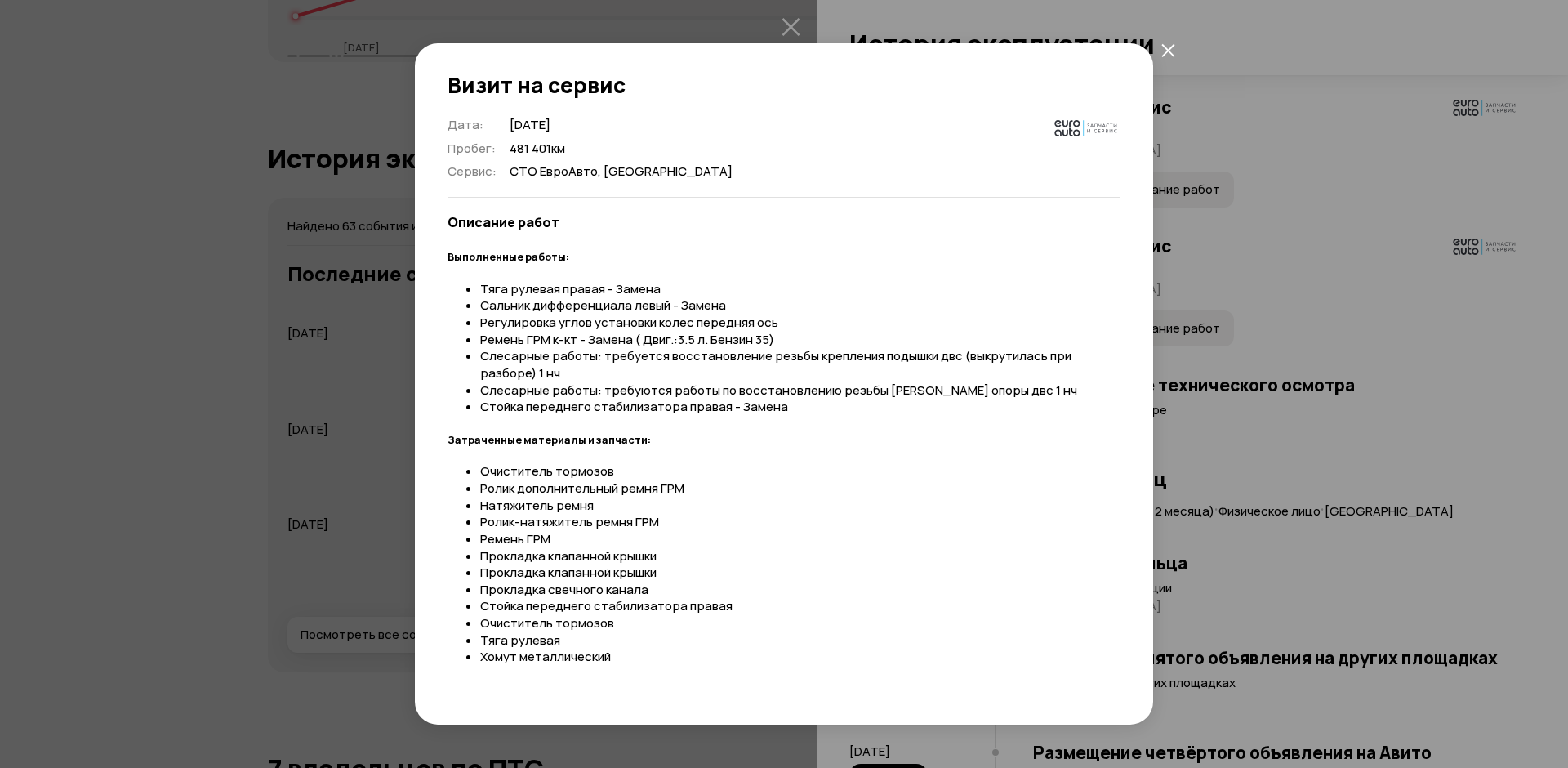
click at [1164, 45] on icon "закрыть" at bounding box center [1168, 50] width 14 height 14
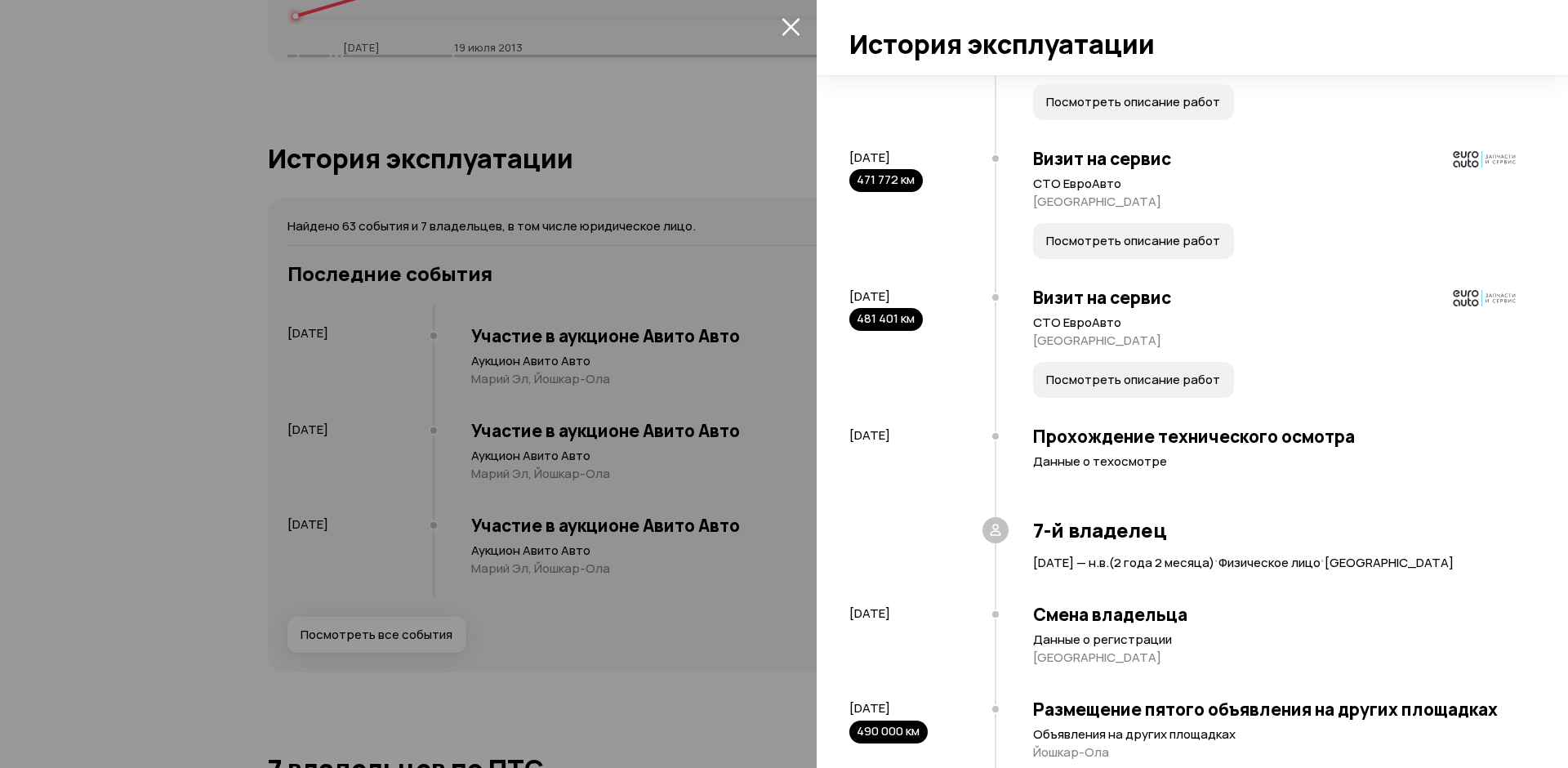
scroll to position [6877, 0]
click at [1150, 250] on span "Посмотреть описание работ" at bounding box center [1133, 242] width 174 height 17
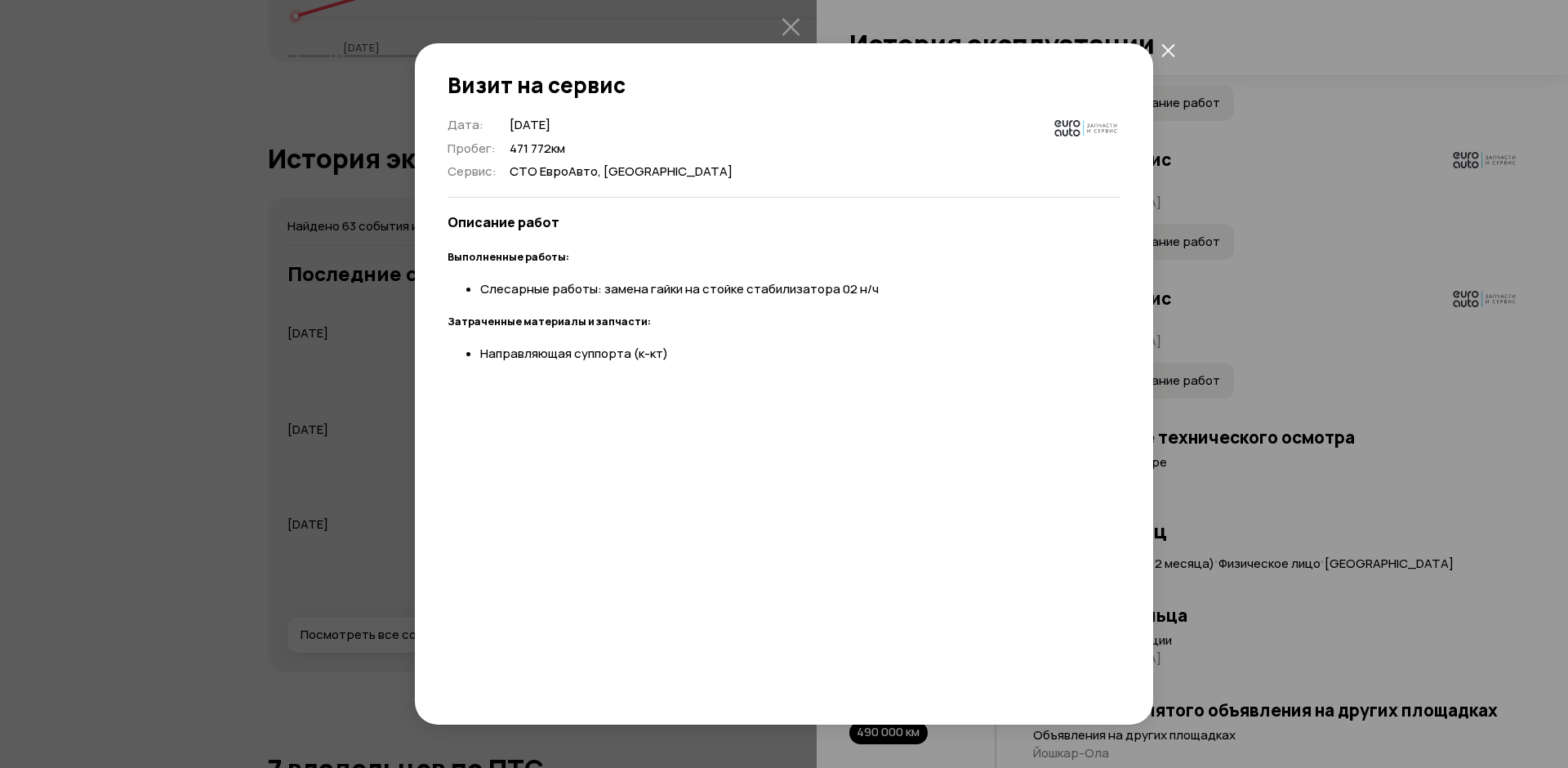
click at [1167, 46] on icon "закрыть" at bounding box center [1168, 50] width 14 height 14
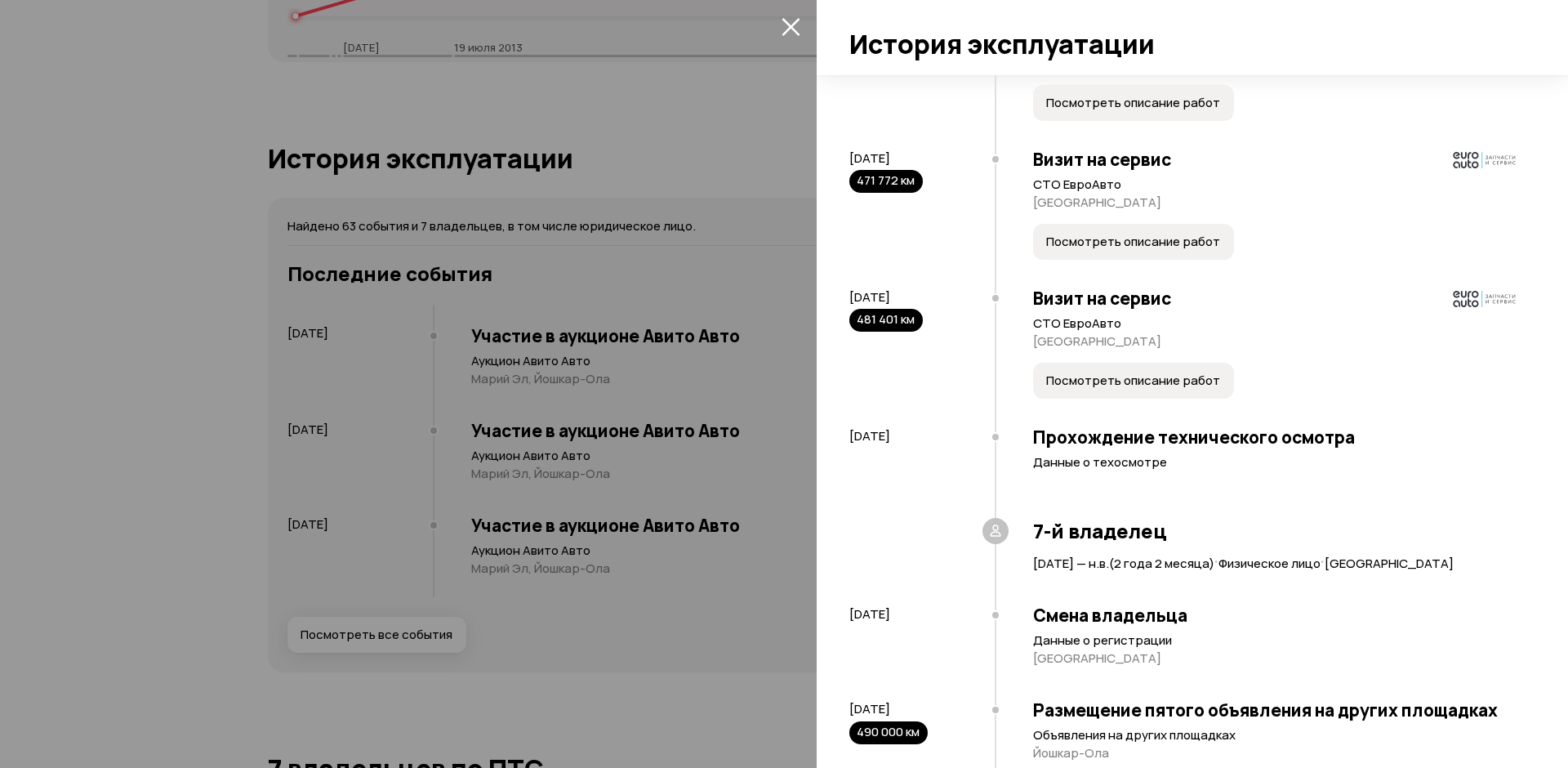
click at [1156, 111] on span "Посмотреть описание работ" at bounding box center [1133, 103] width 174 height 17
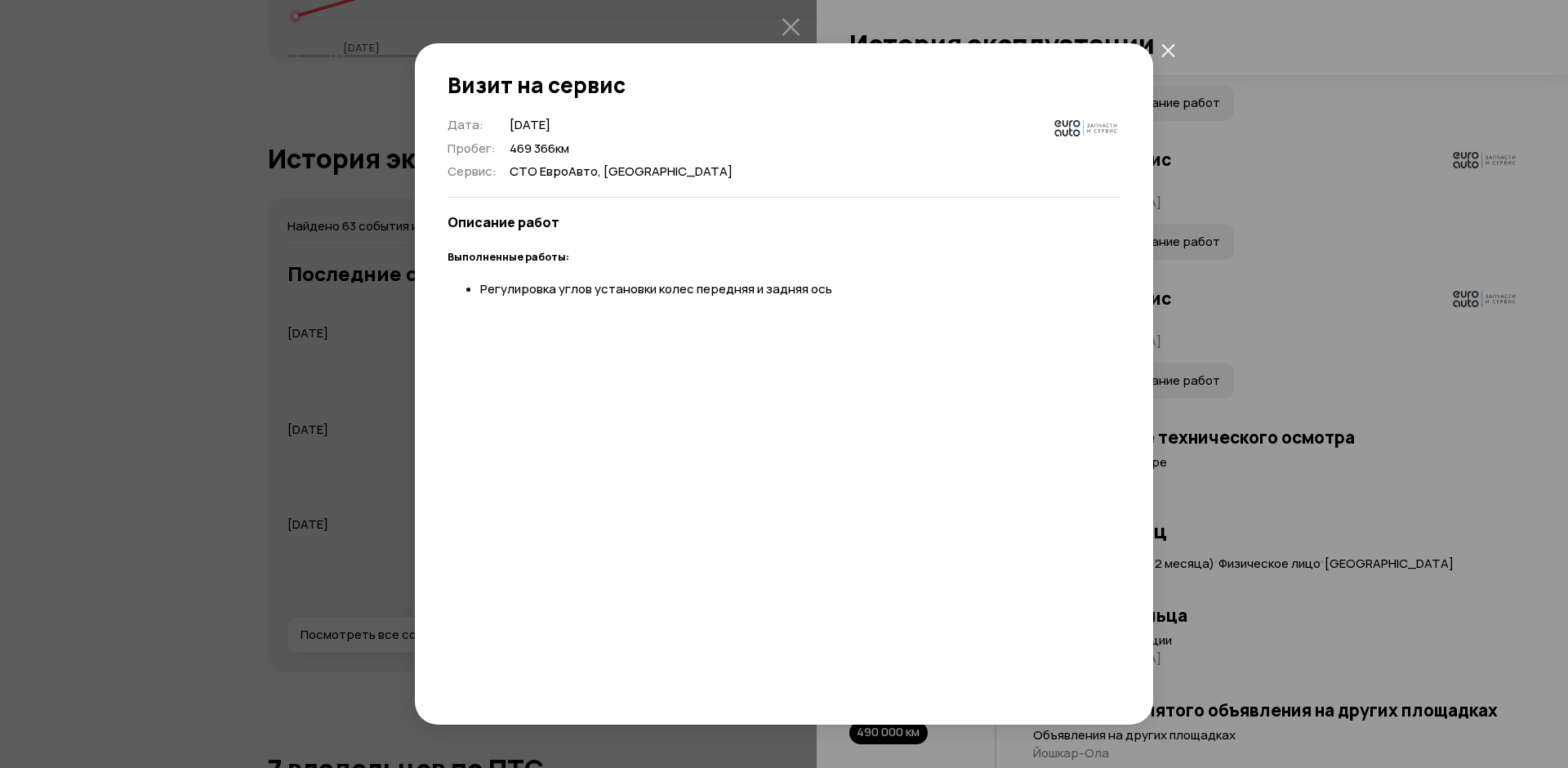
click at [1162, 45] on icon "закрыть" at bounding box center [1168, 50] width 14 height 14
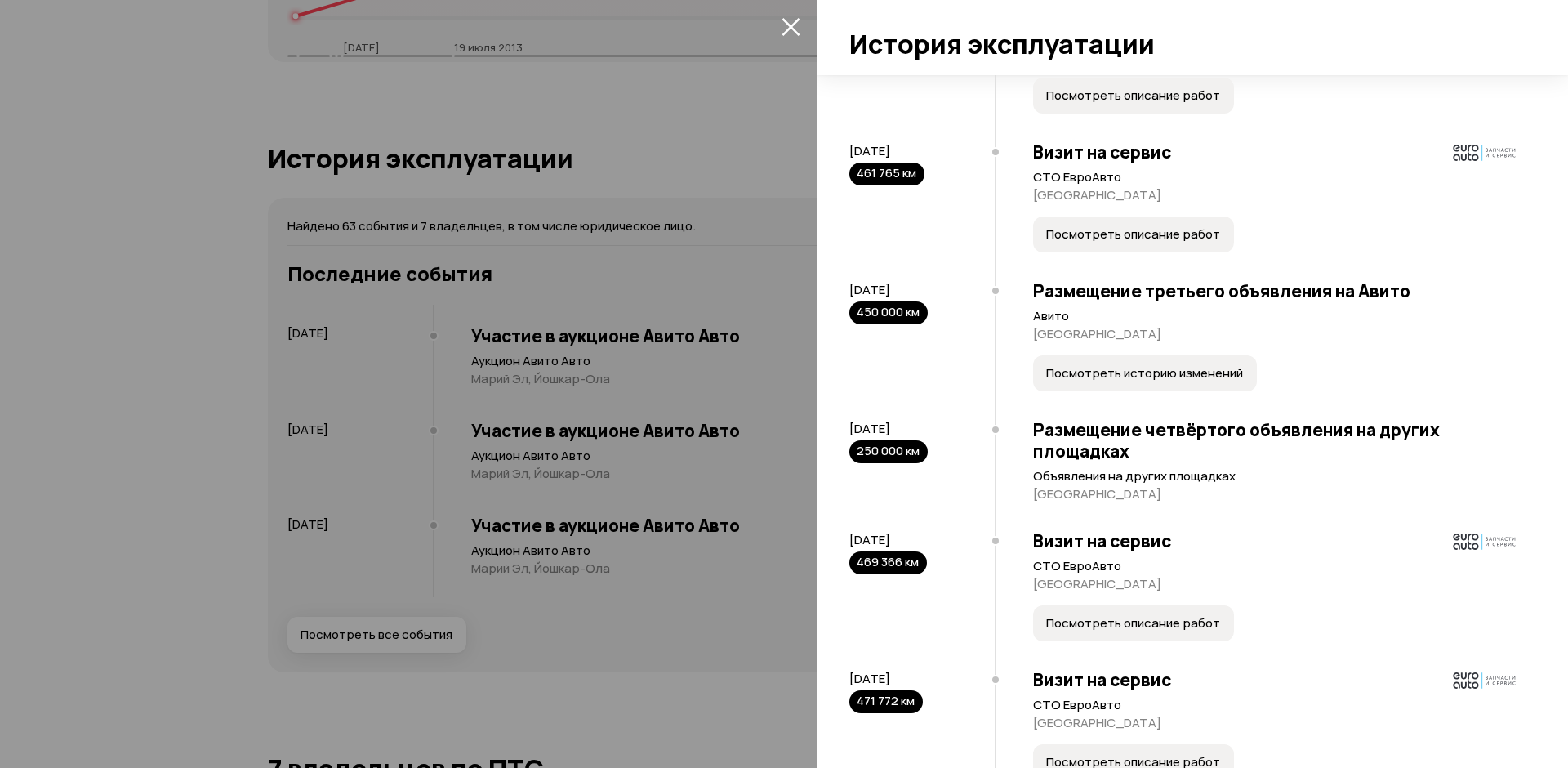
scroll to position [6356, 0]
click at [1151, 243] on span "Посмотреть описание работ" at bounding box center [1133, 236] width 174 height 17
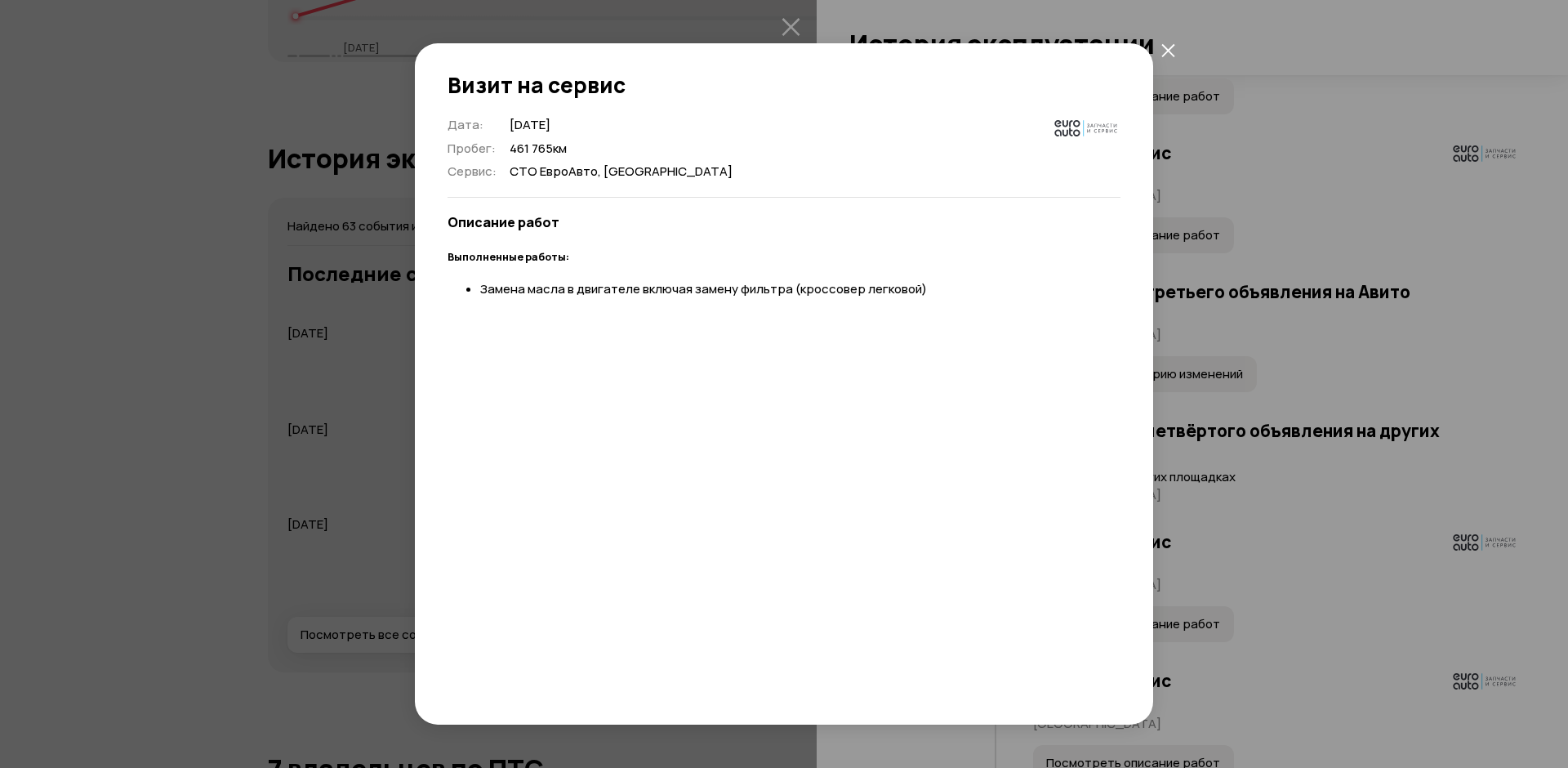
click at [1165, 50] on icon "закрыть" at bounding box center [1168, 50] width 14 height 14
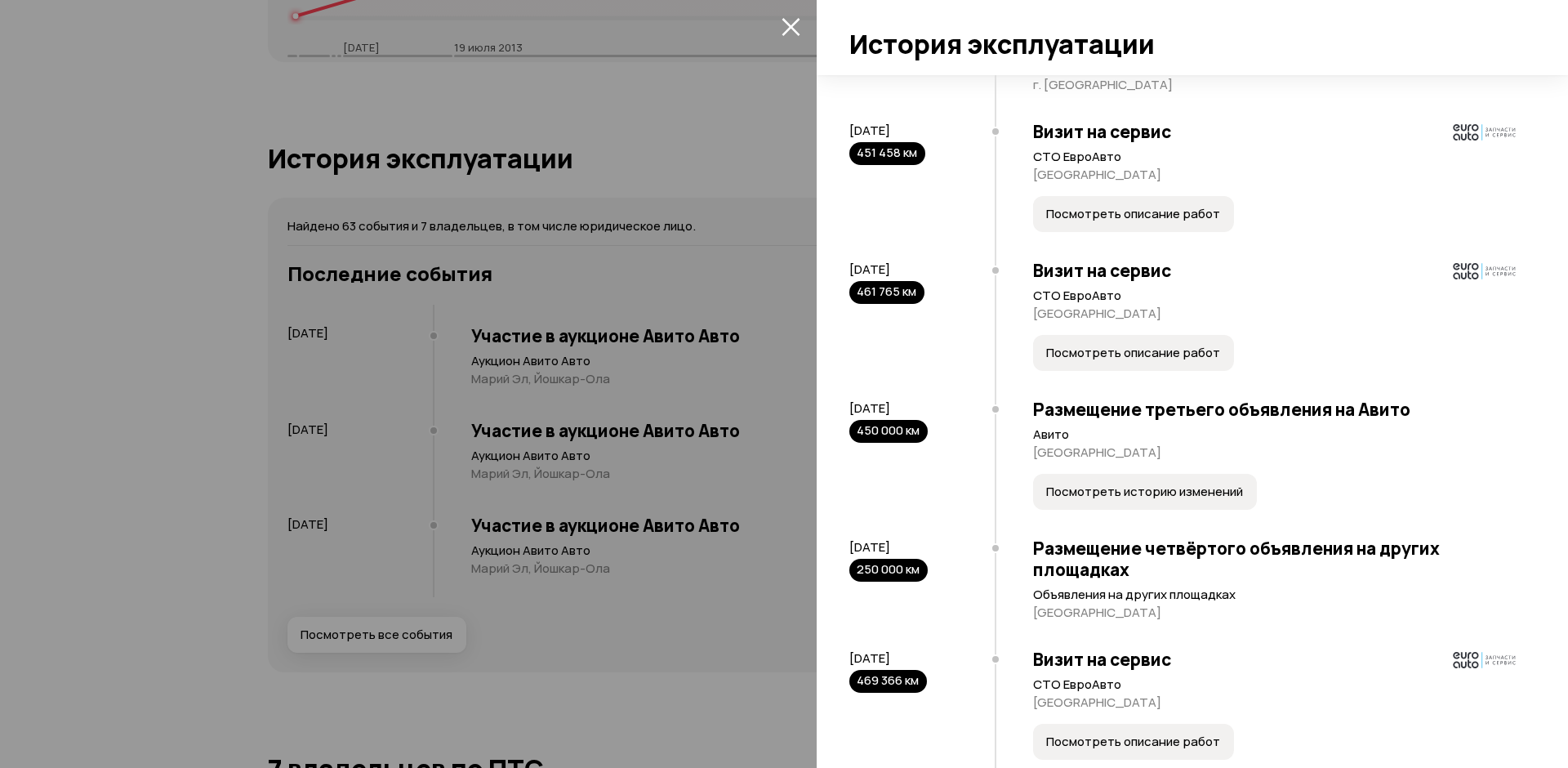
scroll to position [6238, 0]
click at [1166, 223] on span "Посмотреть описание работ" at bounding box center [1133, 215] width 174 height 17
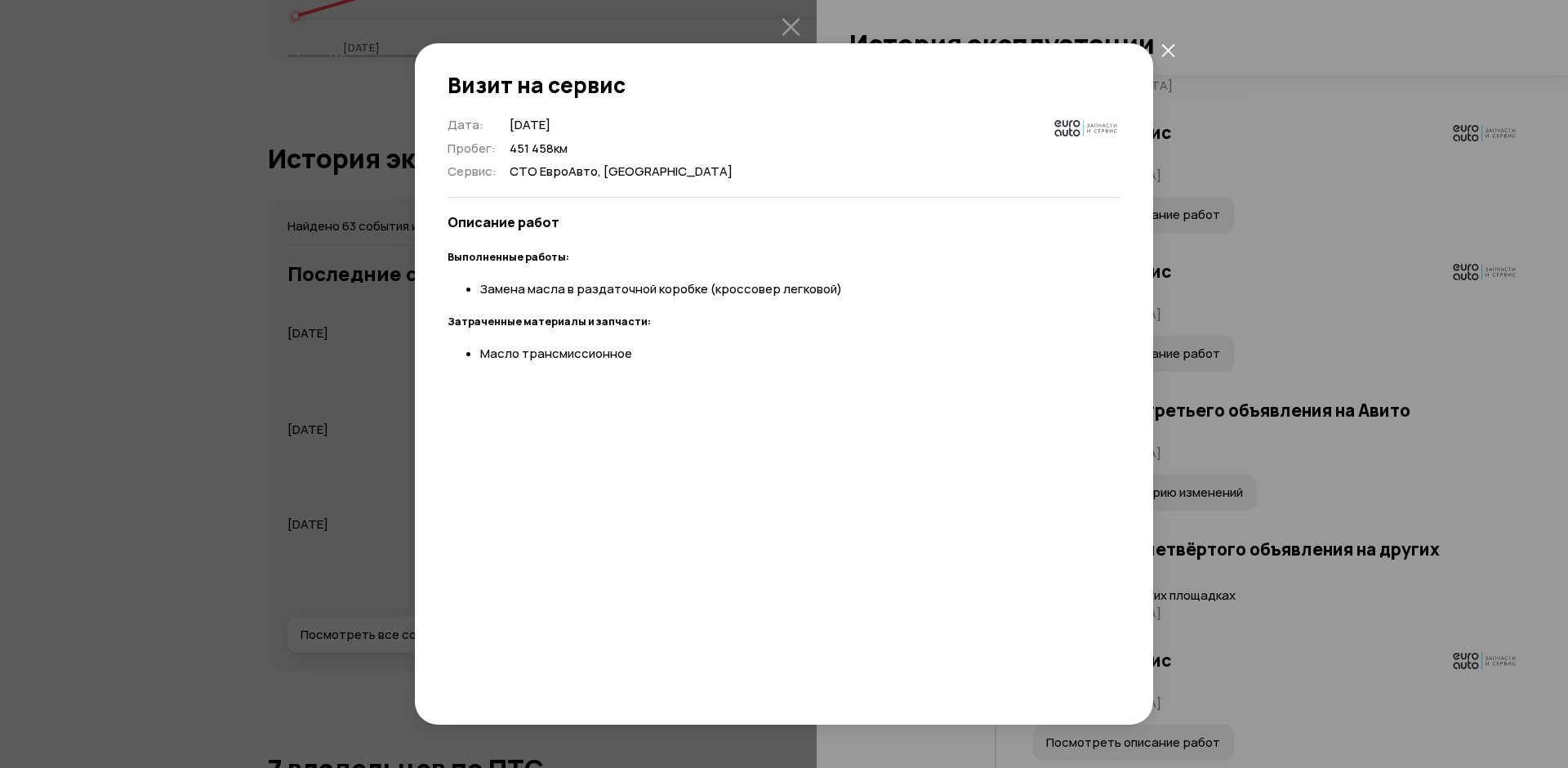
click at [1174, 48] on icon "закрыть" at bounding box center [1168, 50] width 14 height 14
